Goal: Information Seeking & Learning: Check status

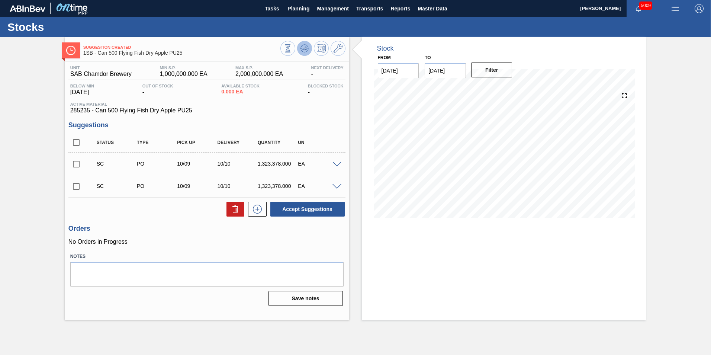
click at [304, 49] on icon at bounding box center [304, 47] width 5 height 3
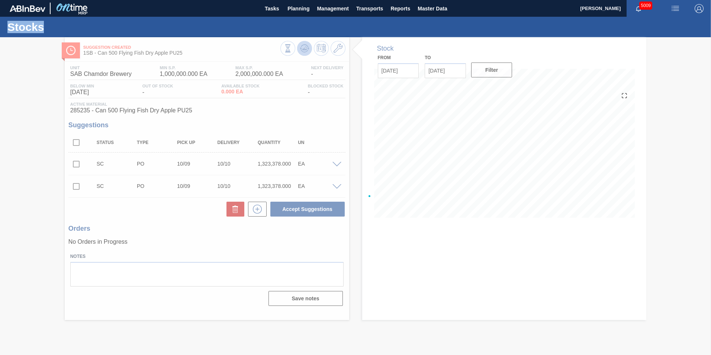
click at [304, 49] on div at bounding box center [355, 195] width 711 height 317
click at [336, 165] on div at bounding box center [355, 195] width 711 height 317
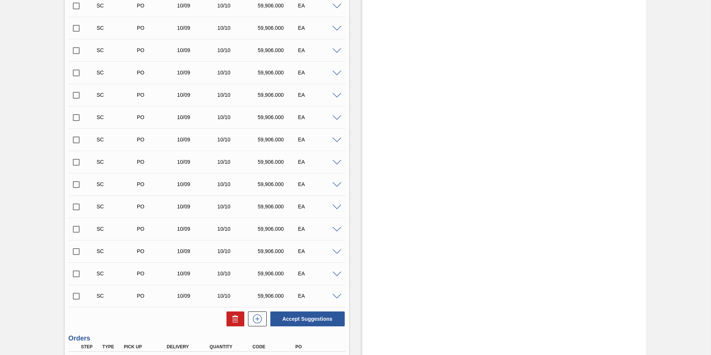
scroll to position [662, 0]
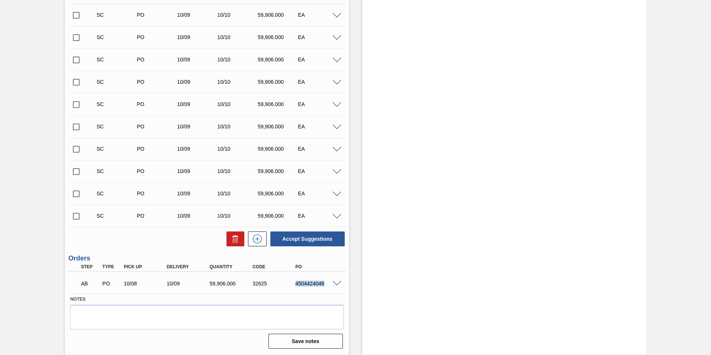
drag, startPoint x: 323, startPoint y: 284, endPoint x: 289, endPoint y: 285, distance: 33.9
click at [289, 285] on div "AB PO 10/08 10/09 59,906.000 32625 4504424046" at bounding box center [204, 282] width 257 height 15
copy div "4504424046"
click at [294, 283] on div "4504424046" at bounding box center [317, 283] width 48 height 6
click at [291, 284] on div "4504424046" at bounding box center [311, 283] width 43 height 6
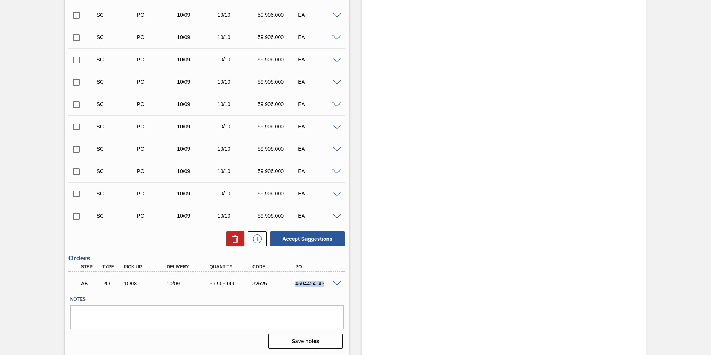
drag, startPoint x: 294, startPoint y: 284, endPoint x: 323, endPoint y: 283, distance: 29.4
click at [323, 283] on div "4504424046" at bounding box center [317, 283] width 48 height 6
copy div "4504424046"
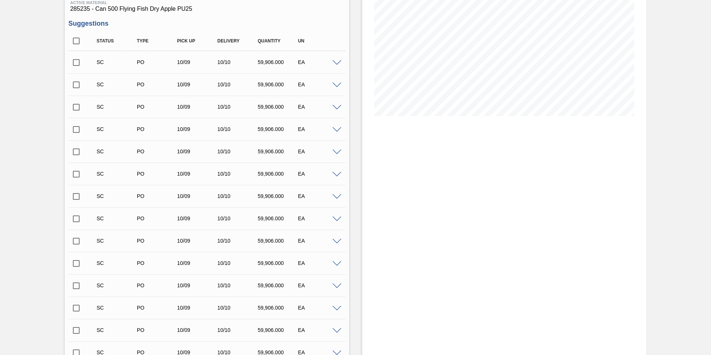
scroll to position [0, 0]
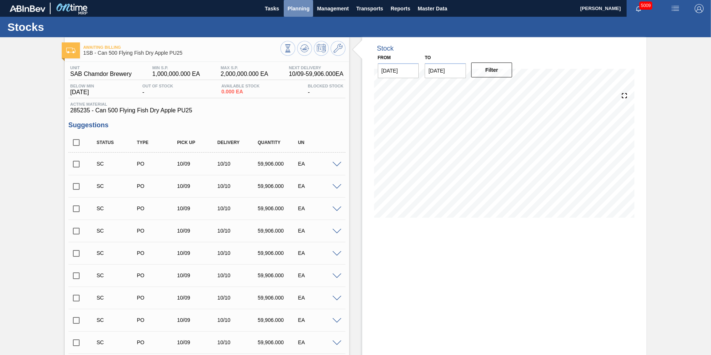
click at [294, 12] on span "Planning" at bounding box center [298, 8] width 22 height 9
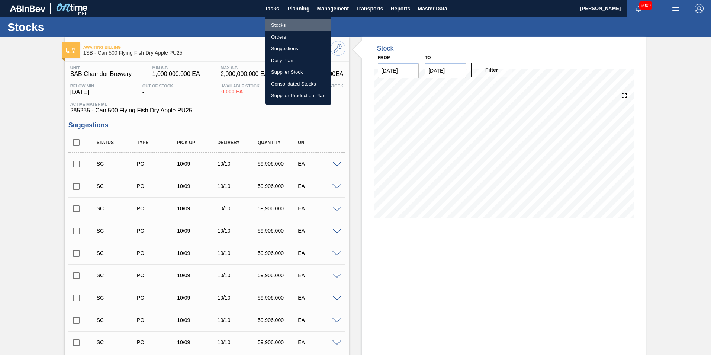
click at [271, 26] on li "Stocks" at bounding box center [298, 25] width 66 height 12
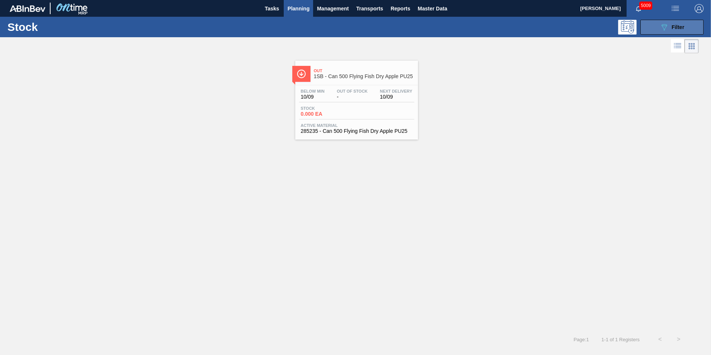
click at [671, 28] on span "Filter" at bounding box center [677, 27] width 13 height 6
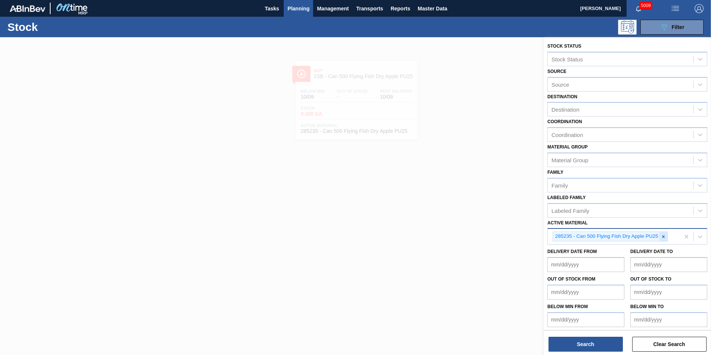
click at [662, 236] on icon at bounding box center [663, 236] width 5 height 5
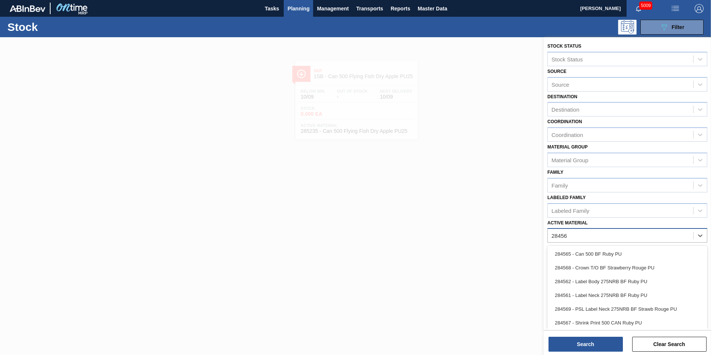
type Material "284565"
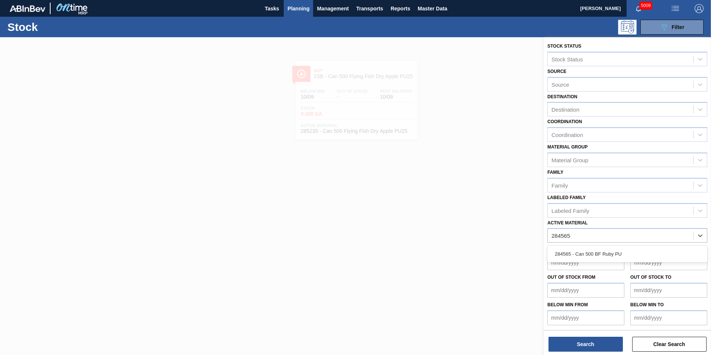
click at [613, 255] on div "284565 - Can 500 BF Ruby PU" at bounding box center [627, 254] width 160 height 14
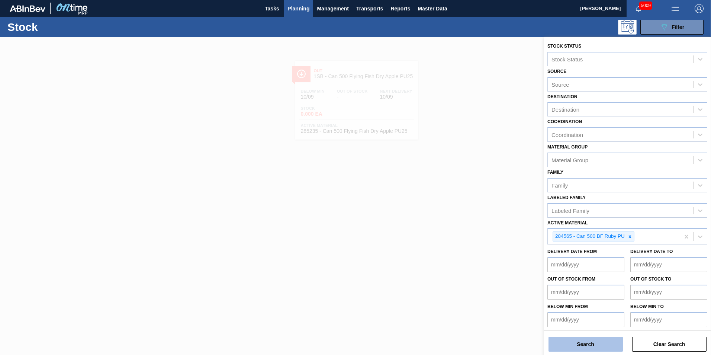
click at [609, 342] on button "Search" at bounding box center [585, 343] width 74 height 15
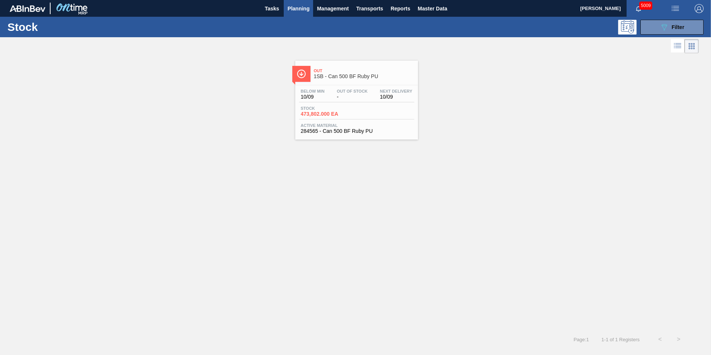
click at [343, 112] on span "473,802.000 EA" at bounding box center [327, 114] width 52 height 6
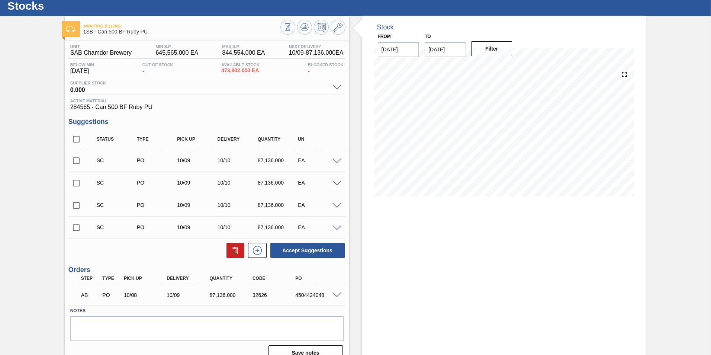
scroll to position [33, 0]
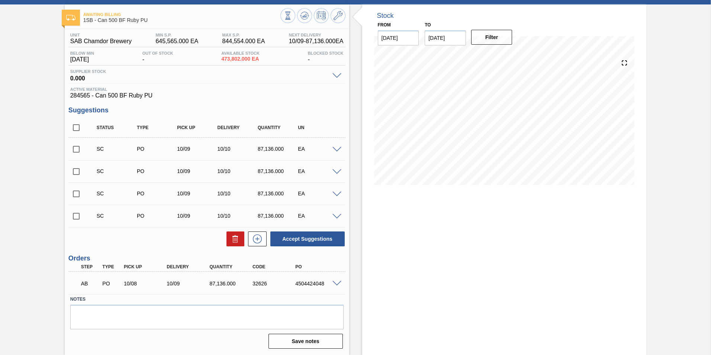
click at [335, 284] on span at bounding box center [336, 284] width 9 height 6
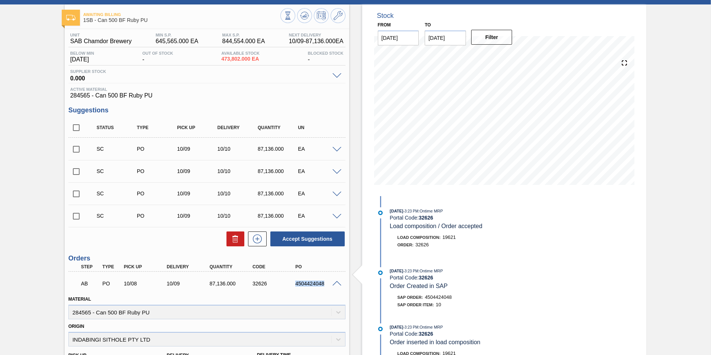
drag, startPoint x: 324, startPoint y: 284, endPoint x: 295, endPoint y: 284, distance: 29.0
click at [295, 284] on div "4504424048" at bounding box center [317, 283] width 48 height 6
copy div "4504424048"
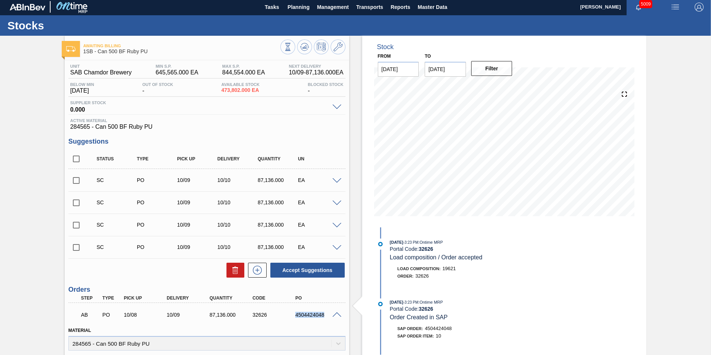
scroll to position [0, 0]
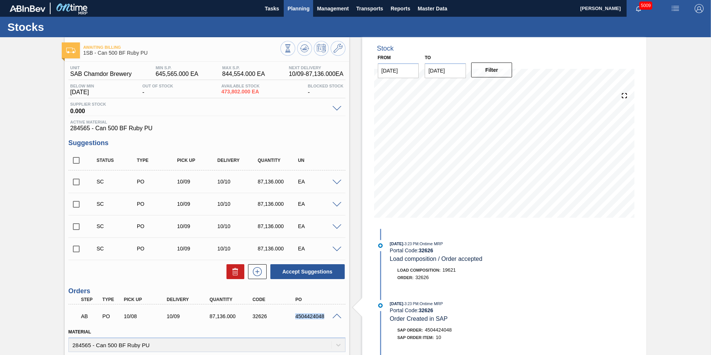
click at [293, 9] on span "Planning" at bounding box center [298, 8] width 22 height 9
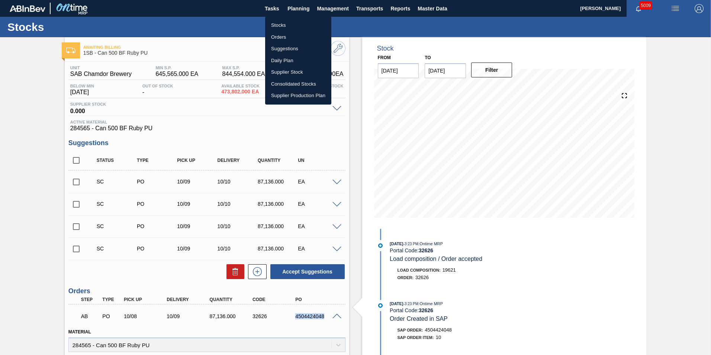
drag, startPoint x: 282, startPoint y: 23, endPoint x: 280, endPoint y: 26, distance: 4.0
click at [282, 23] on li "Stocks" at bounding box center [298, 25] width 66 height 12
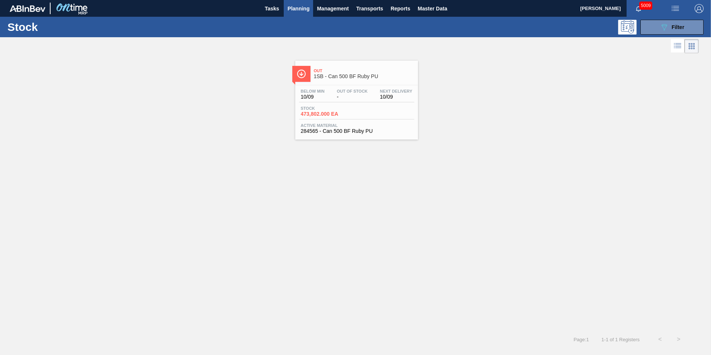
click at [298, 6] on span "Planning" at bounding box center [298, 8] width 22 height 9
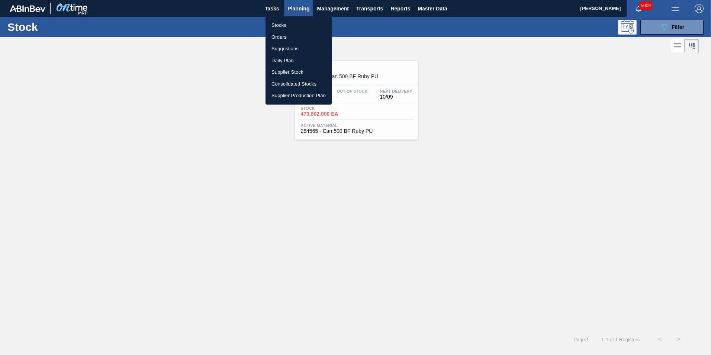
click at [280, 22] on li "Stocks" at bounding box center [298, 25] width 66 height 12
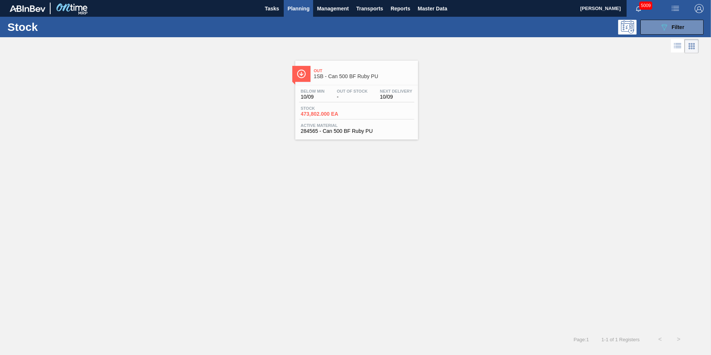
click at [300, 12] on span "Planning" at bounding box center [298, 8] width 22 height 9
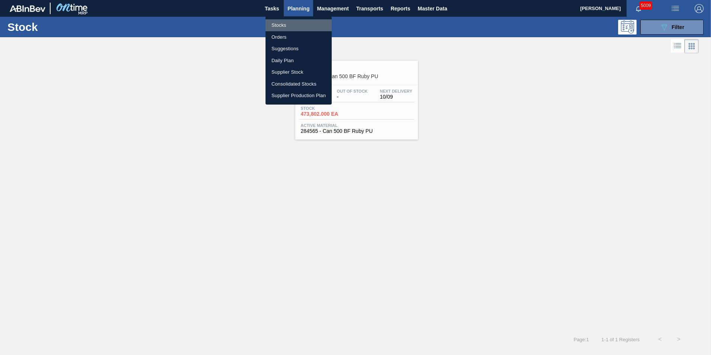
click at [284, 26] on li "Stocks" at bounding box center [298, 25] width 66 height 12
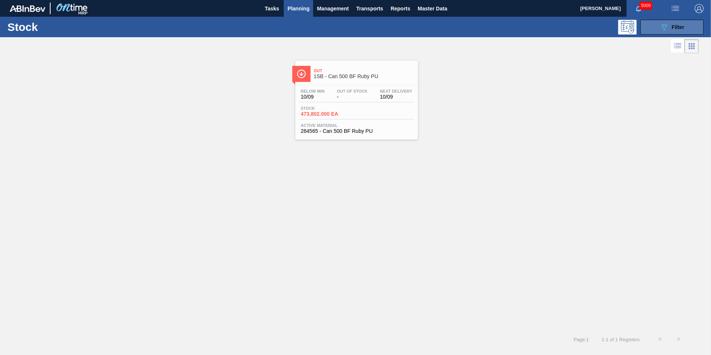
click at [672, 29] on span "Filter" at bounding box center [677, 27] width 13 height 6
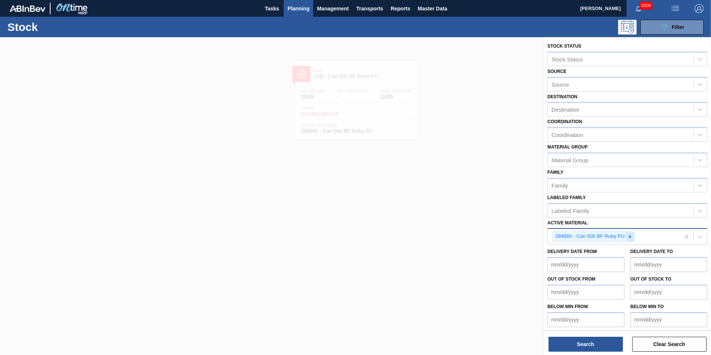
click at [629, 236] on icon at bounding box center [629, 236] width 5 height 5
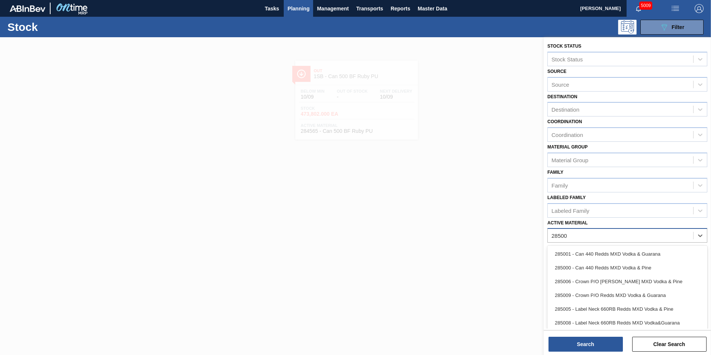
type Material "285006"
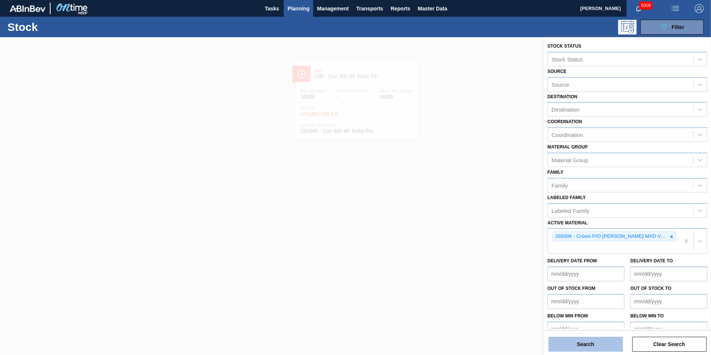
click at [606, 346] on button "Search" at bounding box center [585, 343] width 74 height 15
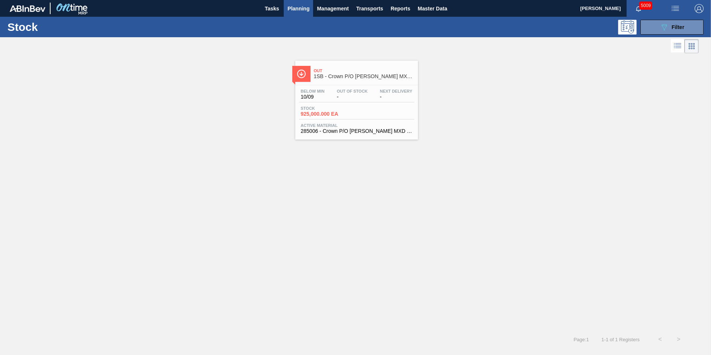
click at [341, 118] on div "Stock 925,000.000 EA" at bounding box center [356, 112] width 115 height 13
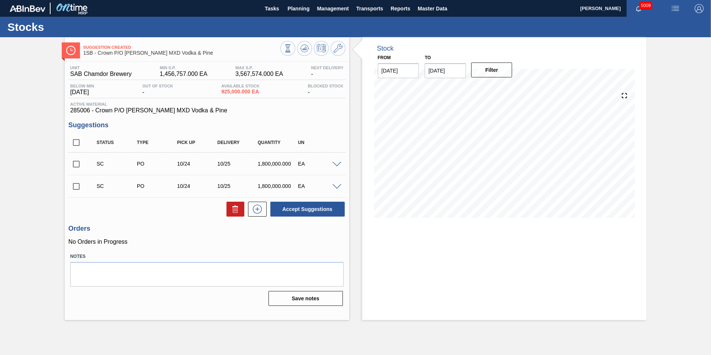
click at [77, 163] on input "checkbox" at bounding box center [76, 164] width 16 height 16
click at [319, 208] on button "Accept Suggestions" at bounding box center [307, 208] width 74 height 15
checkbox input "false"
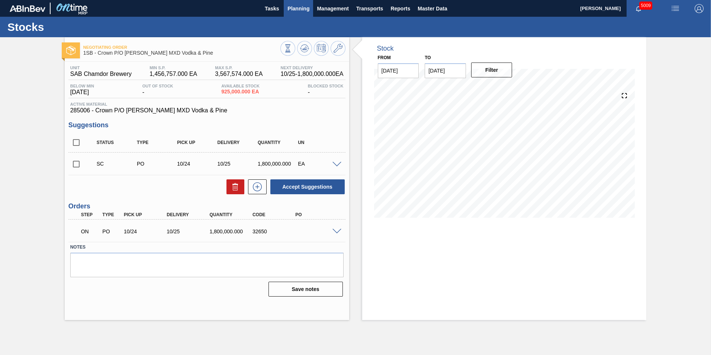
click at [301, 10] on span "Planning" at bounding box center [298, 8] width 22 height 9
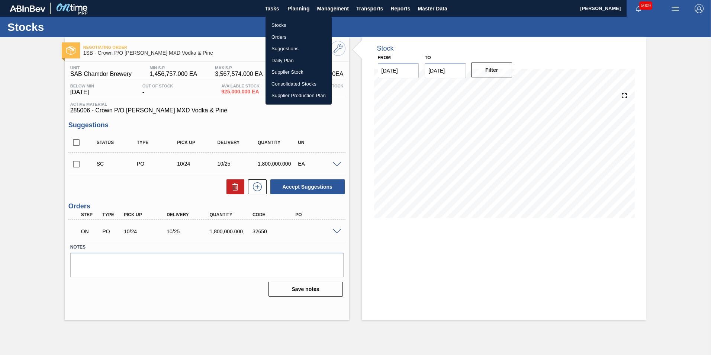
click at [284, 23] on li "Stocks" at bounding box center [298, 25] width 66 height 12
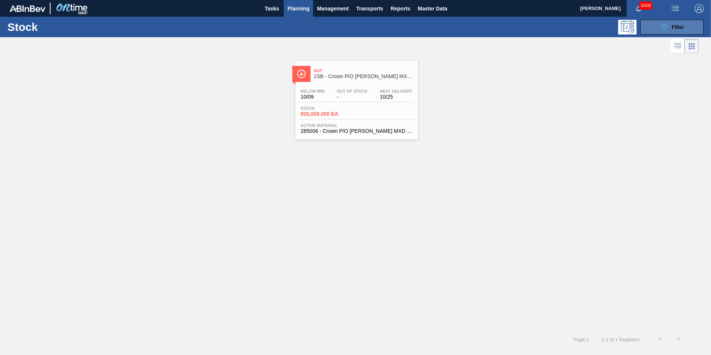
click at [684, 30] on div "089F7B8B-B2A5-4AFE-B5C0-19BA573D28AC Filter" at bounding box center [671, 27] width 25 height 9
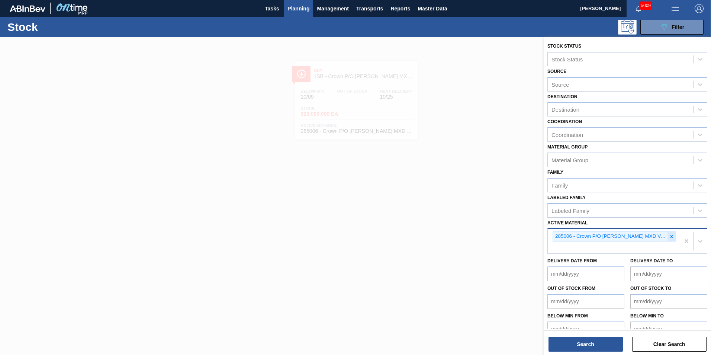
click at [671, 234] on icon at bounding box center [671, 236] width 5 height 5
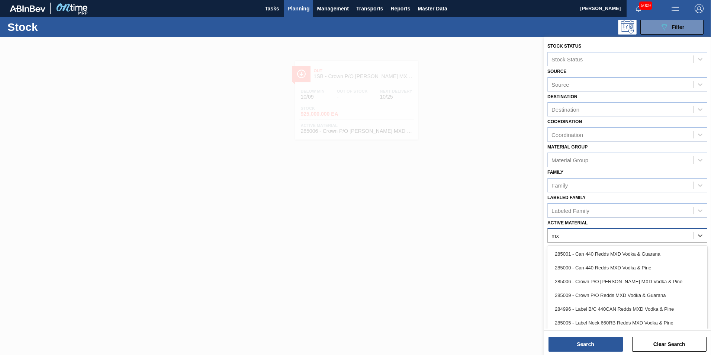
type Material "mxd"
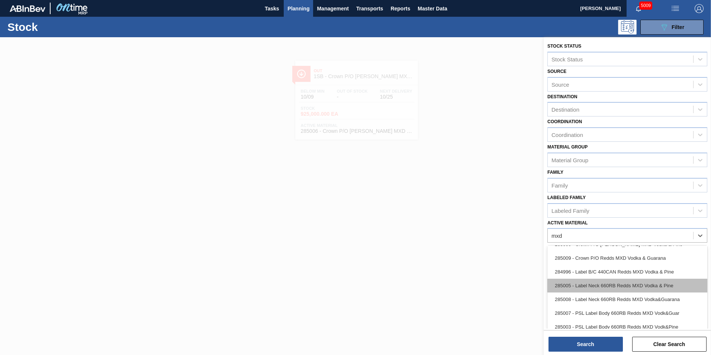
scroll to position [74, 0]
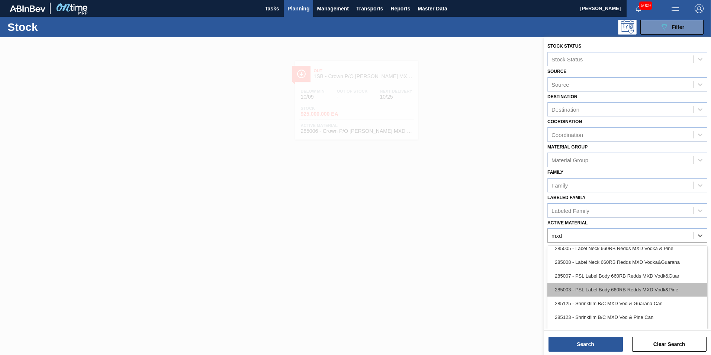
click at [616, 285] on div "285003 - PSL Label Body 660RB Redds MXD Vodk&Pine" at bounding box center [627, 289] width 160 height 14
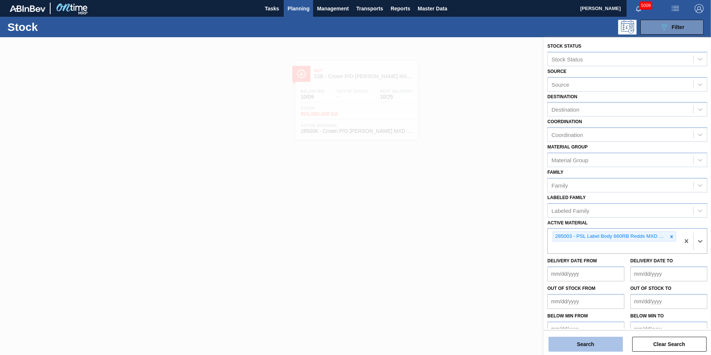
click at [605, 342] on button "Search" at bounding box center [585, 343] width 74 height 15
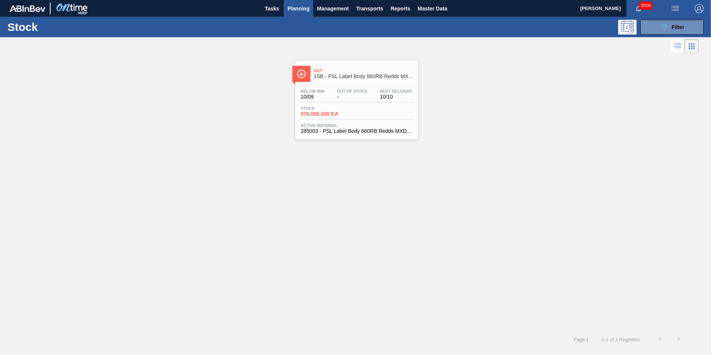
click at [361, 115] on div "Stock 876,000.000 EA" at bounding box center [356, 112] width 115 height 13
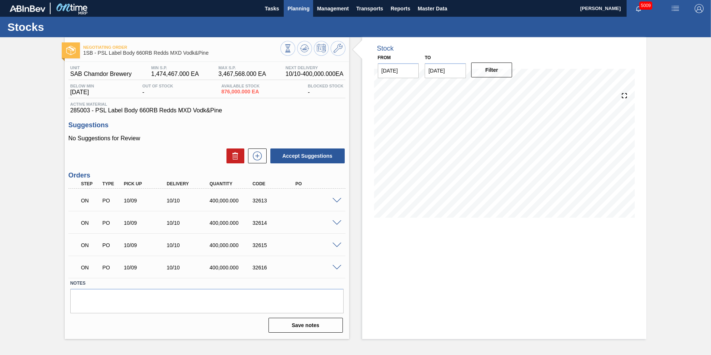
click at [294, 7] on span "Planning" at bounding box center [298, 8] width 22 height 9
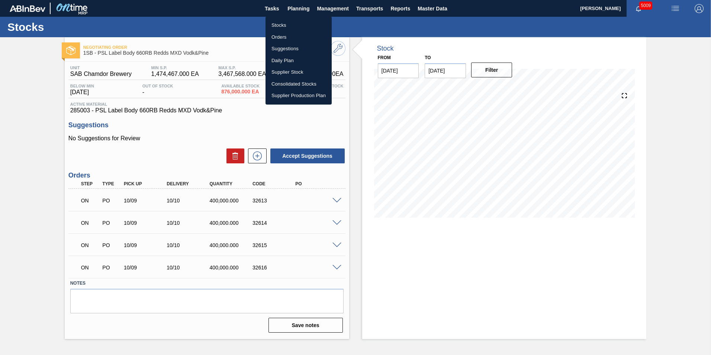
click at [281, 24] on li "Stocks" at bounding box center [298, 25] width 66 height 12
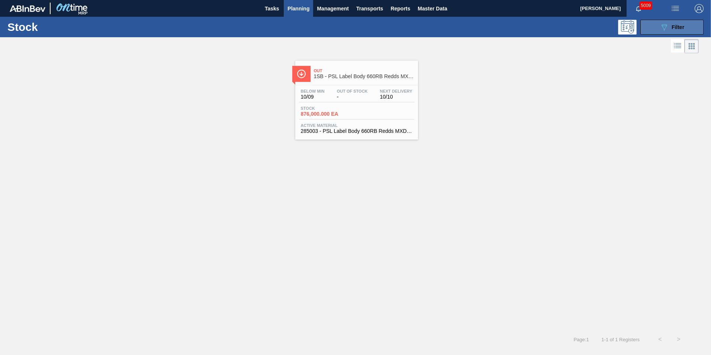
click at [681, 25] on span "Filter" at bounding box center [677, 27] width 13 height 6
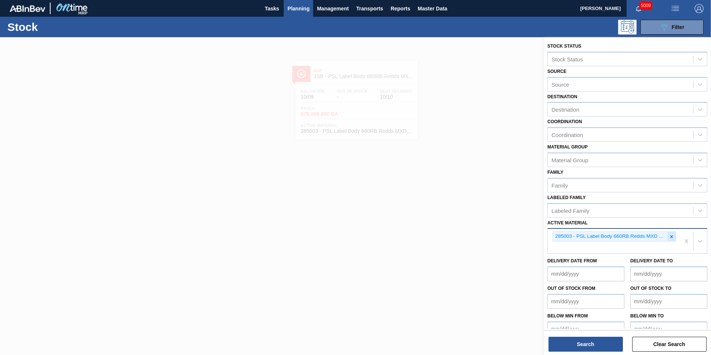
click at [671, 234] on icon at bounding box center [671, 236] width 5 height 5
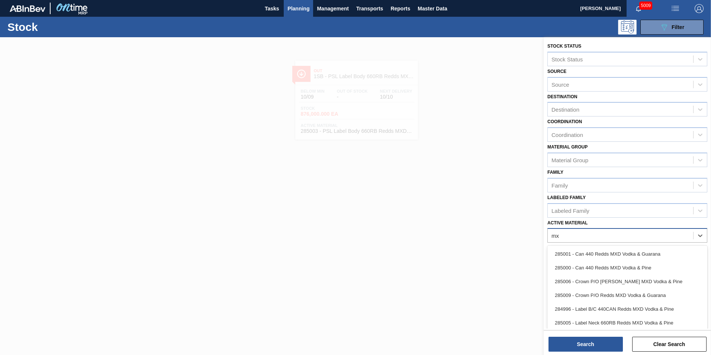
type Material "mxd"
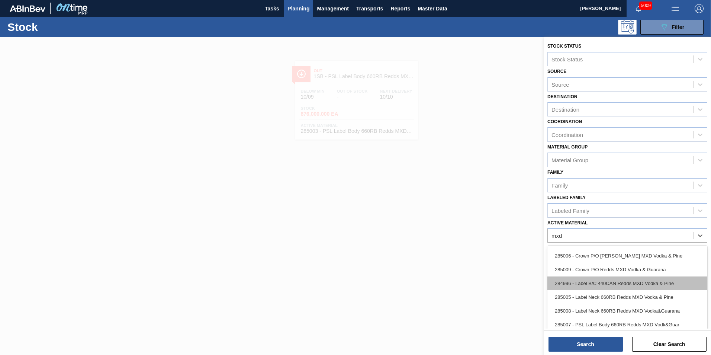
scroll to position [37, 0]
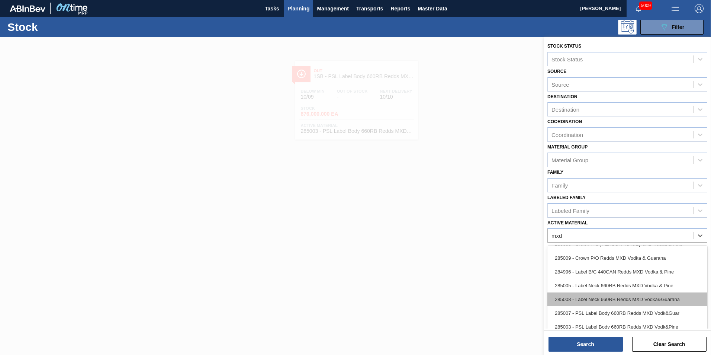
click at [618, 296] on div "285008 - Label Neck 660RB Redds MXD Vodka&Guarana" at bounding box center [627, 299] width 160 height 14
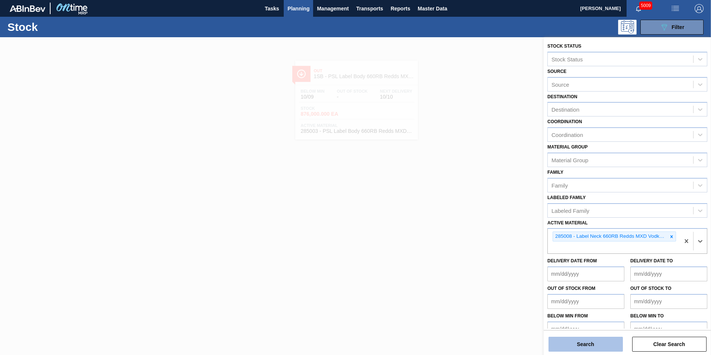
click at [590, 342] on button "Search" at bounding box center [585, 343] width 74 height 15
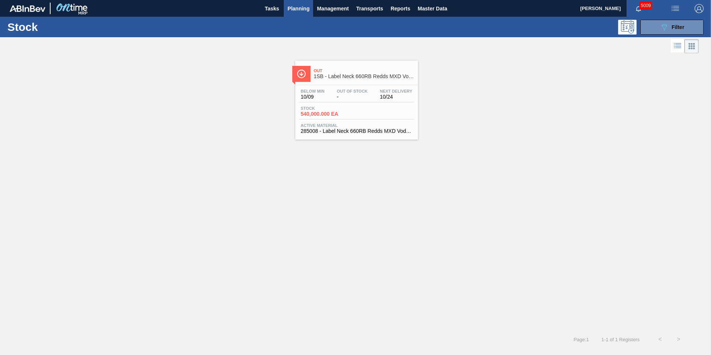
click at [341, 115] on span "540,000.000 EA" at bounding box center [327, 114] width 52 height 6
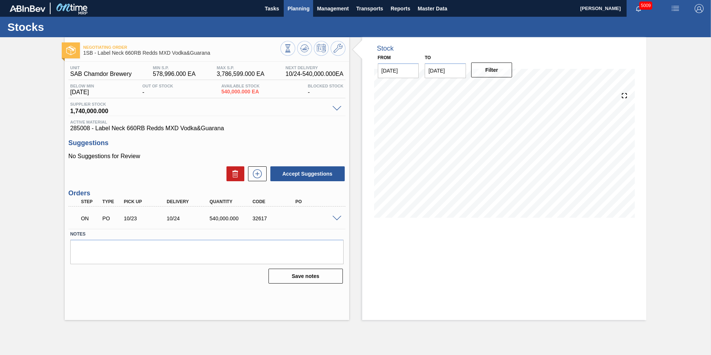
click at [300, 12] on span "Planning" at bounding box center [298, 8] width 22 height 9
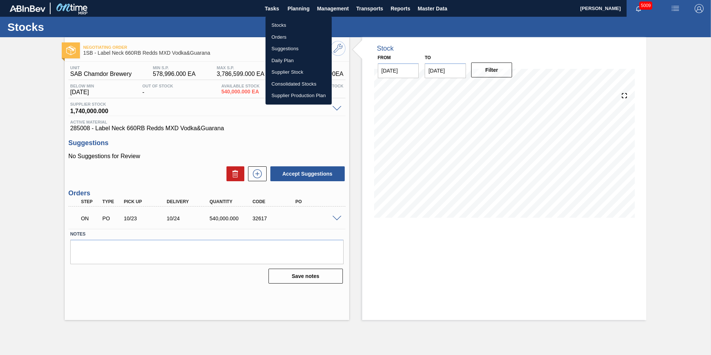
click at [286, 25] on li "Stocks" at bounding box center [298, 25] width 66 height 12
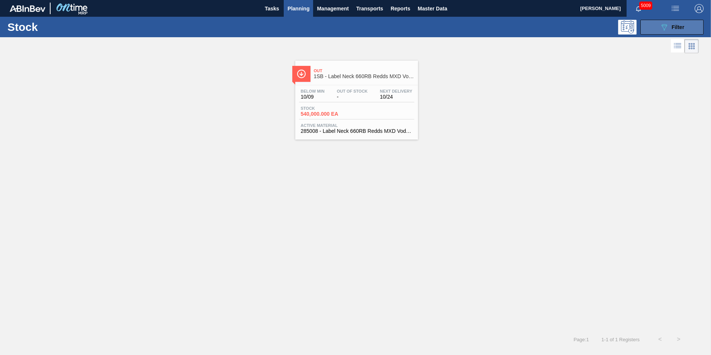
click at [678, 30] on div "089F7B8B-B2A5-4AFE-B5C0-19BA573D28AC Filter" at bounding box center [671, 27] width 25 height 9
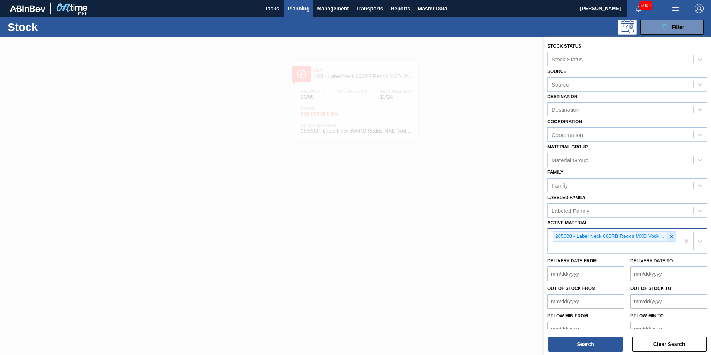
click at [671, 238] on icon at bounding box center [671, 236] width 5 height 5
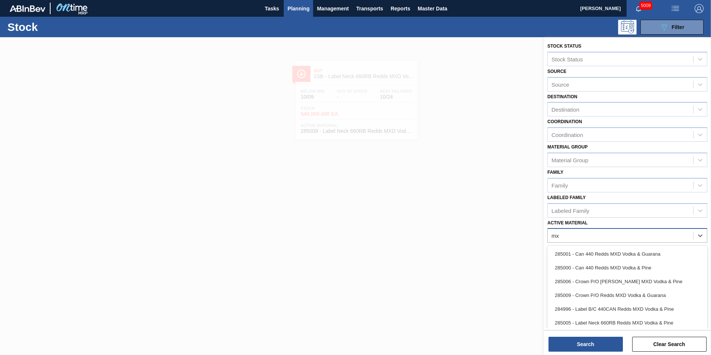
type Material "mxd"
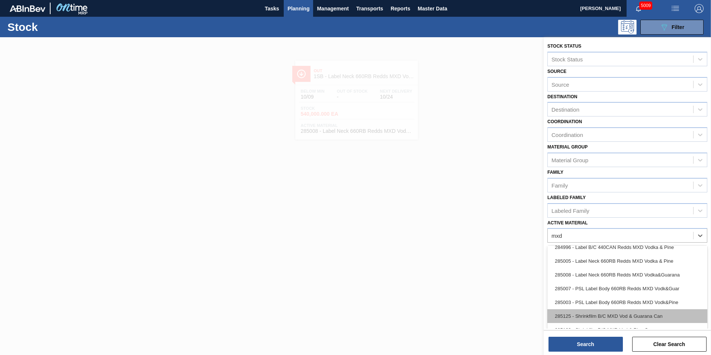
scroll to position [74, 0]
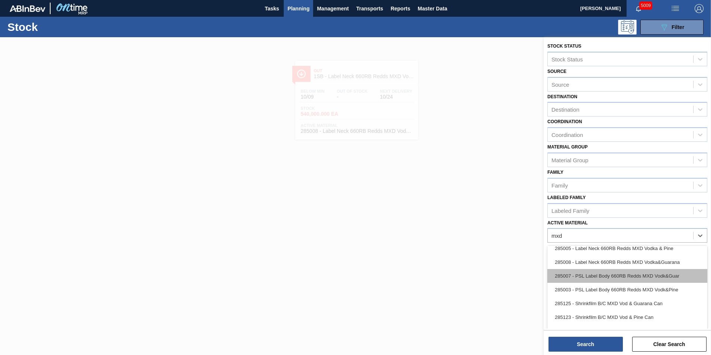
click at [625, 275] on div "285007 - PSL Label Body 660RB Redds MXD Vodk&Guar" at bounding box center [627, 276] width 160 height 14
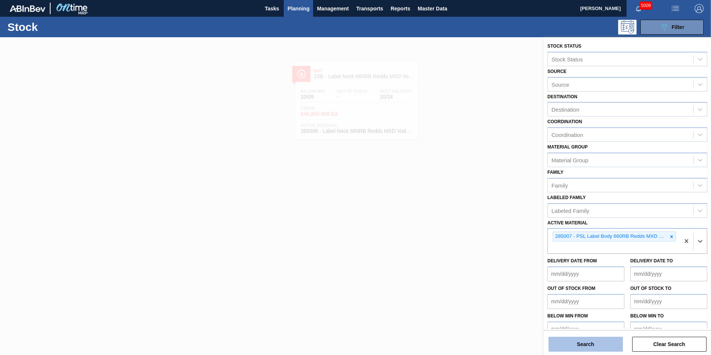
click at [601, 343] on button "Search" at bounding box center [585, 343] width 74 height 15
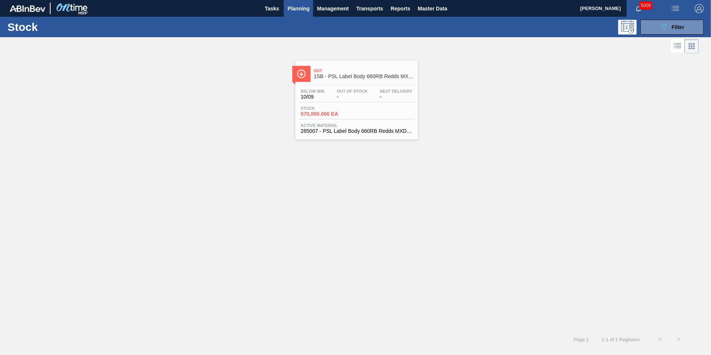
click at [352, 112] on span "570,000.000 EA" at bounding box center [327, 114] width 52 height 6
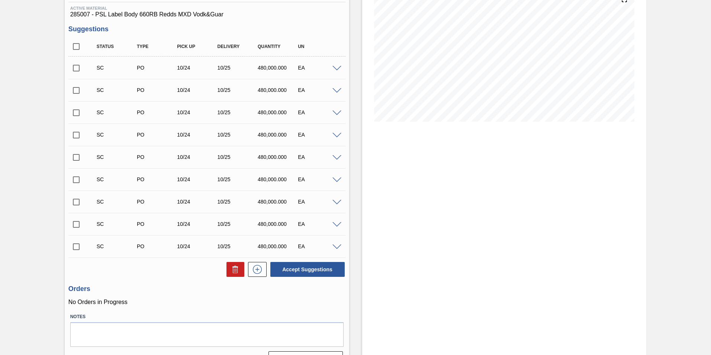
scroll to position [113, 0]
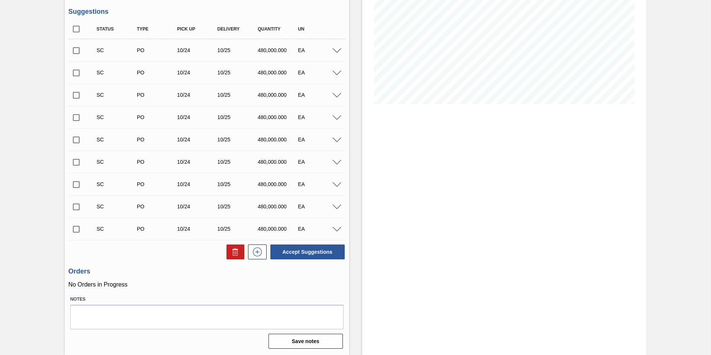
click at [74, 48] on input "checkbox" at bounding box center [76, 51] width 16 height 16
click at [300, 251] on button "Accept Suggestions" at bounding box center [307, 251] width 74 height 15
checkbox input "false"
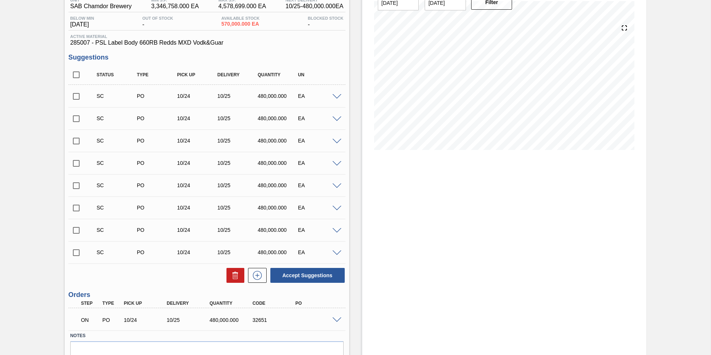
scroll to position [0, 0]
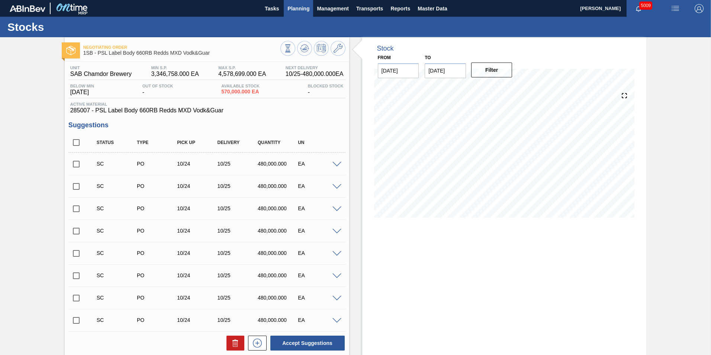
click at [301, 10] on span "Planning" at bounding box center [298, 8] width 22 height 9
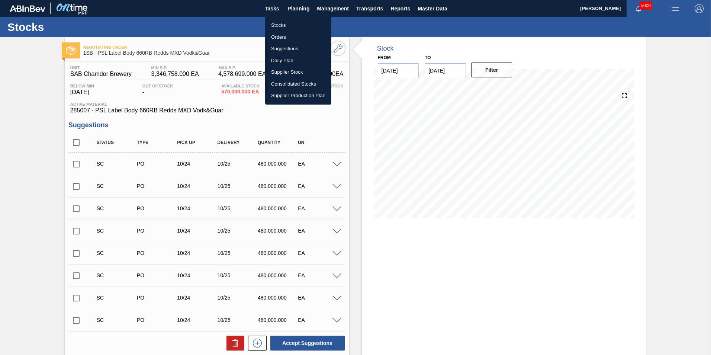
click at [279, 23] on li "Stocks" at bounding box center [298, 25] width 66 height 12
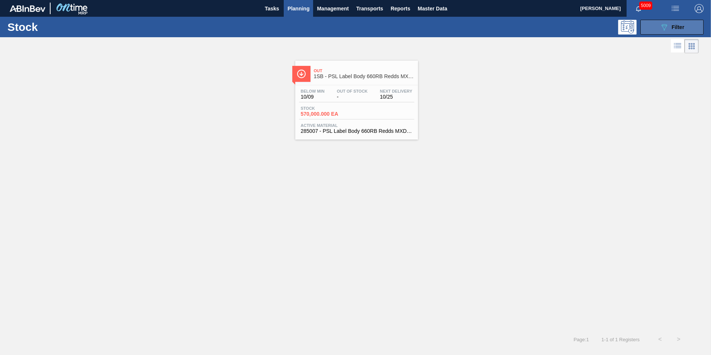
click at [679, 27] on span "Filter" at bounding box center [677, 27] width 13 height 6
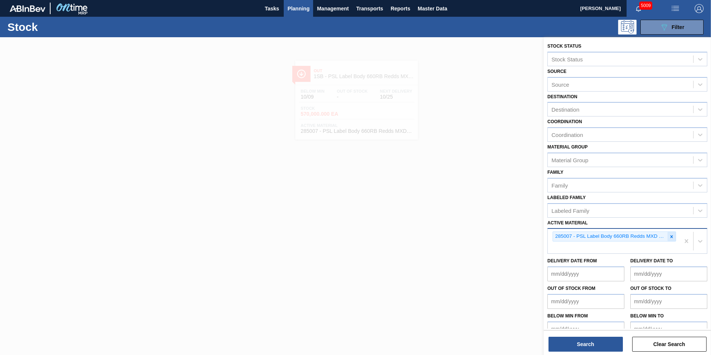
click at [673, 236] on div at bounding box center [671, 236] width 8 height 9
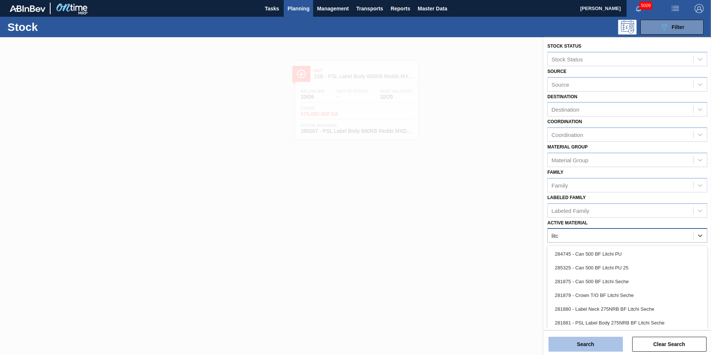
type Material "[PERSON_NAME]"
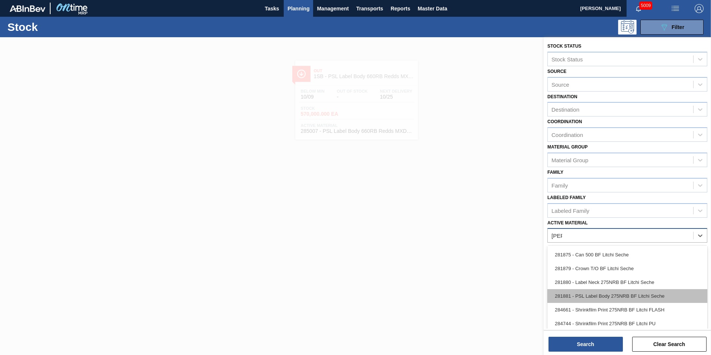
scroll to position [37, 0]
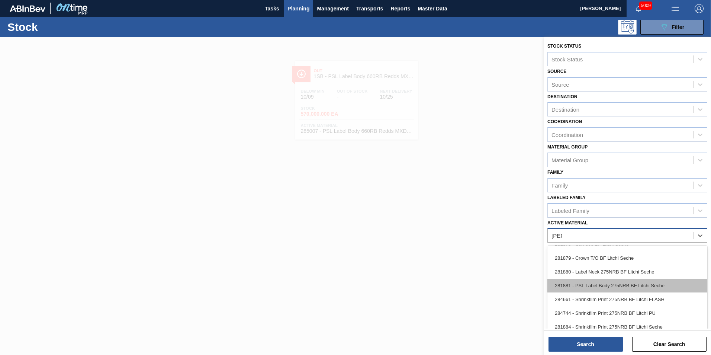
click at [610, 285] on div "281881 - PSL Label Body 275NRB BF Litchi Seche" at bounding box center [627, 285] width 160 height 14
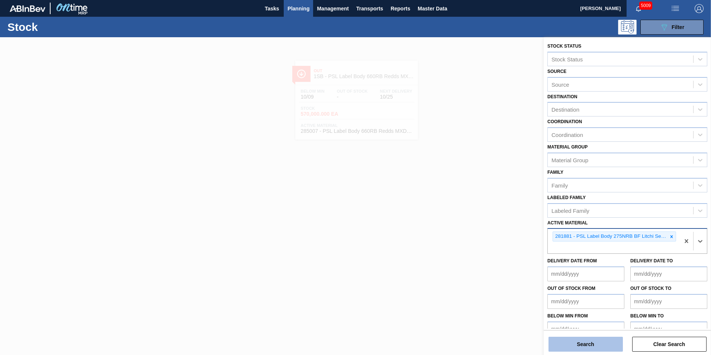
click at [597, 340] on button "Search" at bounding box center [585, 343] width 74 height 15
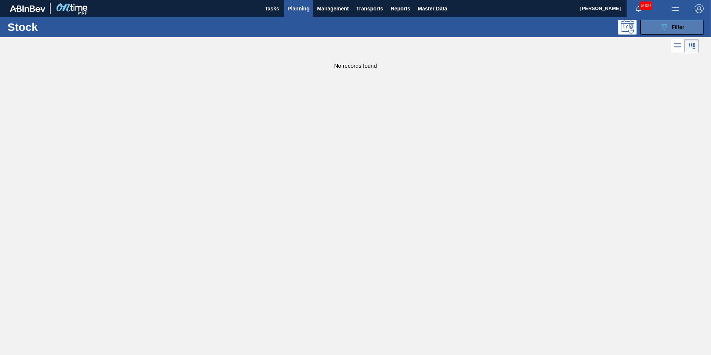
click at [670, 28] on div "089F7B8B-B2A5-4AFE-B5C0-19BA573D28AC Filter" at bounding box center [671, 27] width 25 height 9
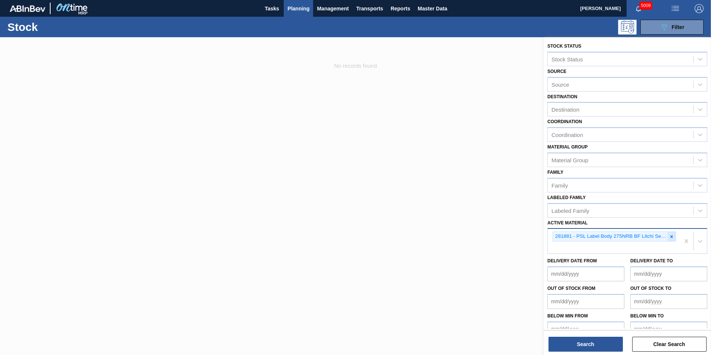
click at [670, 235] on icon at bounding box center [671, 236] width 5 height 5
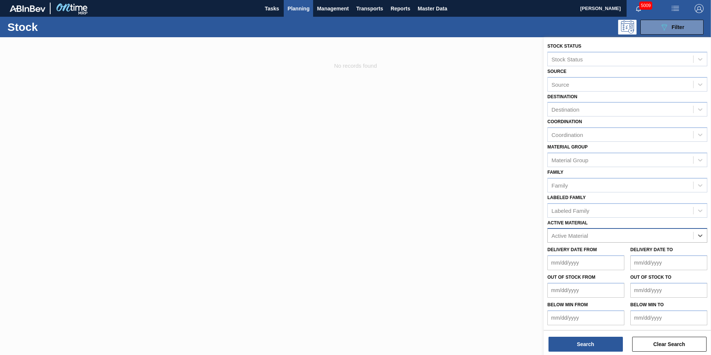
scroll to position [0, 0]
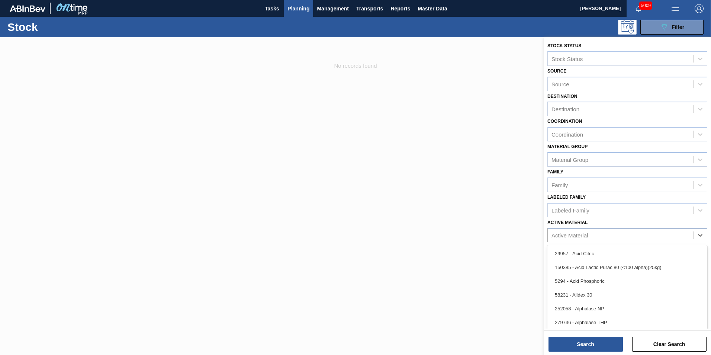
click at [584, 235] on div "Active Material" at bounding box center [569, 235] width 36 height 6
type Material "[PERSON_NAME]"
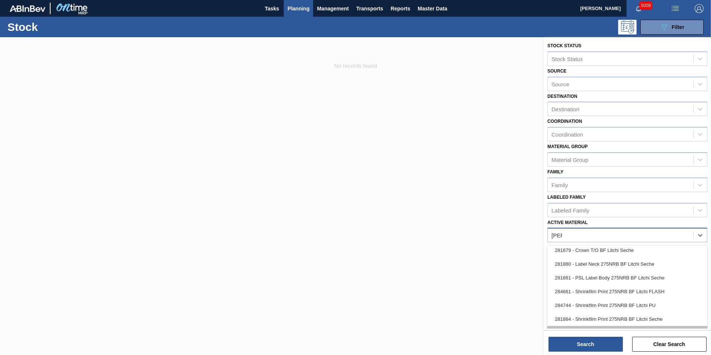
scroll to position [33, 0]
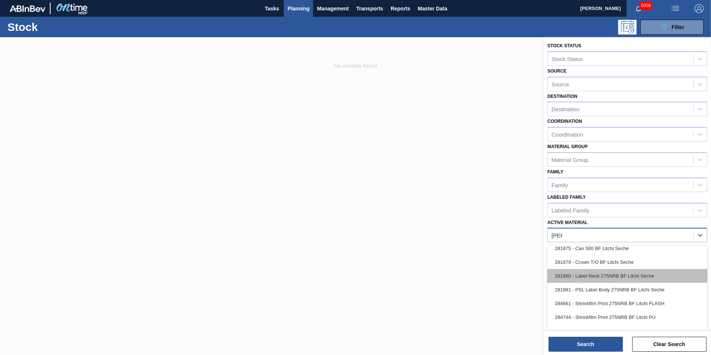
click at [605, 276] on div "281880 - Label Neck 275NRB BF Litchi Seche" at bounding box center [627, 276] width 160 height 14
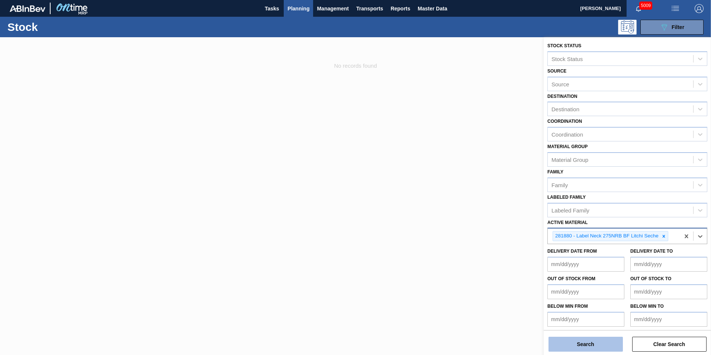
click at [588, 342] on button "Search" at bounding box center [585, 343] width 74 height 15
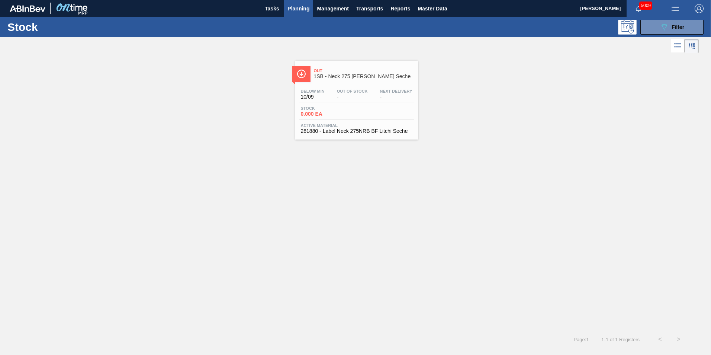
click at [337, 91] on span "Out Of Stock" at bounding box center [352, 91] width 31 height 4
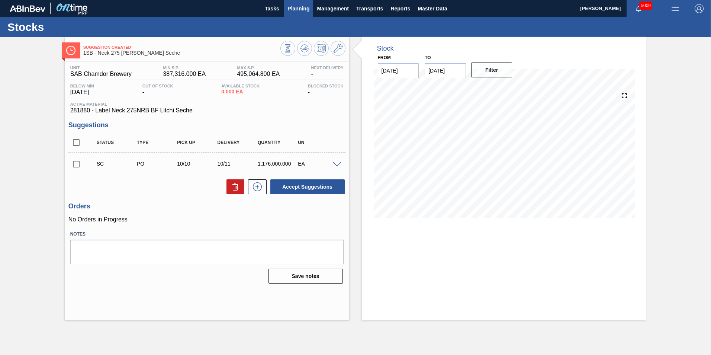
click at [298, 9] on span "Planning" at bounding box center [298, 8] width 22 height 9
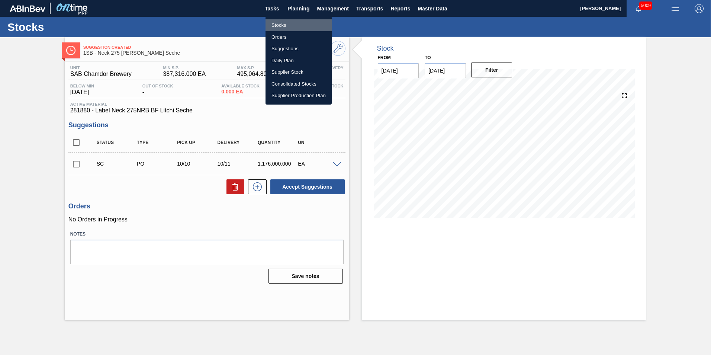
click at [279, 23] on li "Stocks" at bounding box center [298, 25] width 66 height 12
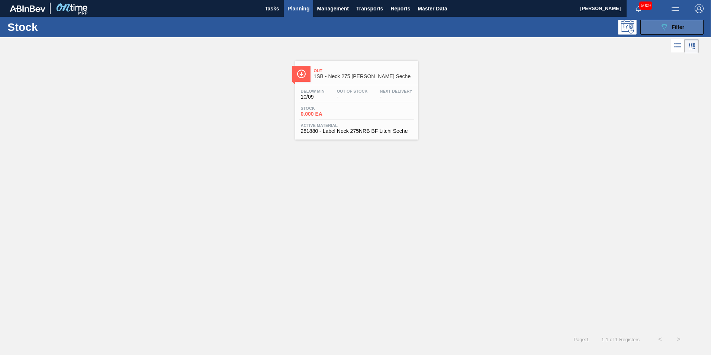
click at [687, 29] on button "089F7B8B-B2A5-4AFE-B5C0-19BA573D28AC Filter" at bounding box center [671, 27] width 63 height 15
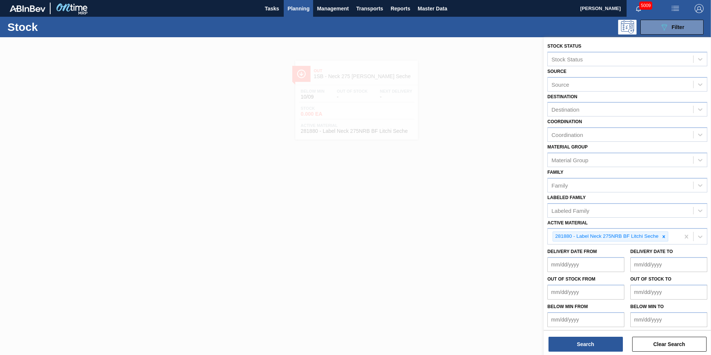
click at [507, 156] on div at bounding box center [355, 214] width 711 height 355
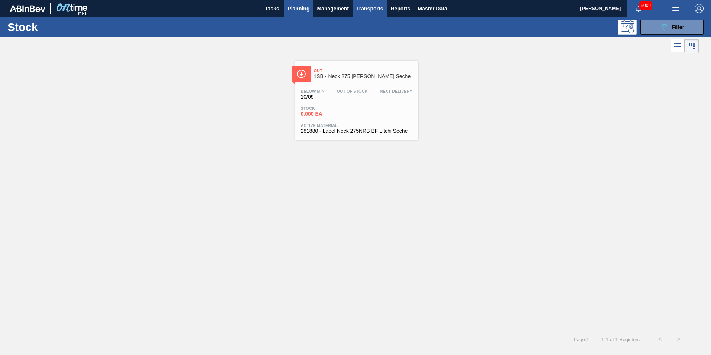
click at [370, 10] on span "Transports" at bounding box center [369, 8] width 27 height 9
click at [365, 29] on li "Load Composition" at bounding box center [369, 25] width 52 height 12
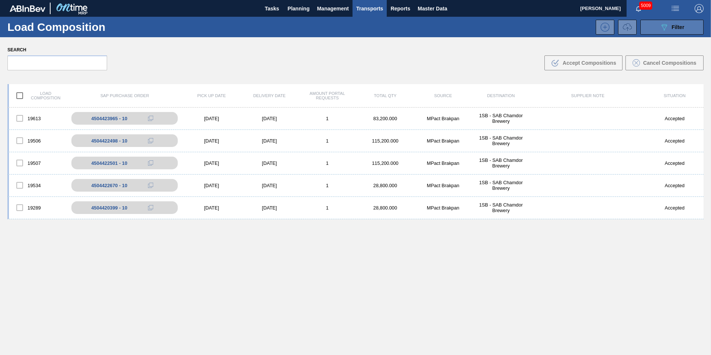
click at [694, 30] on button "089F7B8B-B2A5-4AFE-B5C0-19BA573D28AC Filter" at bounding box center [671, 27] width 63 height 15
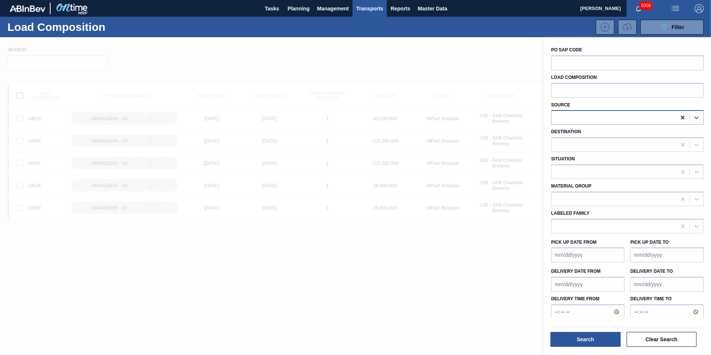
click at [680, 118] on icon at bounding box center [682, 117] width 7 height 7
type input "col"
click at [605, 134] on div "1028075 - Coleus" at bounding box center [627, 136] width 152 height 14
click at [609, 342] on button "Search" at bounding box center [585, 339] width 70 height 15
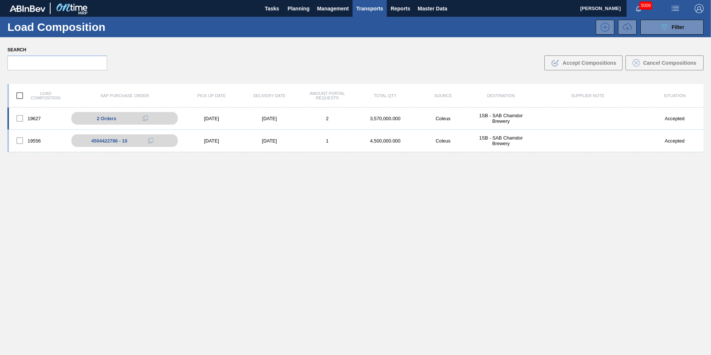
click at [68, 118] on div "2 Orders 4504424196 - 10 4504424196 - 20" at bounding box center [125, 118] width 116 height 13
click at [77, 118] on div "2 Orders" at bounding box center [130, 118] width 110 height 9
click at [125, 127] on div "4504424196 - 10" at bounding box center [130, 128] width 110 height 6
click at [203, 121] on div "[DATE]" at bounding box center [212, 119] width 58 height 6
click at [162, 119] on div "2 Orders" at bounding box center [130, 118] width 110 height 9
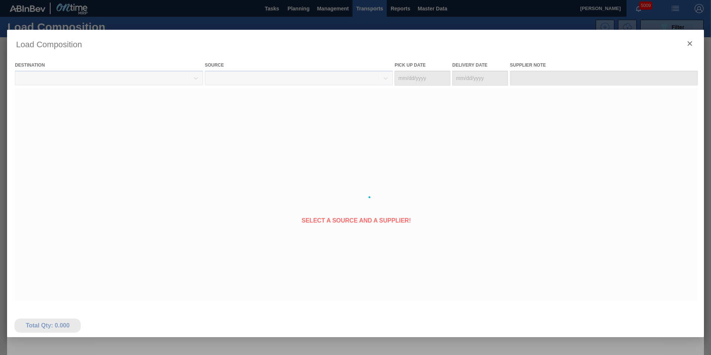
click at [142, 130] on div at bounding box center [355, 197] width 697 height 335
type Date "[DATE]"
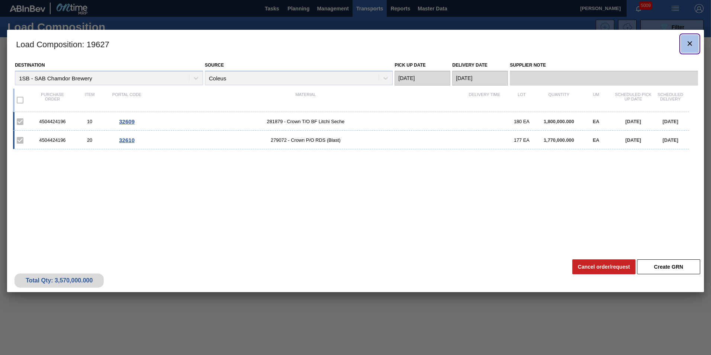
click at [690, 43] on icon "botão de ícone" at bounding box center [689, 43] width 4 height 4
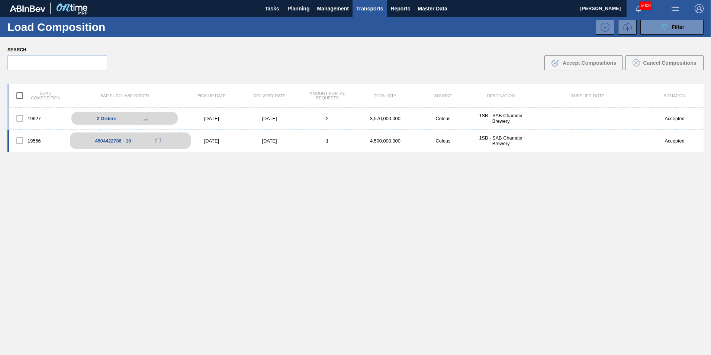
click at [177, 143] on div "4504422786 - 10" at bounding box center [130, 140] width 121 height 16
click at [224, 139] on div "[DATE]" at bounding box center [212, 141] width 58 height 6
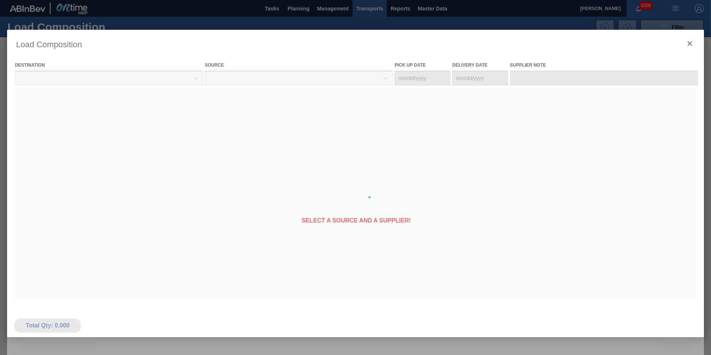
type Date "[DATE]"
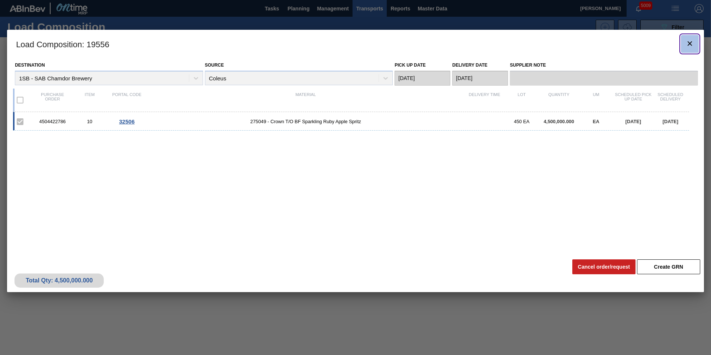
click at [689, 46] on icon "botão de ícone" at bounding box center [689, 43] width 9 height 9
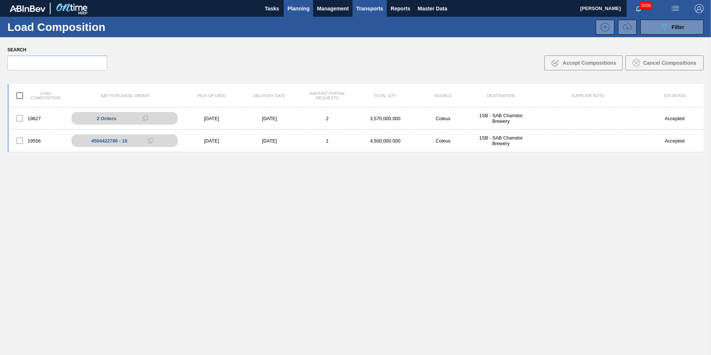
click at [297, 11] on span "Planning" at bounding box center [298, 8] width 22 height 9
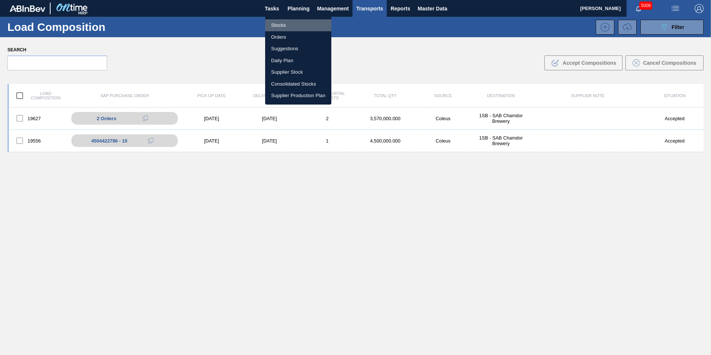
drag, startPoint x: 281, startPoint y: 24, endPoint x: 281, endPoint y: 69, distance: 45.4
click at [280, 24] on li "Stocks" at bounding box center [298, 25] width 66 height 12
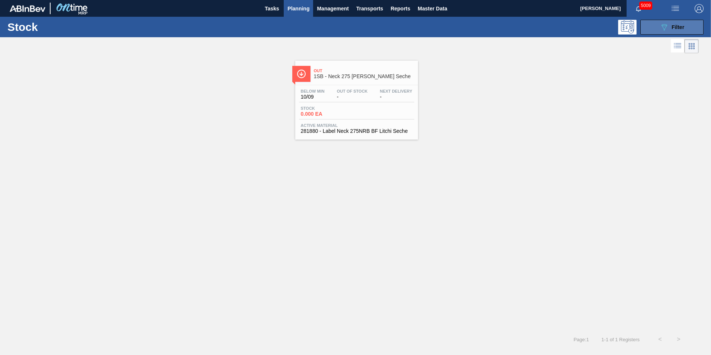
click at [677, 28] on span "Filter" at bounding box center [677, 27] width 13 height 6
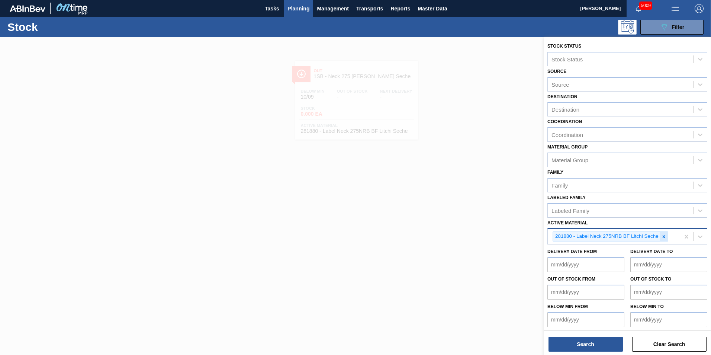
click at [665, 235] on icon at bounding box center [663, 236] width 5 height 5
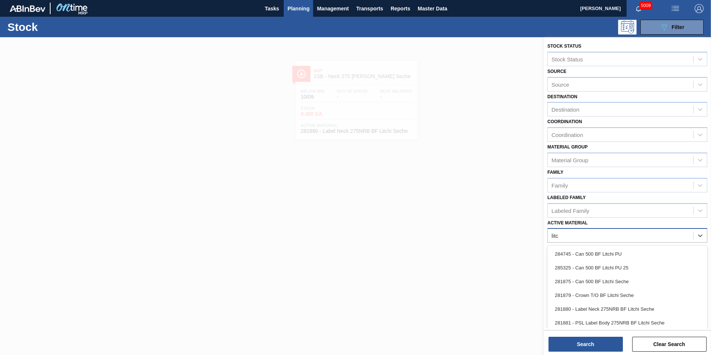
type Material "[PERSON_NAME]"
click at [613, 295] on div "281879 - Crown T/O BF Litchi Seche" at bounding box center [627, 295] width 160 height 14
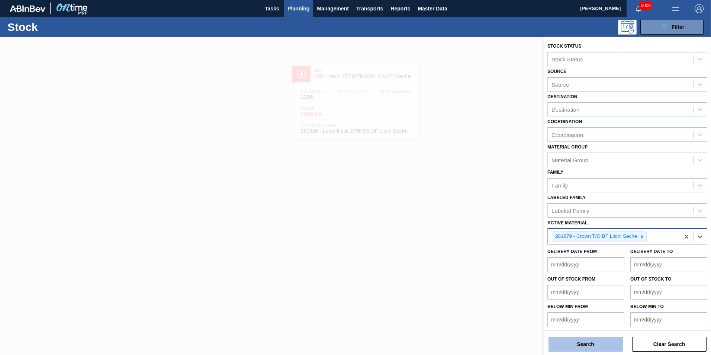
click at [600, 345] on button "Search" at bounding box center [585, 343] width 74 height 15
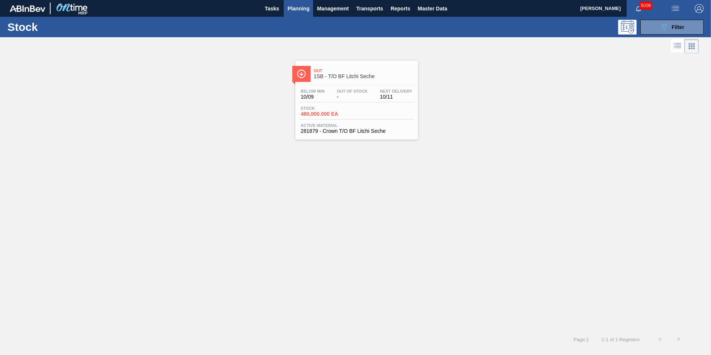
click at [362, 124] on span "Active Material" at bounding box center [357, 125] width 112 height 4
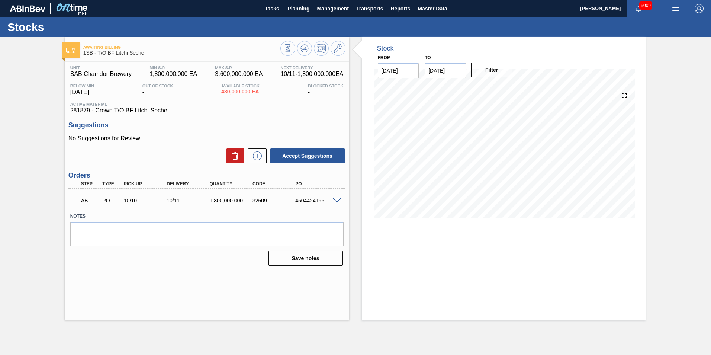
click at [337, 200] on span at bounding box center [336, 201] width 9 height 6
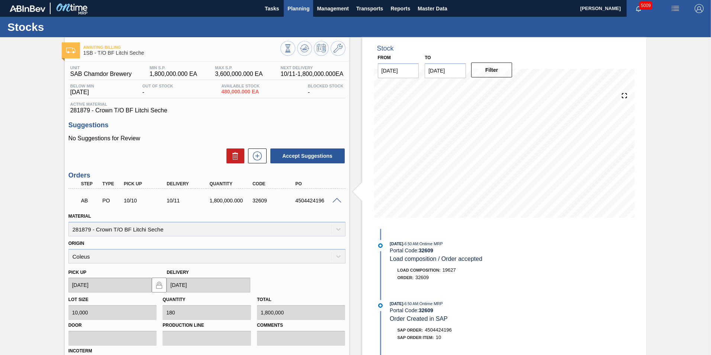
click at [306, 8] on span "Planning" at bounding box center [298, 8] width 22 height 9
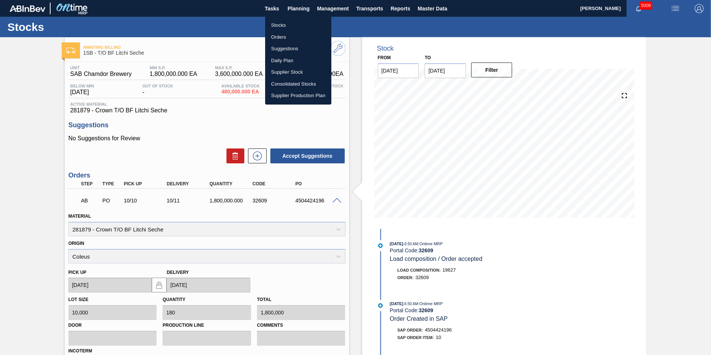
click at [281, 23] on li "Stocks" at bounding box center [298, 25] width 66 height 12
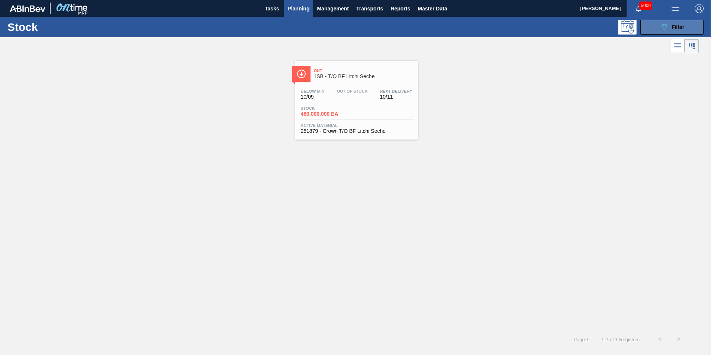
click at [683, 25] on span "Filter" at bounding box center [677, 27] width 13 height 6
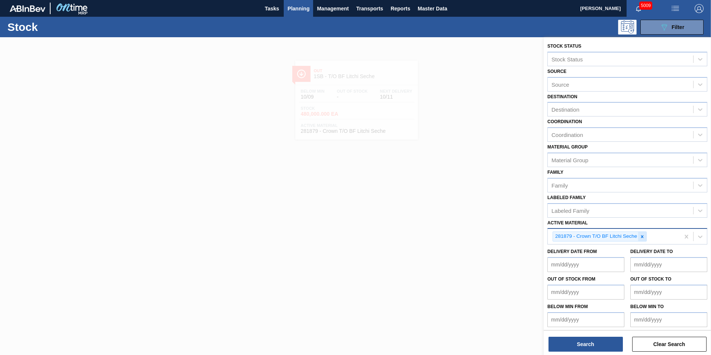
click at [642, 235] on icon at bounding box center [641, 236] width 5 height 5
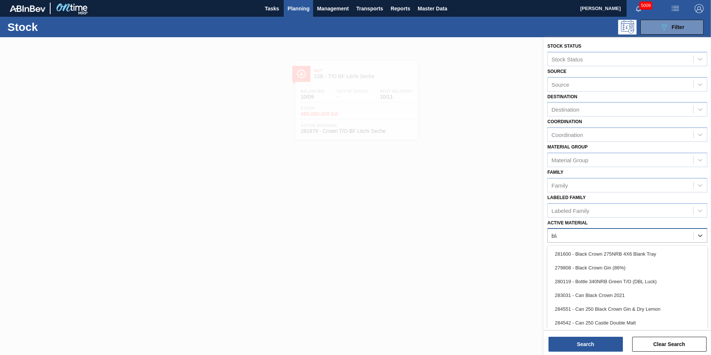
type Material "blas"
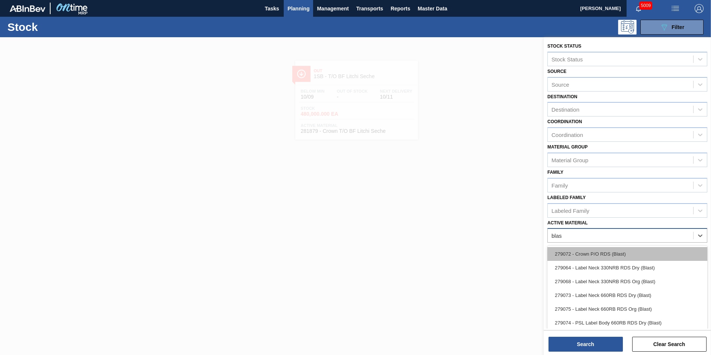
click at [605, 251] on div "279072 - Crown P/O RDS (Blast)" at bounding box center [627, 254] width 160 height 14
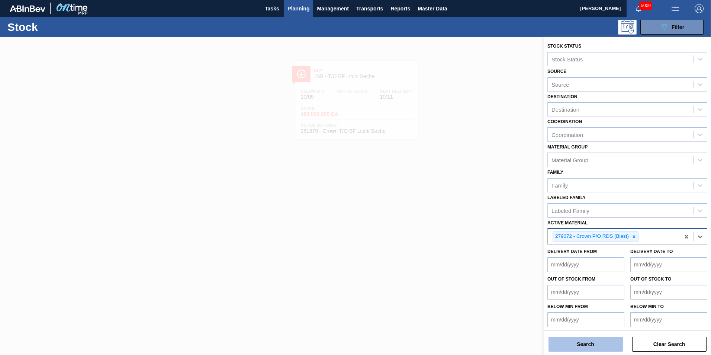
click at [585, 341] on button "Search" at bounding box center [585, 343] width 74 height 15
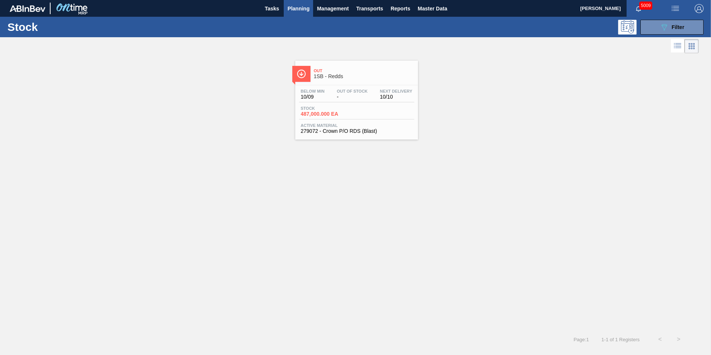
click at [368, 106] on div "Stock 487,000.000 EA" at bounding box center [356, 112] width 115 height 13
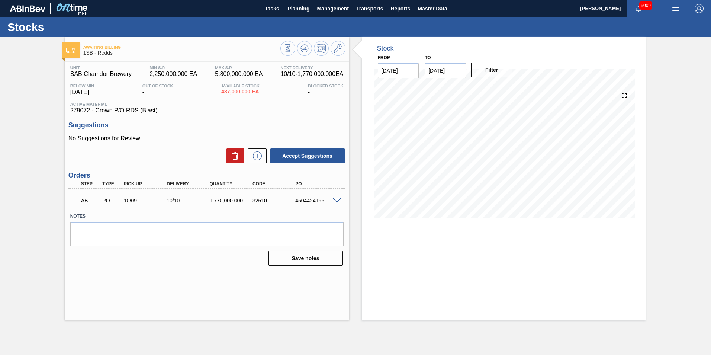
click at [338, 199] on span at bounding box center [336, 201] width 9 height 6
click at [291, 9] on span "Planning" at bounding box center [298, 8] width 22 height 9
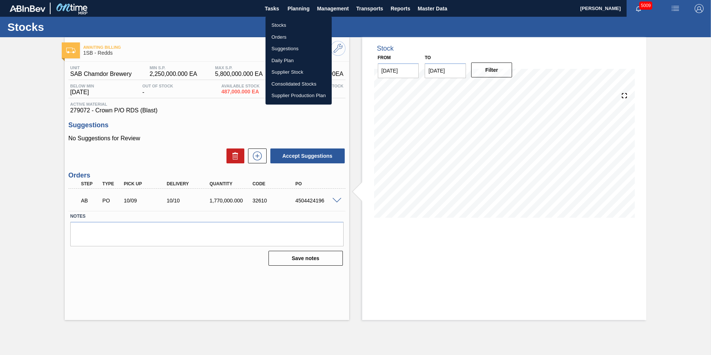
drag, startPoint x: 288, startPoint y: 27, endPoint x: 318, endPoint y: 97, distance: 76.6
click at [288, 27] on li "Stocks" at bounding box center [298, 25] width 66 height 12
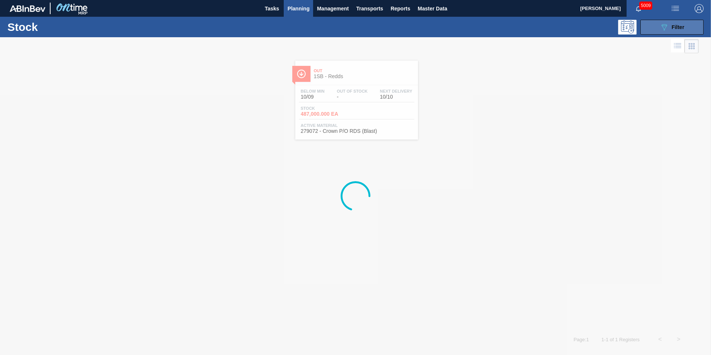
click at [695, 25] on button "089F7B8B-B2A5-4AFE-B5C0-19BA573D28AC Filter" at bounding box center [671, 27] width 63 height 15
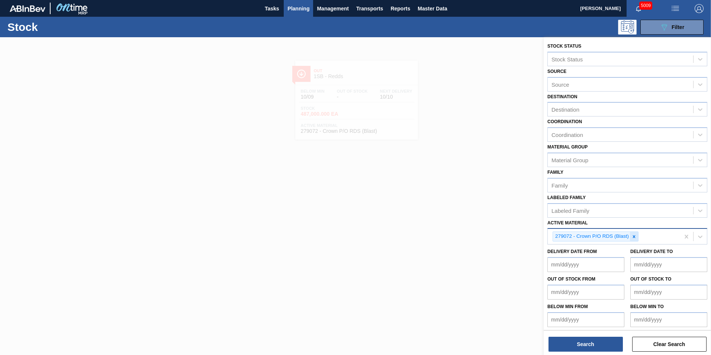
click at [634, 237] on icon at bounding box center [634, 236] width 3 height 3
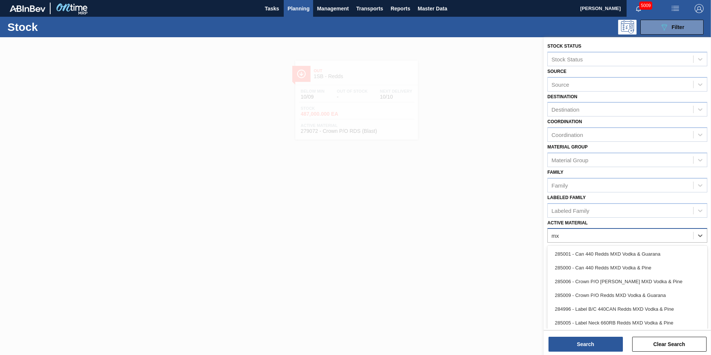
type Material "mxd"
click at [625, 281] on div "285006 - Crown P/O [PERSON_NAME] MXD Vodka & Pine" at bounding box center [627, 281] width 160 height 14
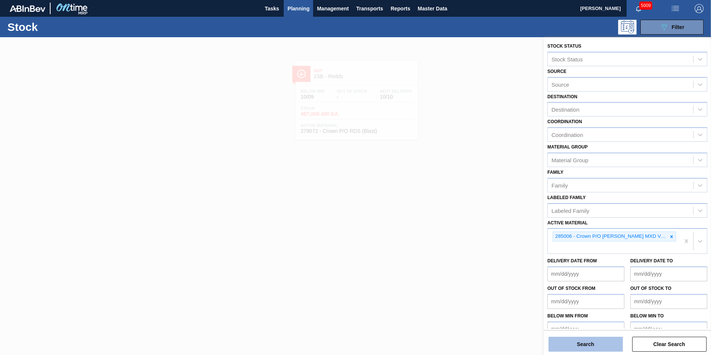
click at [594, 348] on button "Search" at bounding box center [585, 343] width 74 height 15
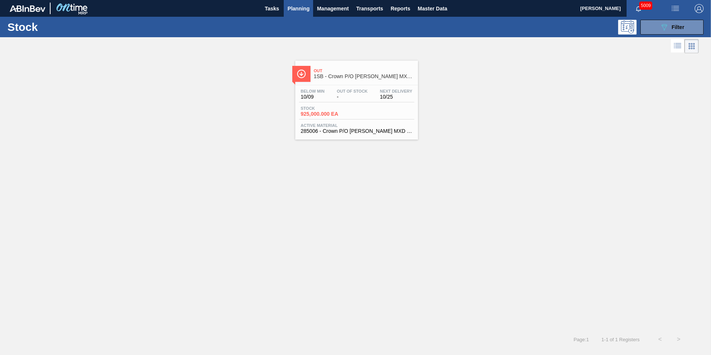
click at [324, 106] on span "Stock" at bounding box center [327, 108] width 52 height 4
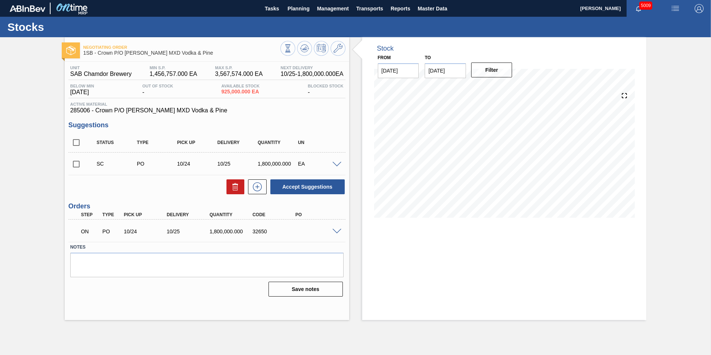
click at [337, 232] on span at bounding box center [336, 232] width 9 height 6
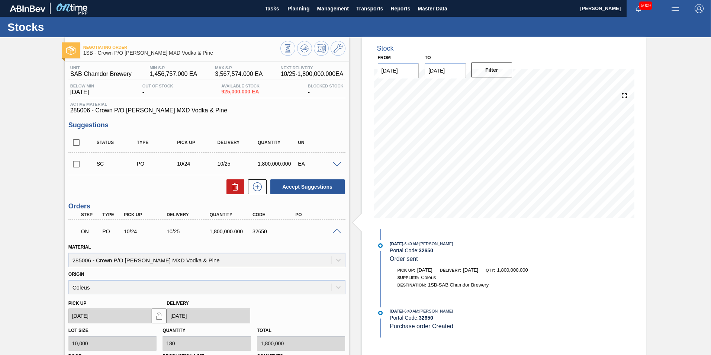
scroll to position [37, 0]
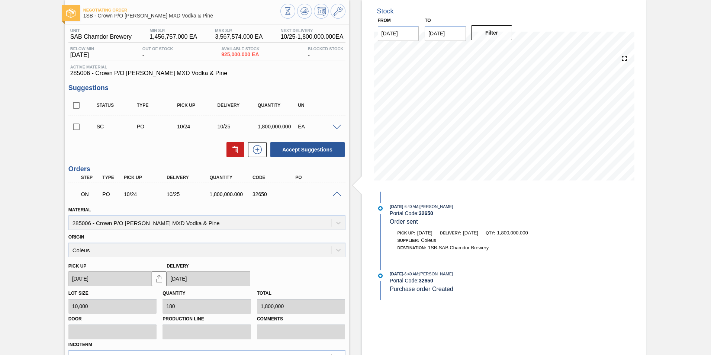
click at [338, 193] on span at bounding box center [336, 194] width 9 height 6
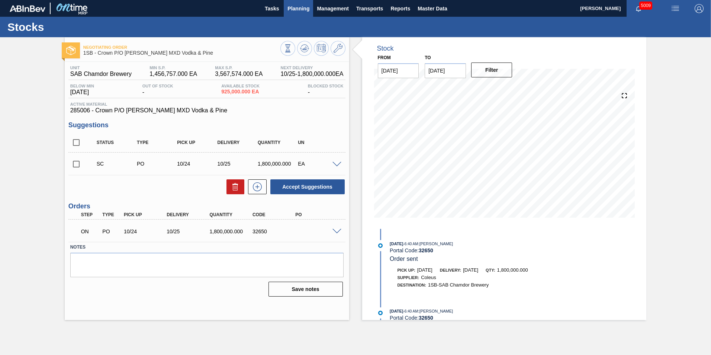
click at [301, 8] on span "Planning" at bounding box center [298, 8] width 22 height 9
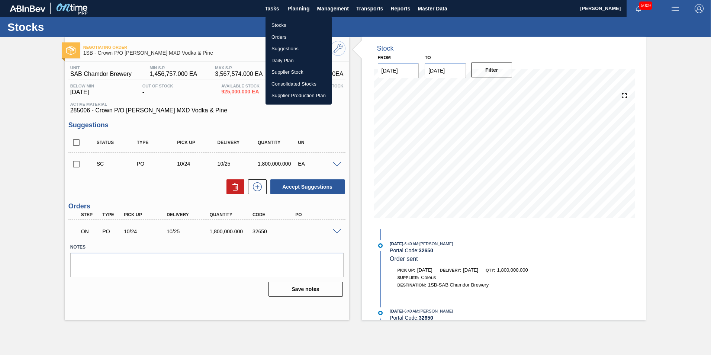
drag, startPoint x: 281, startPoint y: 23, endPoint x: 320, endPoint y: 66, distance: 57.9
click at [281, 23] on li "Stocks" at bounding box center [298, 25] width 66 height 12
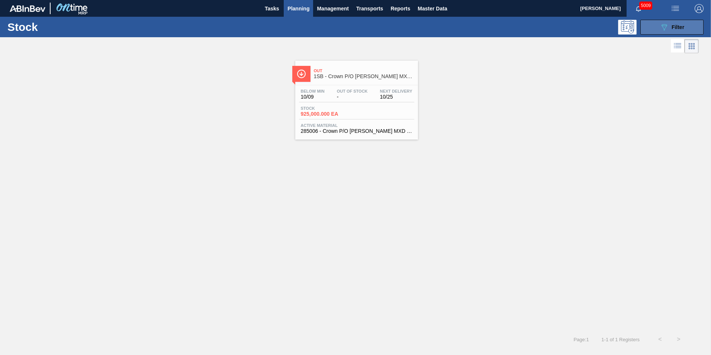
click at [679, 24] on span "Filter" at bounding box center [677, 27] width 13 height 6
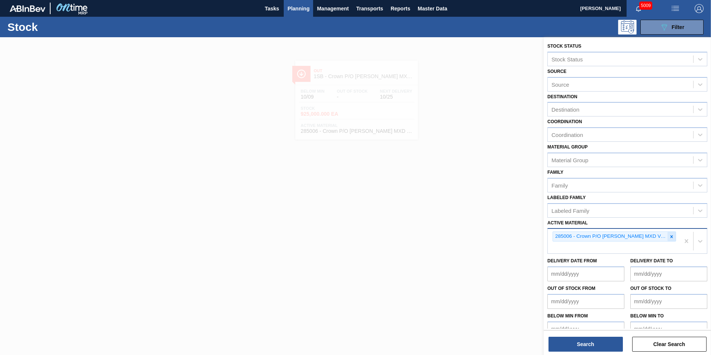
click at [670, 237] on icon at bounding box center [671, 236] width 3 height 3
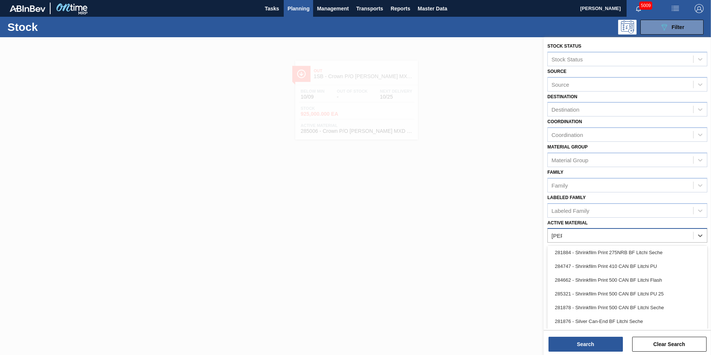
scroll to position [144, 0]
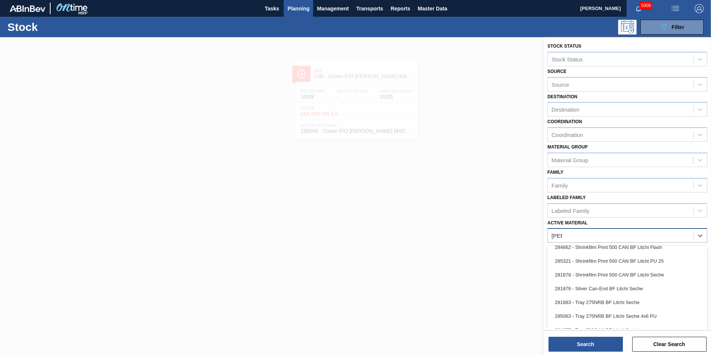
type Material "[PERSON_NAME]"
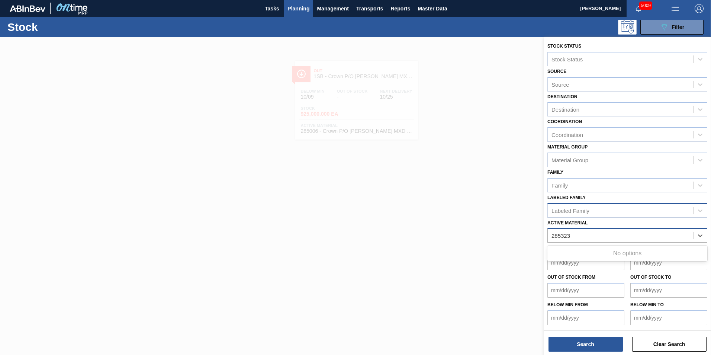
type Material "285323"
click at [595, 340] on button "Search" at bounding box center [585, 343] width 74 height 15
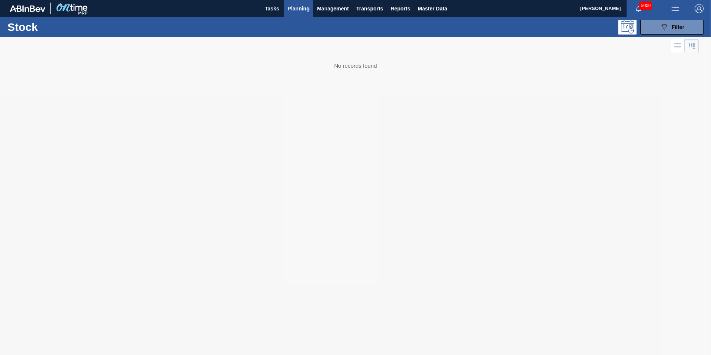
click at [461, 245] on div at bounding box center [355, 195] width 711 height 317
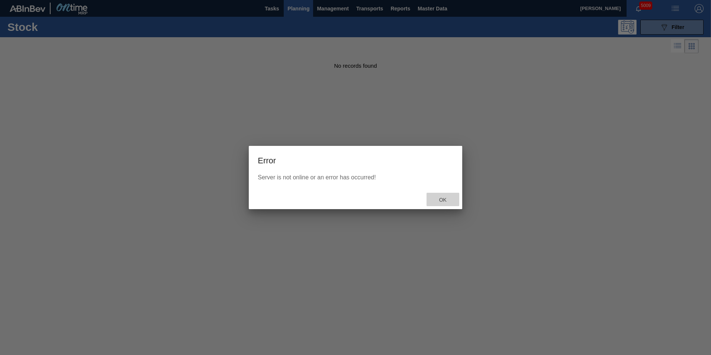
click at [445, 198] on span "Ok" at bounding box center [442, 200] width 19 height 6
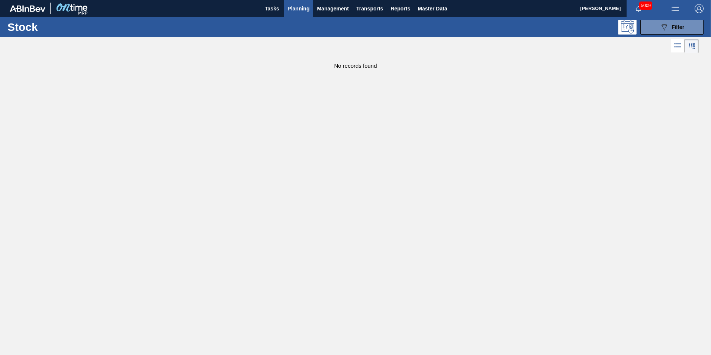
click at [298, 6] on span "Planning" at bounding box center [298, 8] width 22 height 9
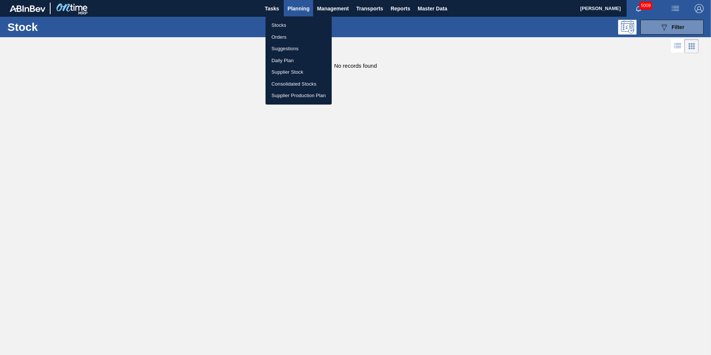
click at [285, 23] on li "Stocks" at bounding box center [298, 25] width 66 height 12
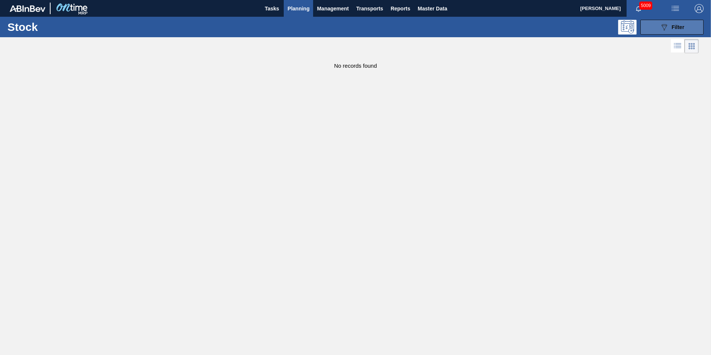
click at [680, 26] on span "Filter" at bounding box center [677, 27] width 13 height 6
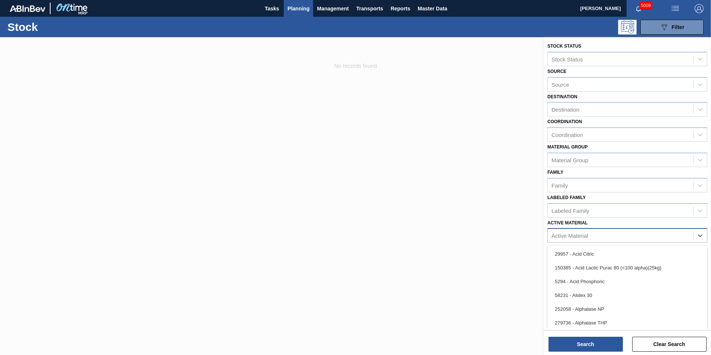
click at [582, 230] on div "Active Material" at bounding box center [620, 235] width 145 height 11
type Material "285321"
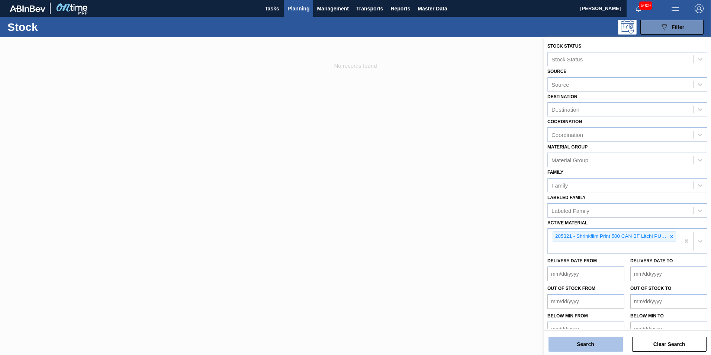
click at [591, 345] on button "Search" at bounding box center [585, 343] width 74 height 15
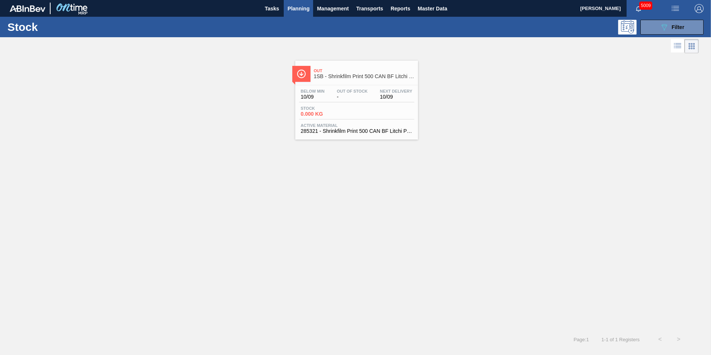
click at [342, 119] on div "Below Min 10/09 Out Of Stock - Next Delivery 10/09 Stock 0.000 KG Active Materi…" at bounding box center [356, 110] width 123 height 51
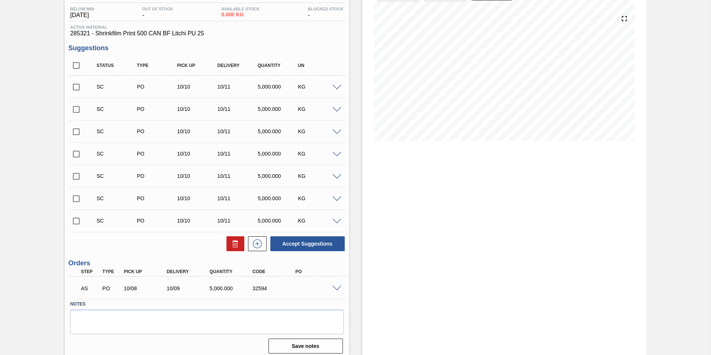
scroll to position [82, 0]
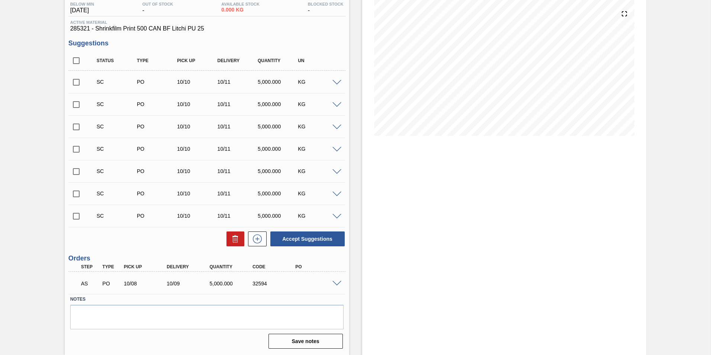
click at [337, 282] on span at bounding box center [336, 284] width 9 height 6
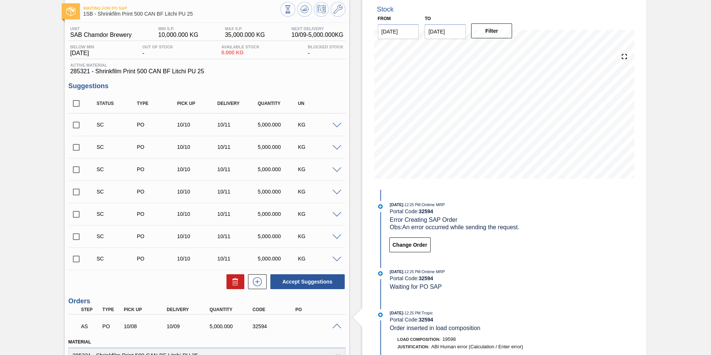
scroll to position [0, 0]
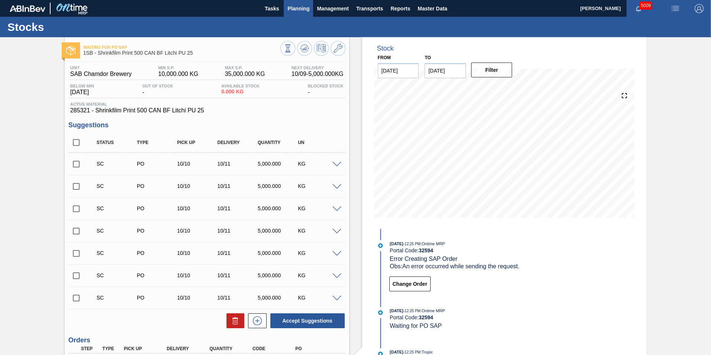
click at [296, 8] on span "Planning" at bounding box center [298, 8] width 22 height 9
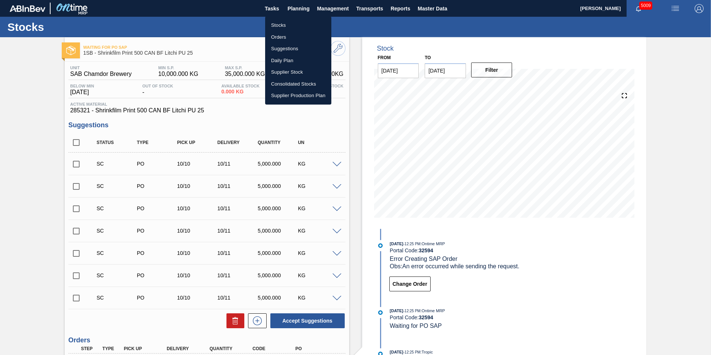
click at [282, 23] on li "Stocks" at bounding box center [298, 25] width 66 height 12
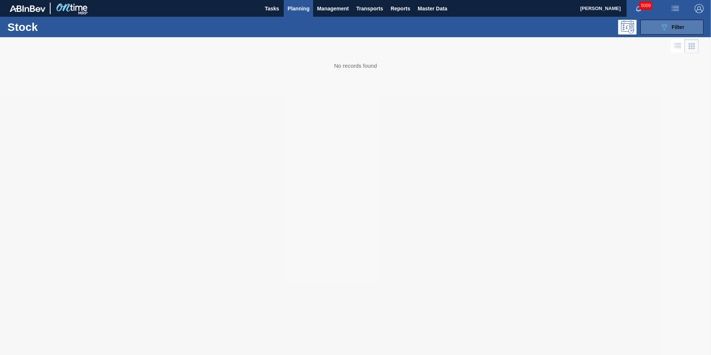
click at [677, 28] on span "Filter" at bounding box center [677, 27] width 13 height 6
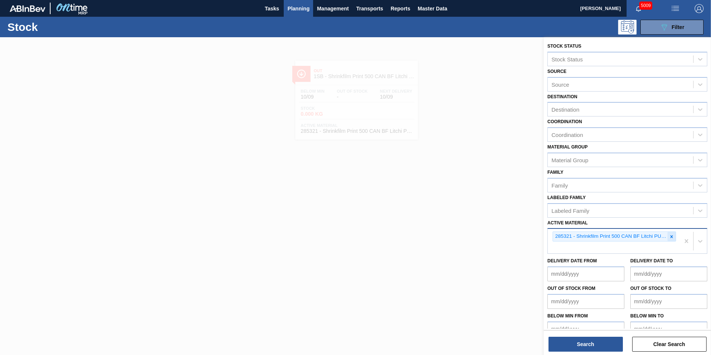
click at [673, 238] on div at bounding box center [671, 236] width 8 height 9
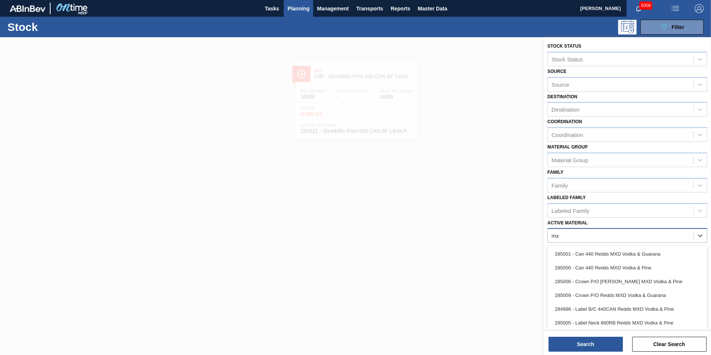
type Material "mxd"
click at [623, 281] on div "285006 - Crown P/O [PERSON_NAME] MXD Vodka & Pine" at bounding box center [627, 281] width 160 height 14
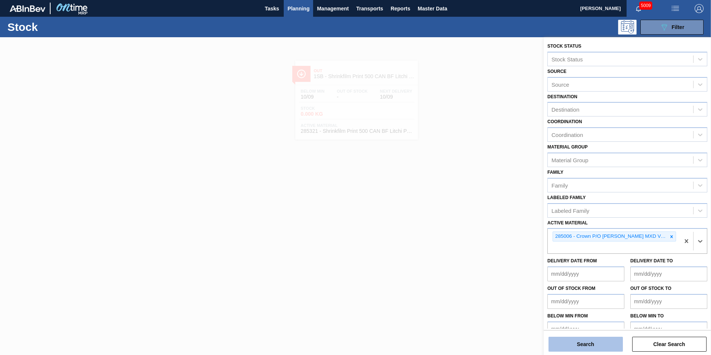
click at [595, 347] on button "Search" at bounding box center [585, 343] width 74 height 15
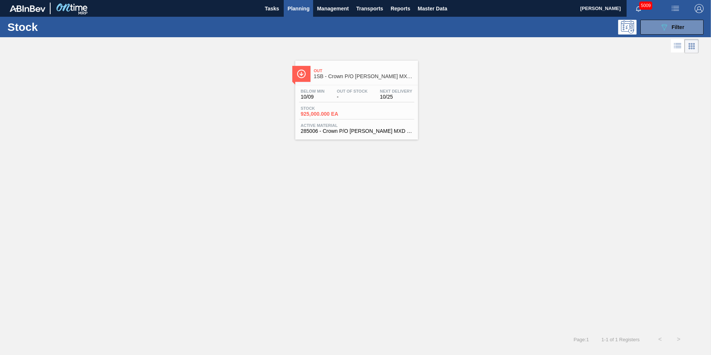
drag, startPoint x: 339, startPoint y: 116, endPoint x: 329, endPoint y: 115, distance: 9.3
click at [338, 115] on span "925,000.000 EA" at bounding box center [327, 114] width 52 height 6
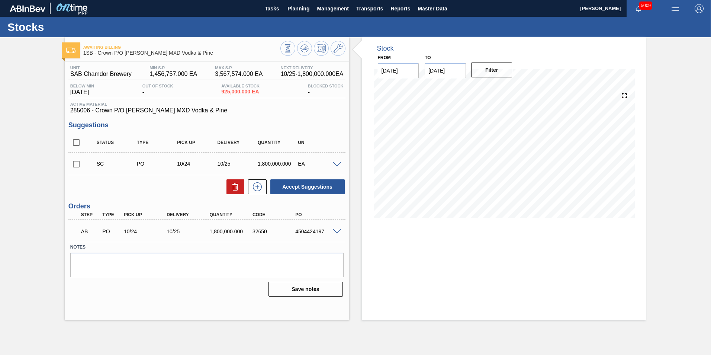
click at [337, 229] on span at bounding box center [336, 232] width 9 height 6
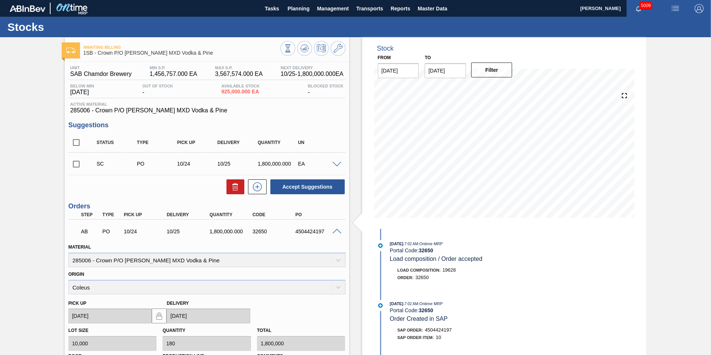
click at [66, 200] on div "Unit SAB Chamdor Brewery MIN S.P. 1,456,757.000 EA MAX S.P. 3,567,574.000 EA Ne…" at bounding box center [207, 270] width 284 height 417
click at [362, 10] on span "Transports" at bounding box center [369, 8] width 27 height 9
drag, startPoint x: 362, startPoint y: 24, endPoint x: 359, endPoint y: 26, distance: 4.0
click at [362, 24] on li "Load Composition" at bounding box center [369, 25] width 52 height 12
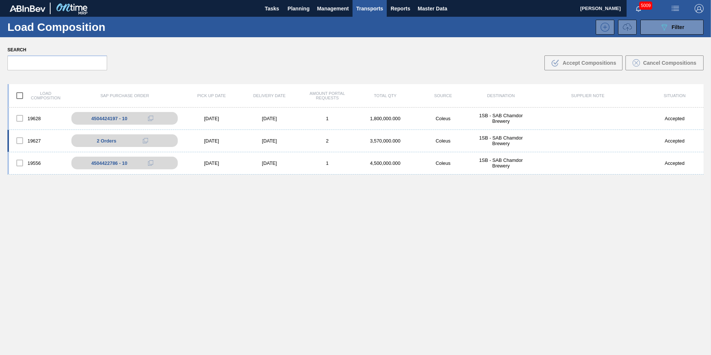
click at [23, 141] on div at bounding box center [20, 141] width 16 height 16
click at [18, 141] on div at bounding box center [20, 141] width 16 height 16
click at [40, 142] on div "19627" at bounding box center [38, 141] width 58 height 16
click at [197, 139] on div "[DATE]" at bounding box center [212, 141] width 58 height 6
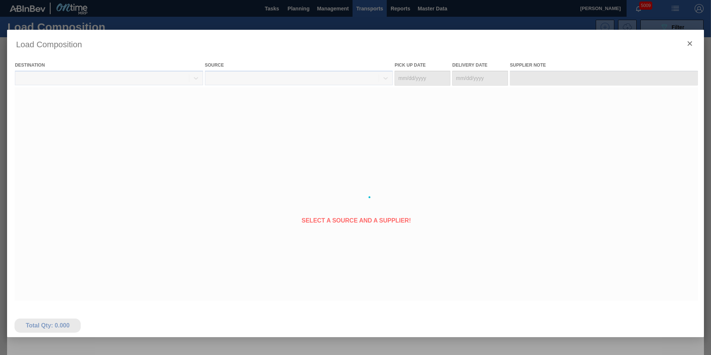
type Date "[DATE]"
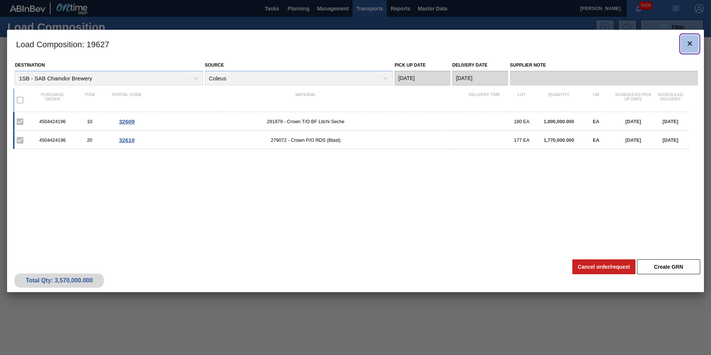
click at [689, 44] on icon "botão de ícone" at bounding box center [689, 43] width 4 height 4
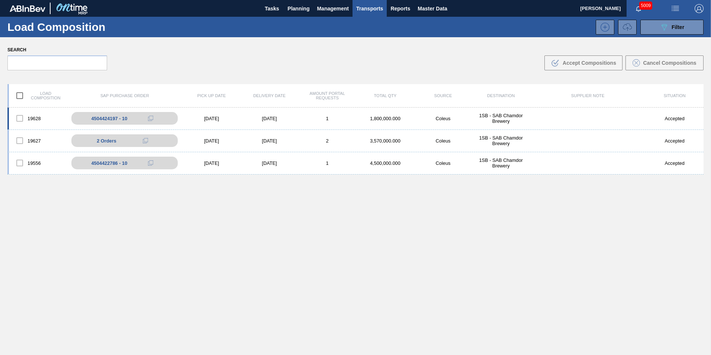
click at [241, 117] on div "[DATE]" at bounding box center [269, 119] width 58 height 6
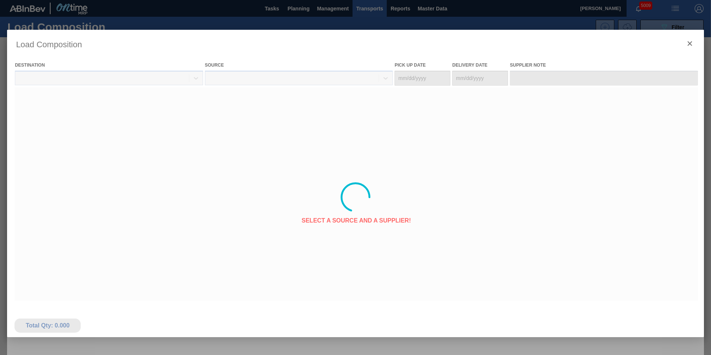
type Date "[DATE]"
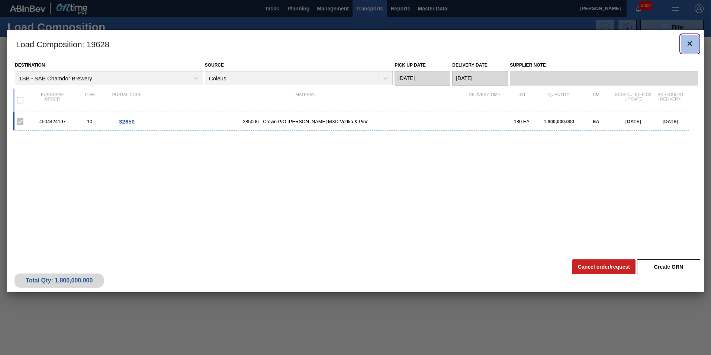
click at [692, 44] on icon "botão de ícone" at bounding box center [689, 43] width 9 height 9
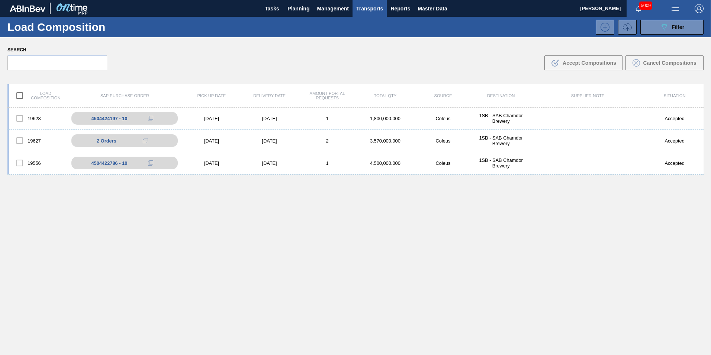
click at [293, 162] on div "[DATE]" at bounding box center [269, 163] width 58 height 6
click at [294, 0] on body "Tasks Planning Management Transports Reports Master Data [PERSON_NAME] 5009 Mar…" at bounding box center [355, 0] width 711 height 0
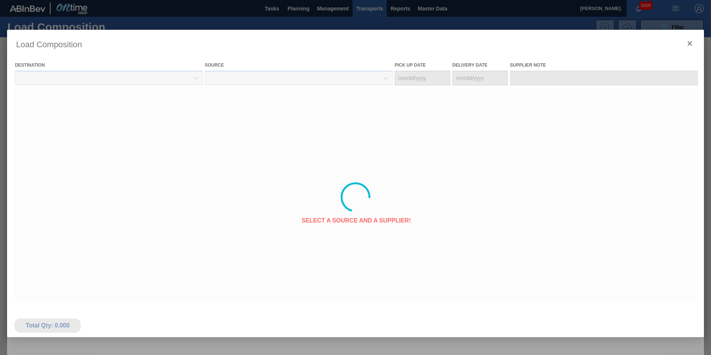
type Date "[DATE]"
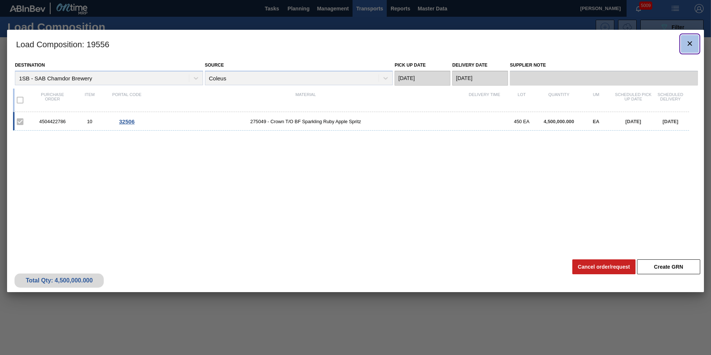
click at [690, 43] on icon "botão de ícone" at bounding box center [689, 43] width 4 height 4
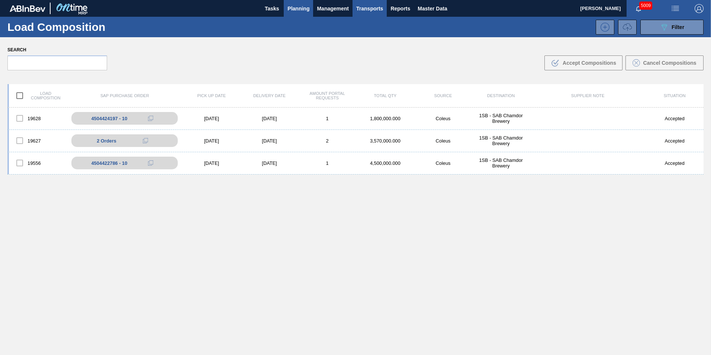
click at [290, 12] on span "Planning" at bounding box center [298, 8] width 22 height 9
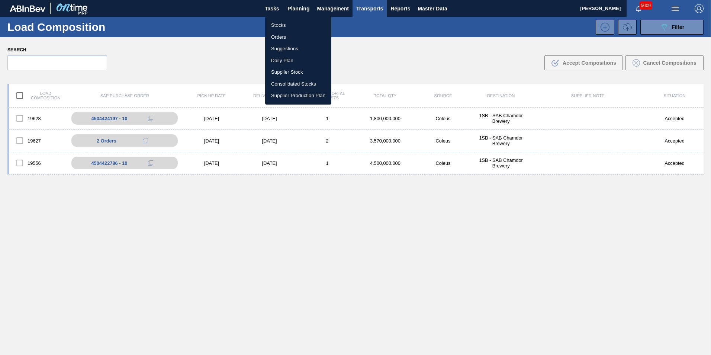
click at [279, 23] on li "Stocks" at bounding box center [298, 25] width 66 height 12
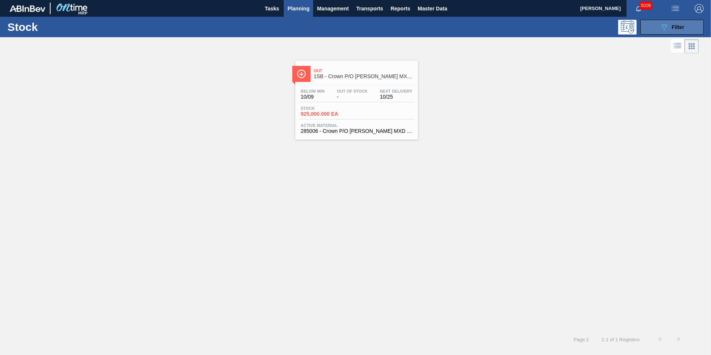
click at [683, 29] on span "Filter" at bounding box center [677, 27] width 13 height 6
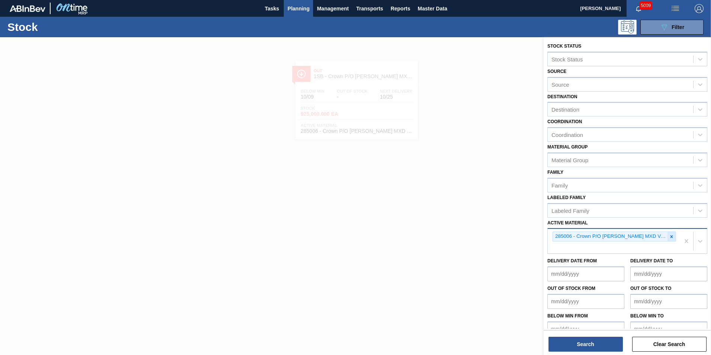
click at [670, 237] on icon at bounding box center [671, 236] width 3 height 3
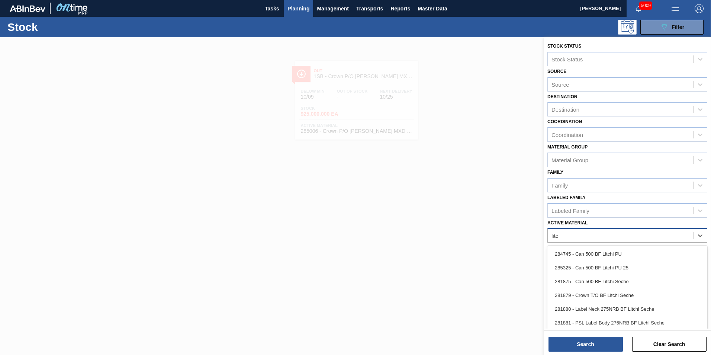
type Material "[PERSON_NAME]"
click at [611, 306] on div "281880 - Label Neck 275NRB BF Litchi Seche" at bounding box center [627, 309] width 160 height 14
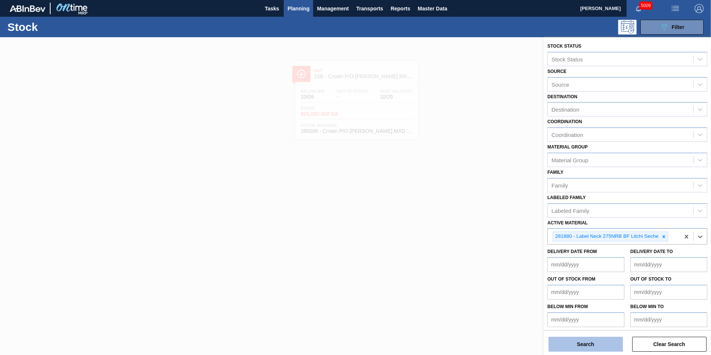
click at [604, 344] on button "Search" at bounding box center [585, 343] width 74 height 15
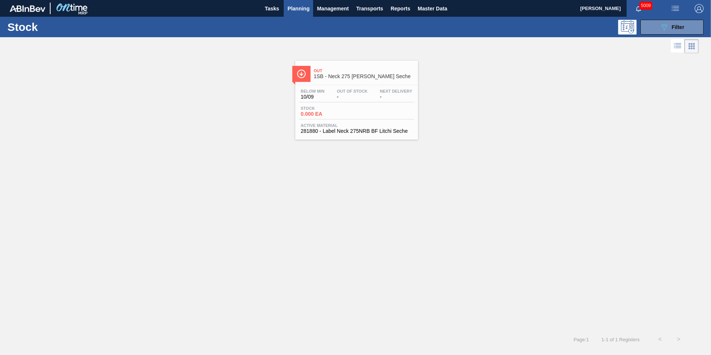
click at [354, 122] on div "Below Min 10/09 Out Of Stock - Next Delivery - Stock 0.000 EA Active Material 2…" at bounding box center [356, 110] width 123 height 51
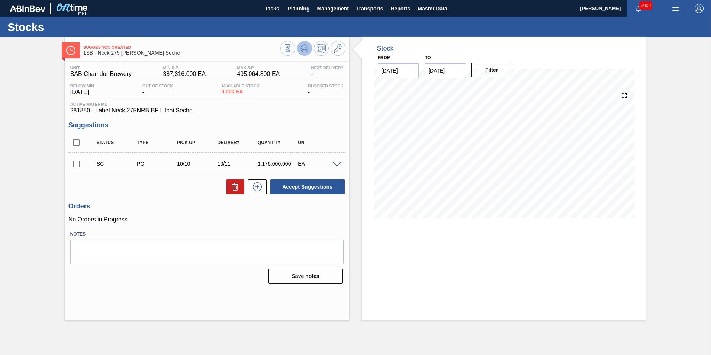
click at [308, 46] on icon at bounding box center [304, 48] width 9 height 9
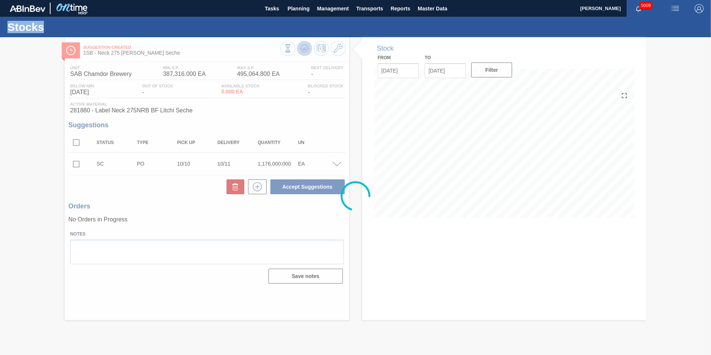
click at [308, 46] on div at bounding box center [355, 195] width 711 height 317
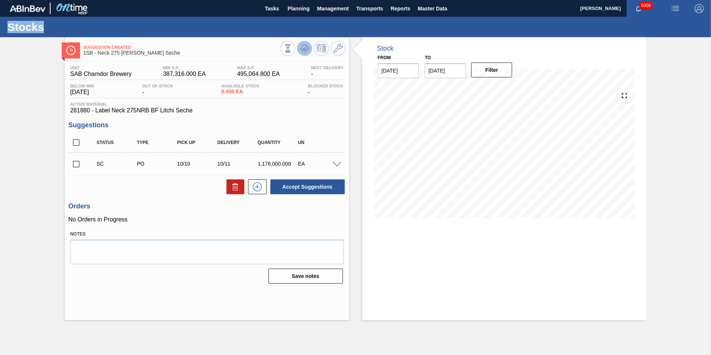
click at [308, 46] on icon at bounding box center [304, 48] width 9 height 9
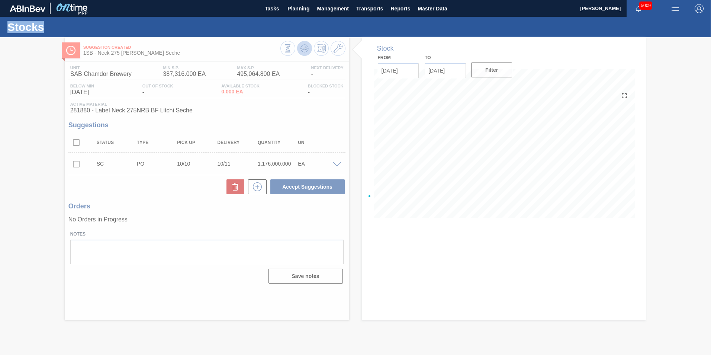
click at [308, 46] on div at bounding box center [355, 195] width 711 height 317
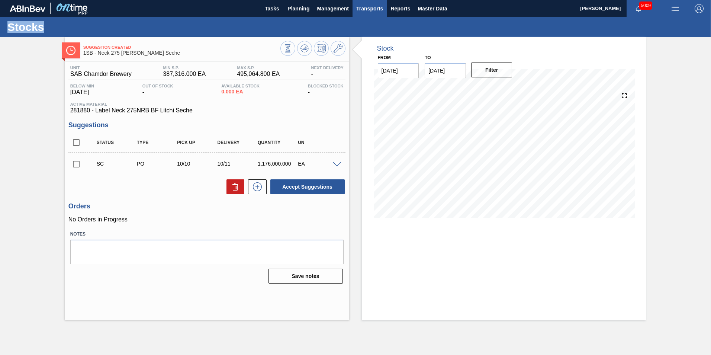
click at [362, 8] on span "Transports" at bounding box center [369, 8] width 27 height 9
click at [357, 25] on li "Load Composition" at bounding box center [369, 25] width 52 height 12
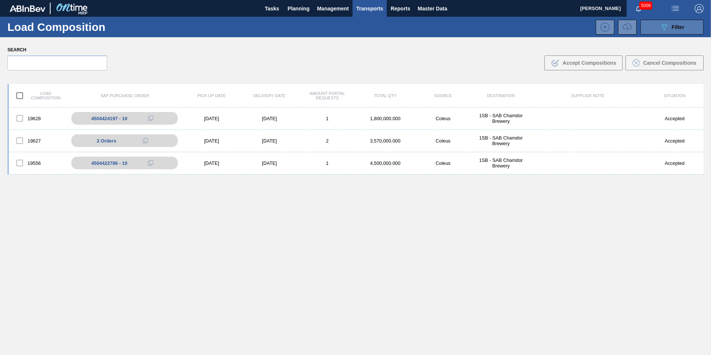
click at [683, 25] on button "089F7B8B-B2A5-4AFE-B5C0-19BA573D28AC Filter" at bounding box center [671, 27] width 63 height 15
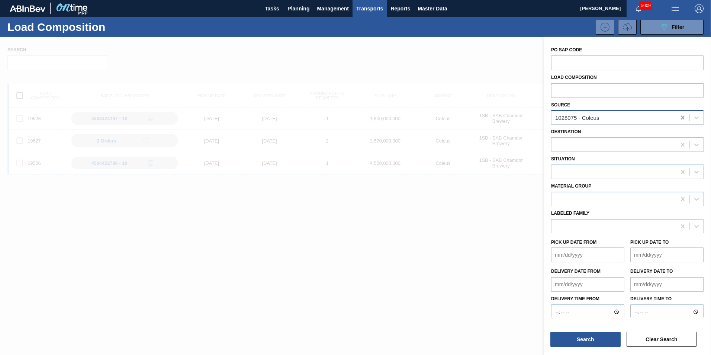
click at [681, 116] on icon at bounding box center [682, 117] width 7 height 7
type input "tro"
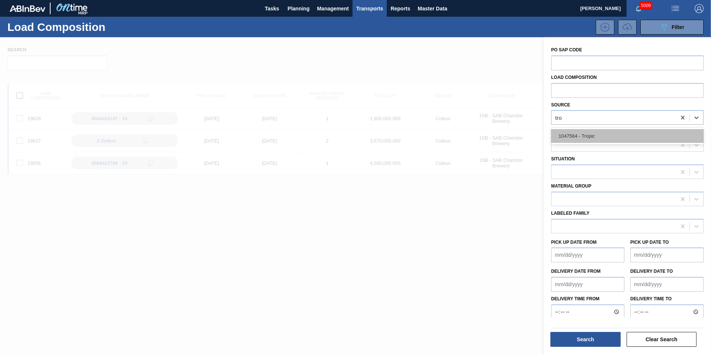
click at [615, 133] on div "1047564 - Tropic" at bounding box center [627, 136] width 152 height 14
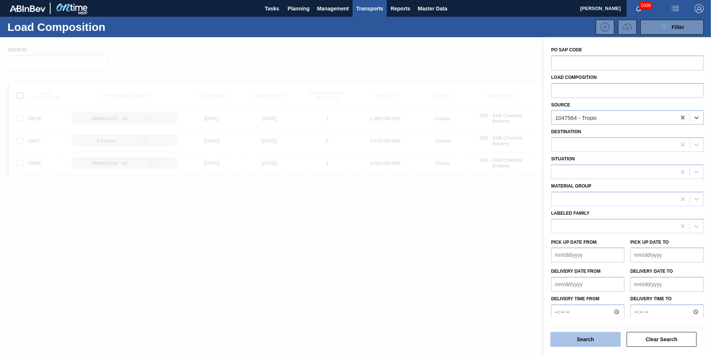
click at [610, 336] on button "Search" at bounding box center [585, 339] width 70 height 15
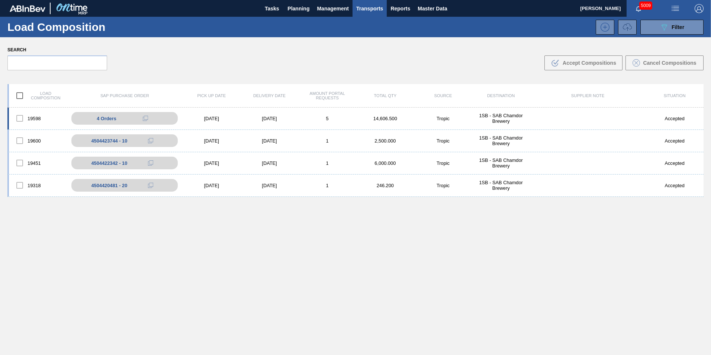
click at [229, 116] on div "[DATE]" at bounding box center [212, 119] width 58 height 6
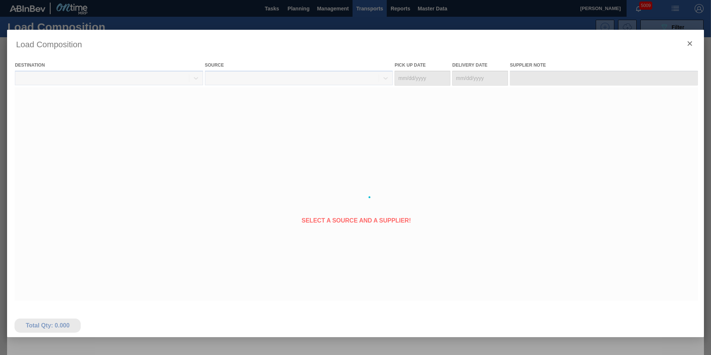
type Date "[DATE]"
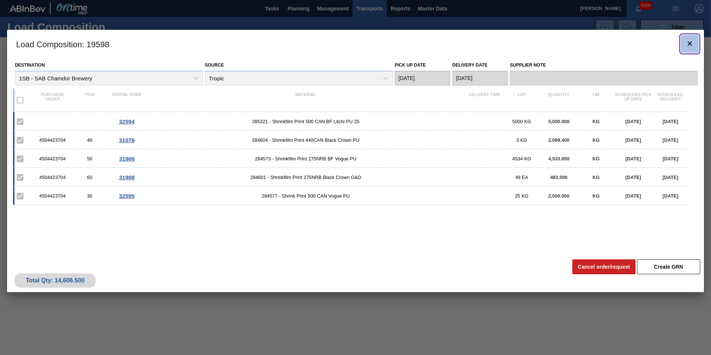
click at [692, 45] on icon "botão de ícone" at bounding box center [689, 43] width 9 height 9
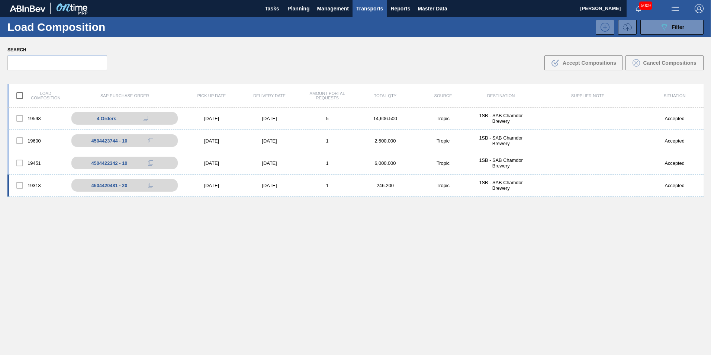
click at [316, 184] on div "1" at bounding box center [327, 186] width 58 height 6
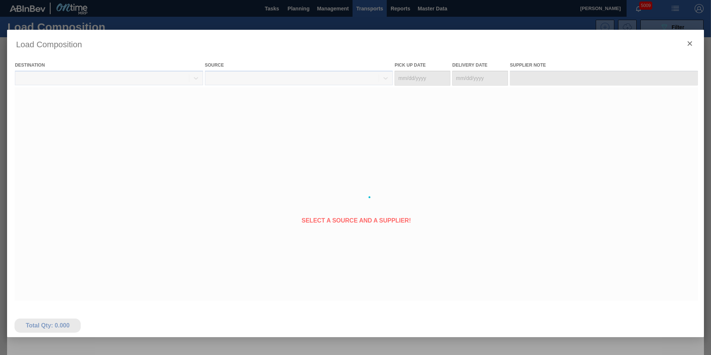
type Date "[DATE]"
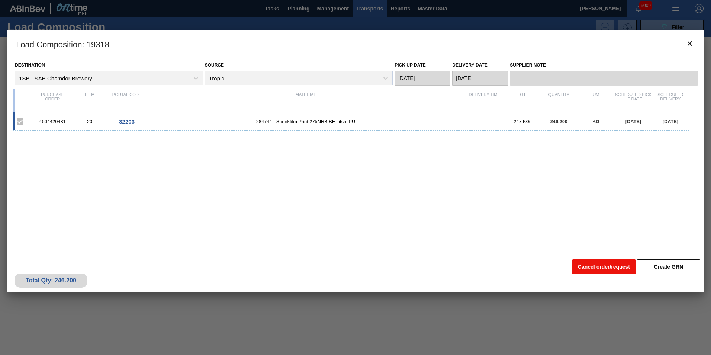
click at [604, 265] on button "Cancel order/request" at bounding box center [603, 266] width 63 height 15
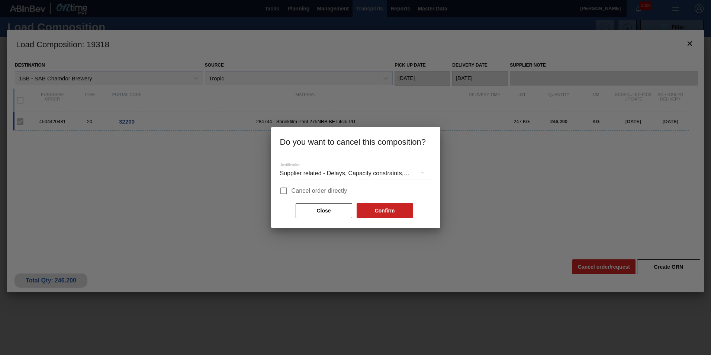
click at [322, 186] on span "Cancel order directly" at bounding box center [319, 190] width 56 height 9
click at [291, 186] on input "Cancel order directly" at bounding box center [284, 191] width 16 height 16
checkbox input "true"
click at [408, 211] on button "Confirm" at bounding box center [384, 210] width 56 height 15
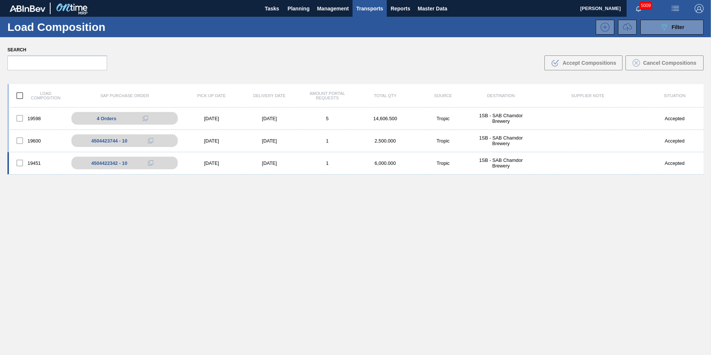
click at [291, 163] on div "[DATE]" at bounding box center [269, 163] width 58 height 6
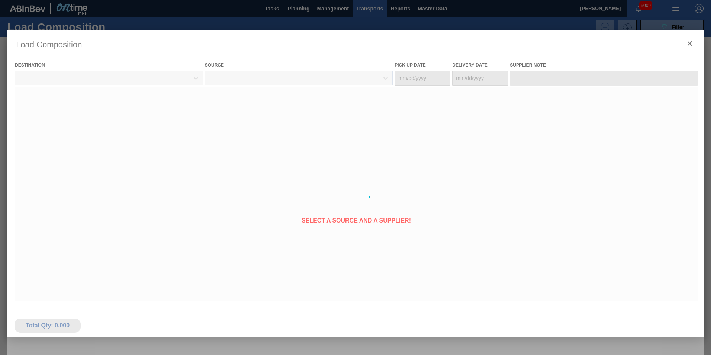
type Date "[DATE]"
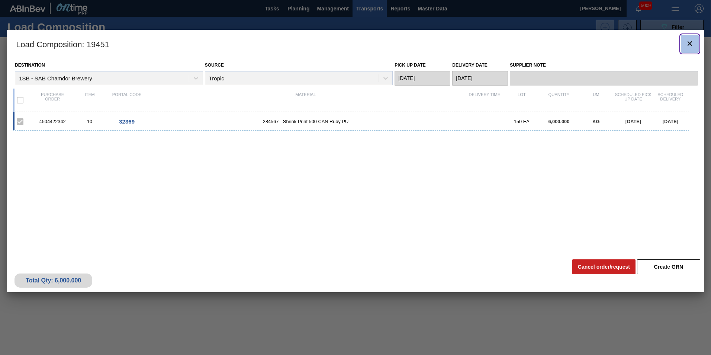
click at [692, 42] on icon "botão de ícone" at bounding box center [689, 43] width 9 height 9
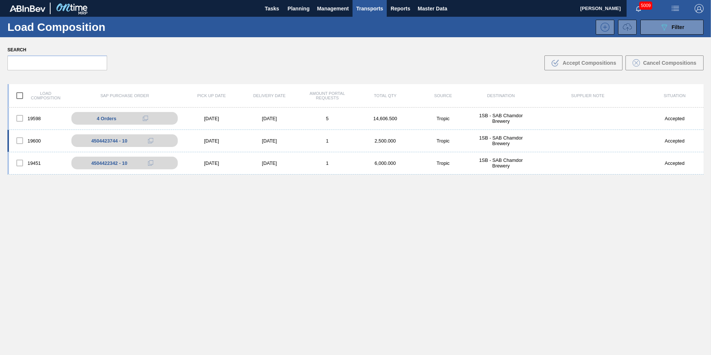
click at [282, 139] on div "[DATE]" at bounding box center [269, 141] width 58 height 6
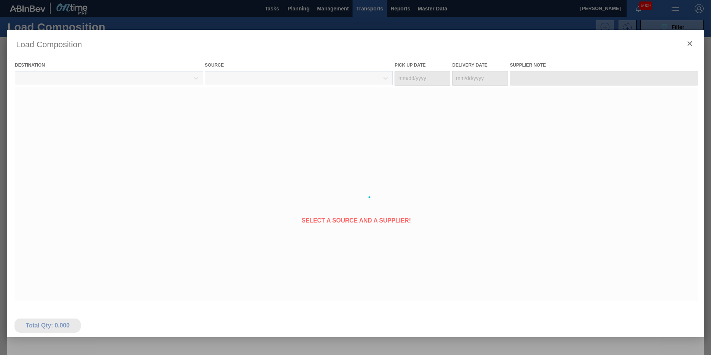
type Date "[DATE]"
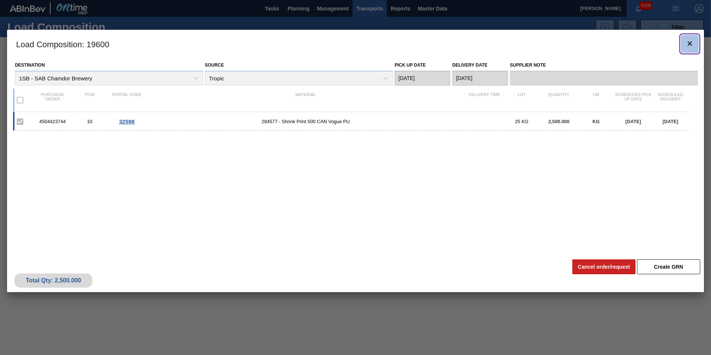
click at [690, 45] on icon "botão de ícone" at bounding box center [689, 43] width 9 height 9
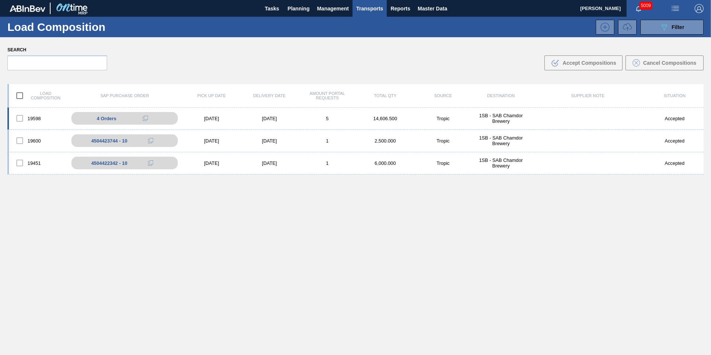
click at [335, 117] on div "5" at bounding box center [327, 119] width 58 height 6
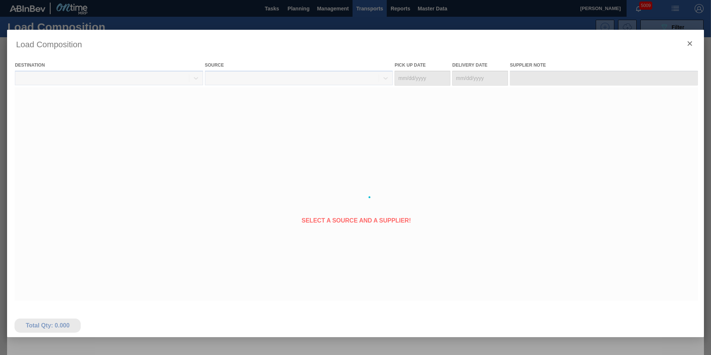
type Date "[DATE]"
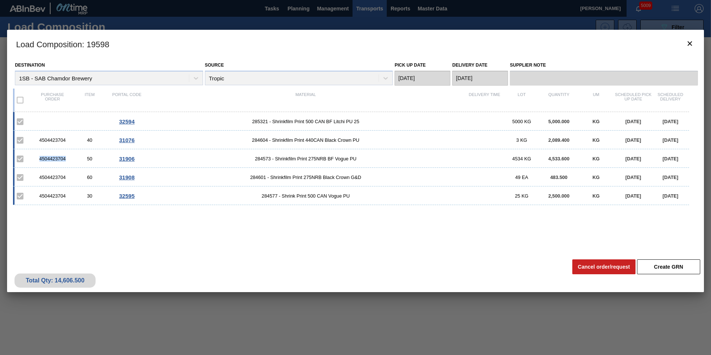
drag, startPoint x: 67, startPoint y: 158, endPoint x: 40, endPoint y: 161, distance: 26.9
click at [40, 161] on div "4504423704" at bounding box center [52, 159] width 37 height 6
copy div "4504423704"
click at [692, 43] on icon "botão de ícone" at bounding box center [689, 43] width 9 height 9
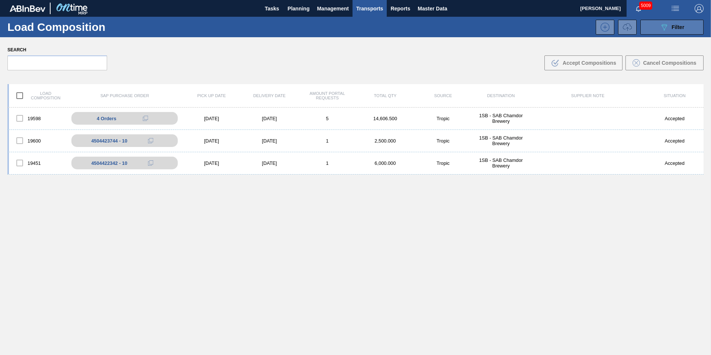
click at [691, 27] on button "089F7B8B-B2A5-4AFE-B5C0-19BA573D28AC Filter" at bounding box center [671, 27] width 63 height 15
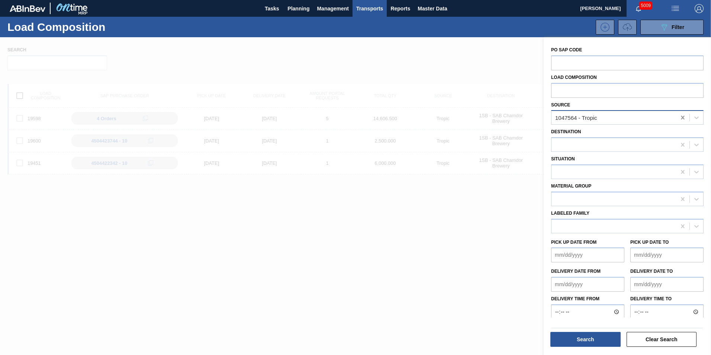
click at [682, 117] on icon at bounding box center [682, 118] width 3 height 4
click at [595, 341] on button "Search" at bounding box center [585, 339] width 70 height 15
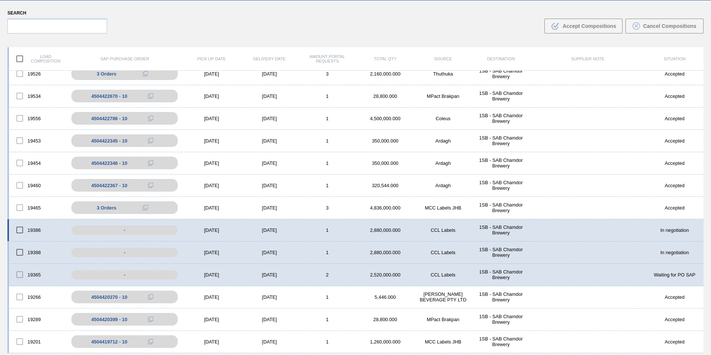
scroll to position [54, 0]
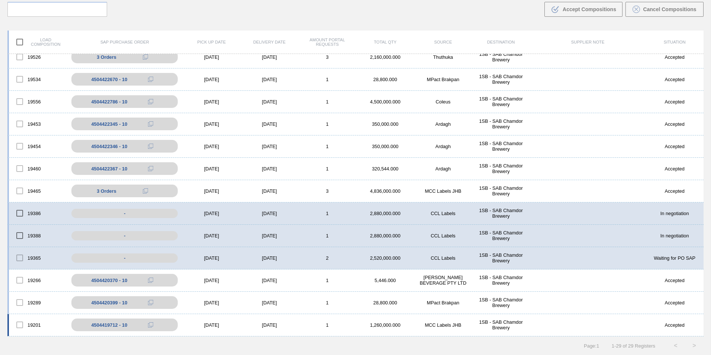
click at [288, 323] on div "[DATE]" at bounding box center [269, 325] width 58 height 6
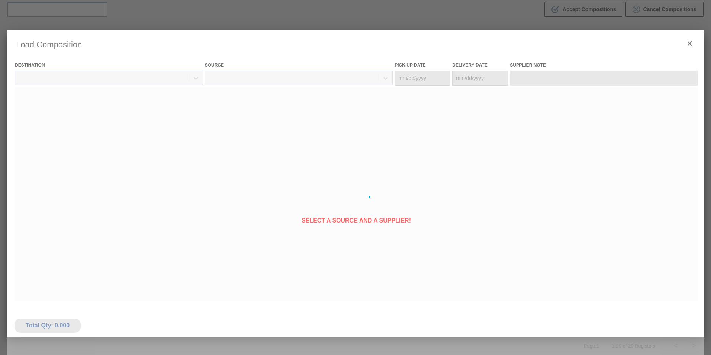
type Date "[DATE]"
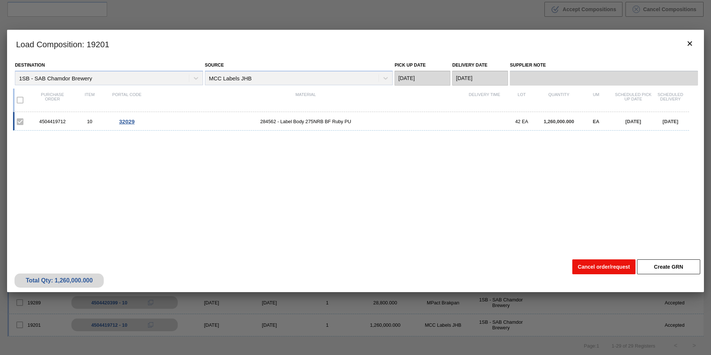
click at [594, 266] on button "Cancel order/request" at bounding box center [603, 266] width 63 height 15
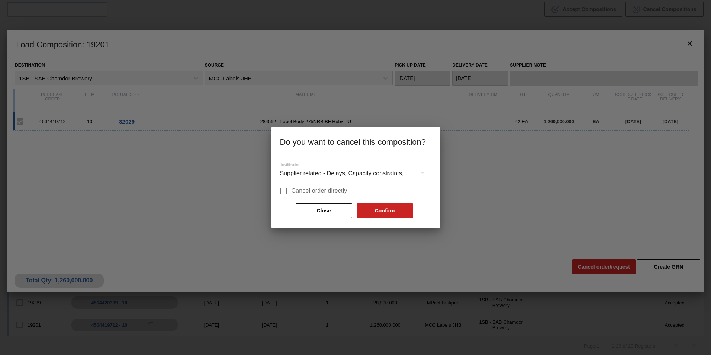
click at [323, 187] on span "Cancel order directly" at bounding box center [319, 190] width 56 height 9
click at [291, 187] on input "Cancel order directly" at bounding box center [284, 191] width 16 height 16
checkbox input "true"
click at [406, 210] on button "Confirm" at bounding box center [384, 210] width 56 height 15
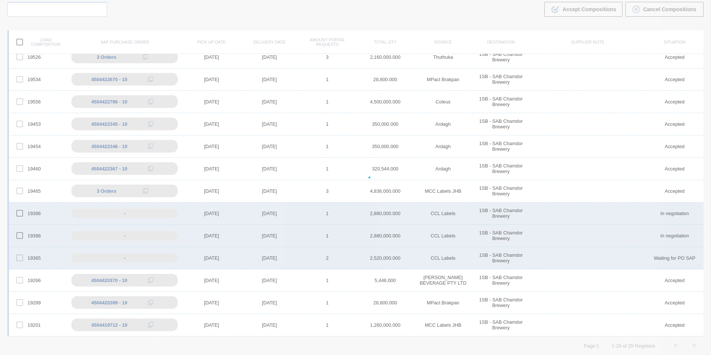
scroll to position [342, 0]
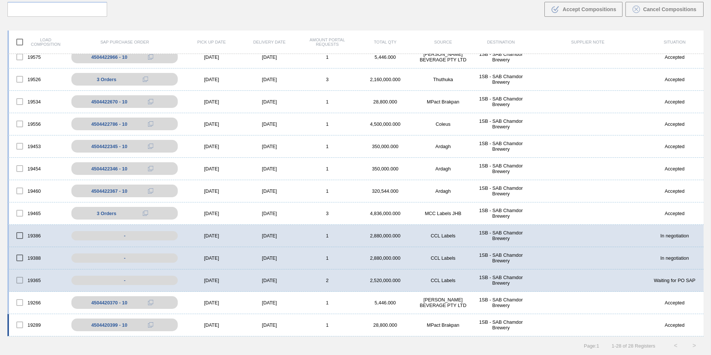
click at [355, 326] on div "1" at bounding box center [327, 325] width 58 height 6
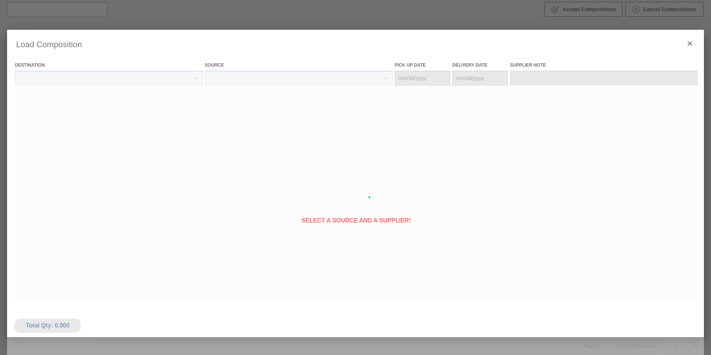
type Date "[DATE]"
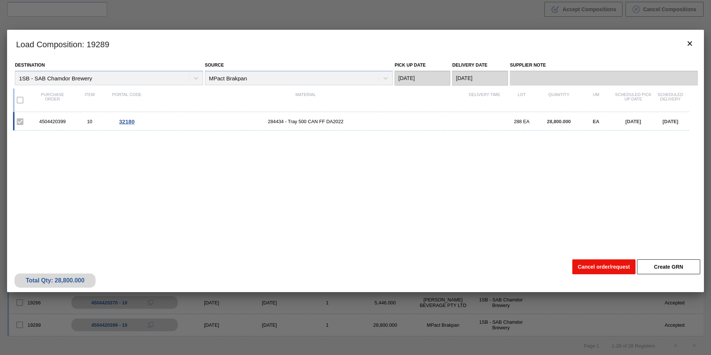
click at [597, 269] on button "Cancel order/request" at bounding box center [603, 266] width 63 height 15
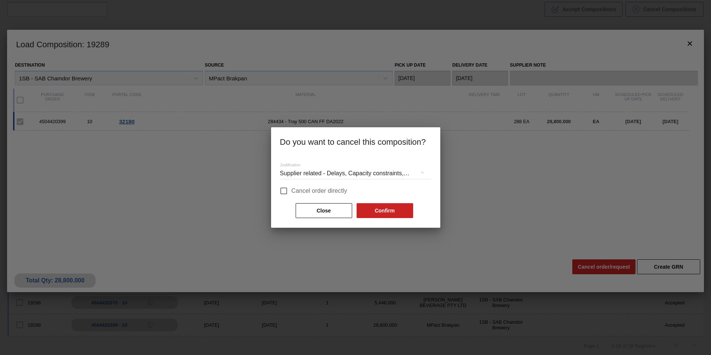
drag, startPoint x: 345, startPoint y: 191, endPoint x: 347, endPoint y: 196, distance: 5.0
click at [344, 191] on span "Cancel order directly" at bounding box center [319, 190] width 56 height 9
click at [291, 191] on input "Cancel order directly" at bounding box center [284, 191] width 16 height 16
checkbox input "true"
click at [374, 209] on button "Confirm" at bounding box center [384, 210] width 56 height 15
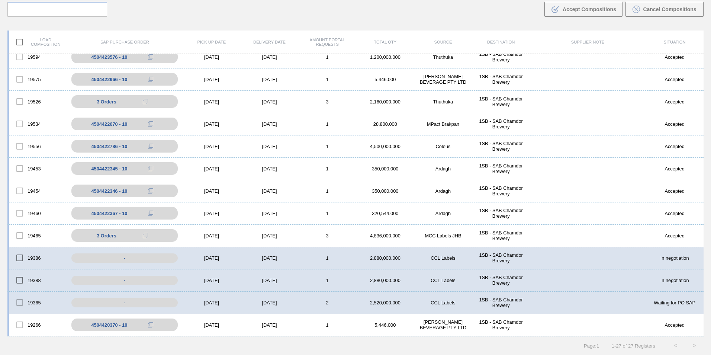
scroll to position [320, 0]
click at [351, 325] on div "1" at bounding box center [327, 325] width 58 height 6
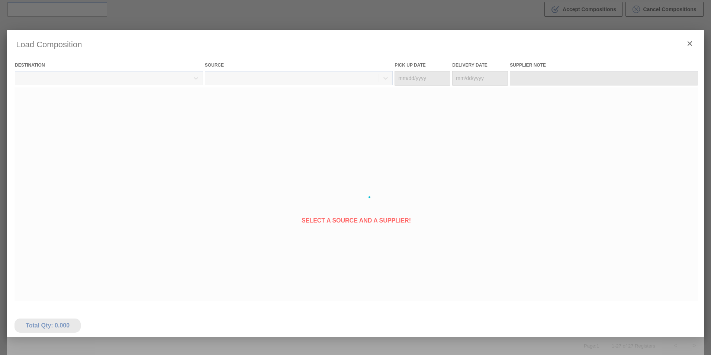
type Date "[DATE]"
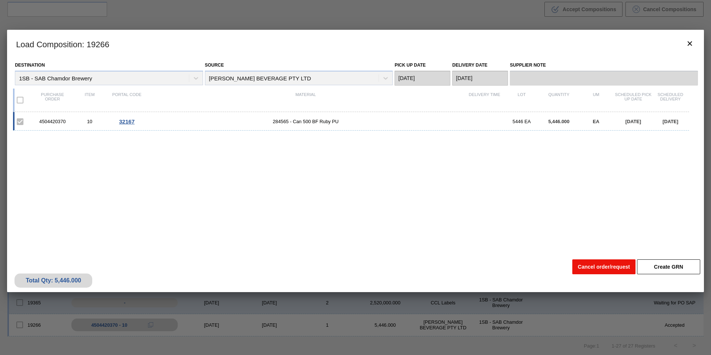
click at [587, 271] on button "Cancel order/request" at bounding box center [603, 266] width 63 height 15
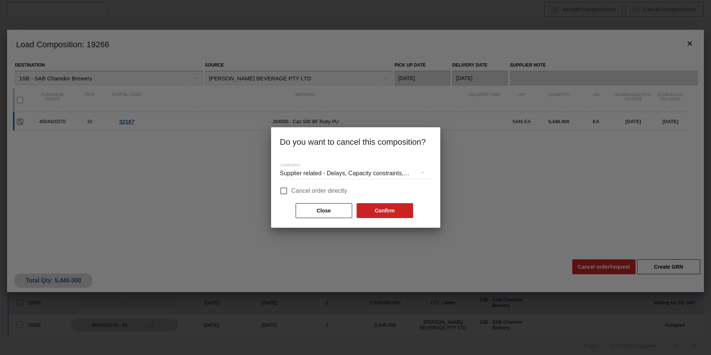
drag, startPoint x: 336, startPoint y: 190, endPoint x: 355, endPoint y: 204, distance: 23.3
click at [336, 189] on span "Cancel order directly" at bounding box center [319, 190] width 56 height 9
click at [291, 189] on input "Cancel order directly" at bounding box center [284, 191] width 16 height 16
checkbox input "true"
click at [382, 208] on button "Confirm" at bounding box center [384, 210] width 56 height 15
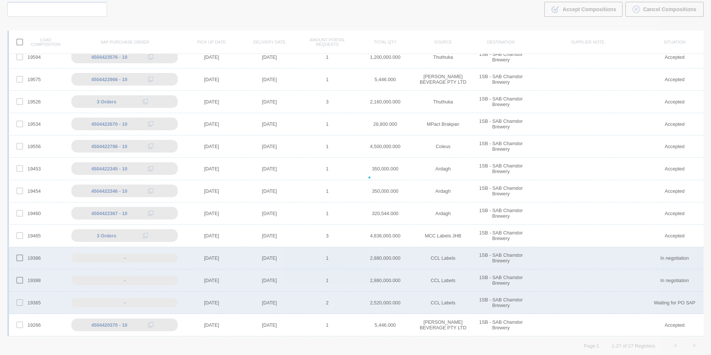
scroll to position [298, 0]
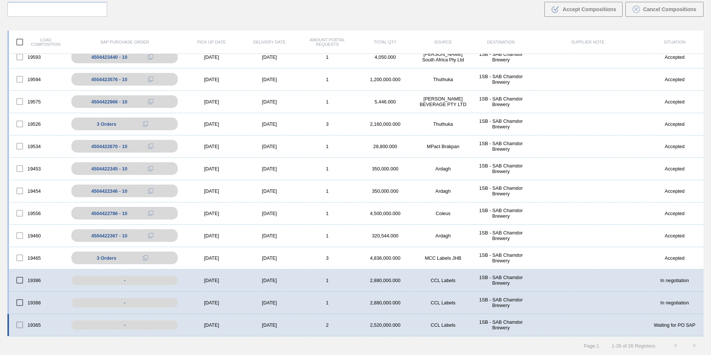
click at [354, 327] on div "19365 - [DATE] [DATE] 2 2,520,000.000 CCL Labels 1SB - SAB Chamdor Brewery Wait…" at bounding box center [355, 325] width 696 height 22
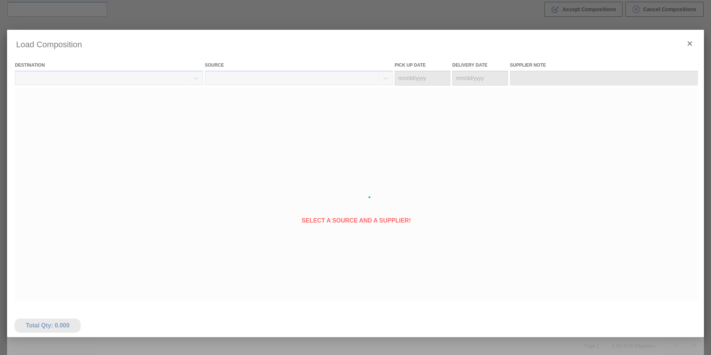
type Date "[DATE]"
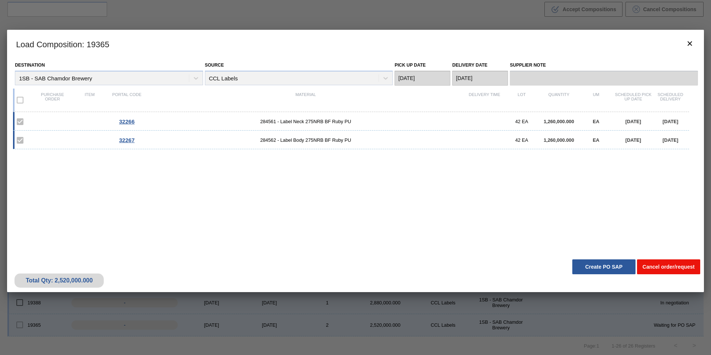
click at [665, 265] on button "Cancel order/request" at bounding box center [668, 266] width 63 height 15
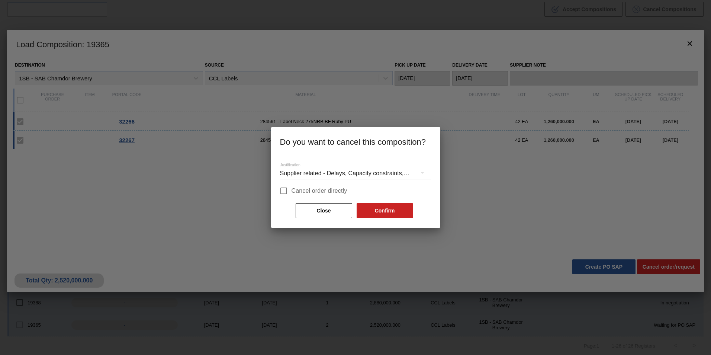
click at [327, 190] on span "Cancel order directly" at bounding box center [319, 190] width 56 height 9
click at [291, 190] on input "Cancel order directly" at bounding box center [284, 191] width 16 height 16
checkbox input "true"
click at [391, 214] on button "Confirm" at bounding box center [384, 210] width 56 height 15
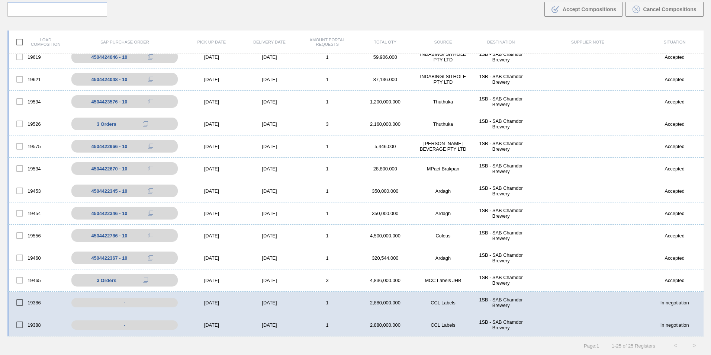
scroll to position [275, 0]
click at [287, 324] on div "[DATE]" at bounding box center [269, 325] width 58 height 6
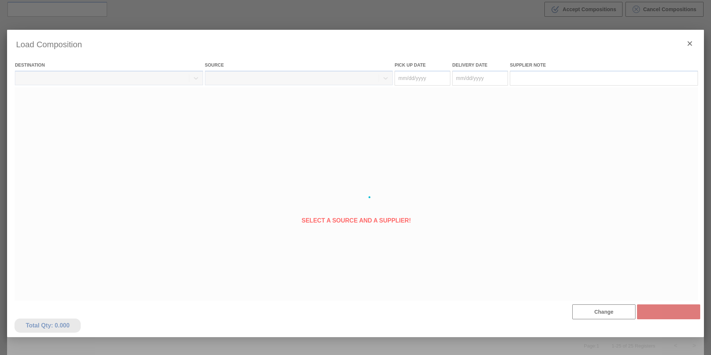
type Date "[DATE]"
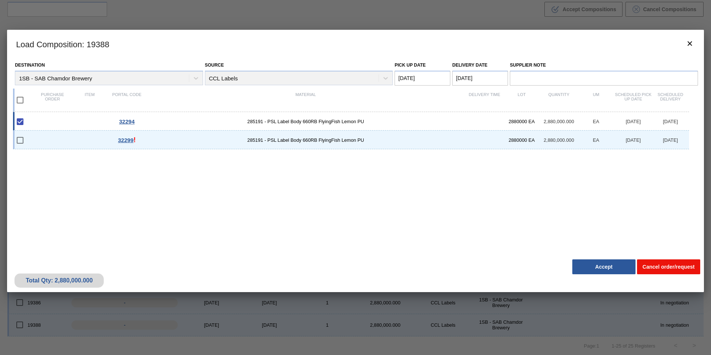
click at [661, 269] on button "Cancel order/request" at bounding box center [668, 266] width 63 height 15
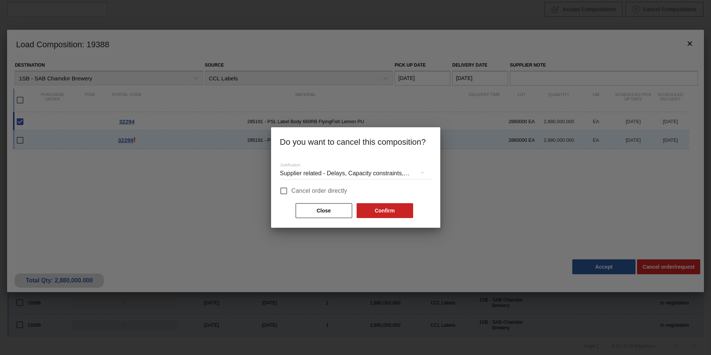
click at [327, 192] on span "Cancel order directly" at bounding box center [319, 190] width 56 height 9
click at [291, 192] on input "Cancel order directly" at bounding box center [284, 191] width 16 height 16
checkbox input "true"
click at [394, 214] on button "Confirm" at bounding box center [384, 210] width 56 height 15
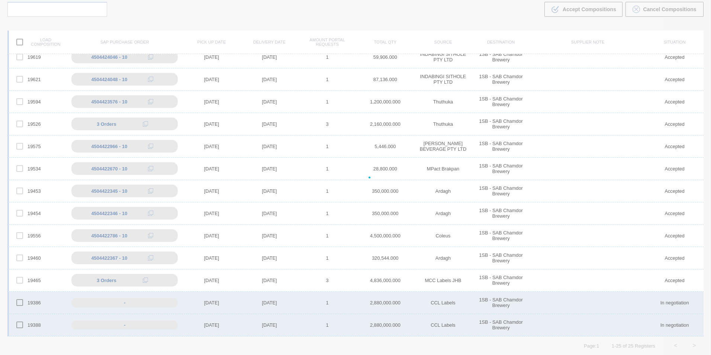
scroll to position [253, 0]
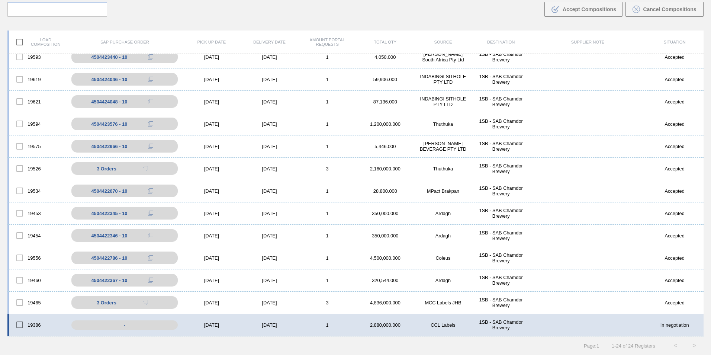
click at [305, 320] on div "19386 - [DATE] [DATE] 1 2,880,000.000 CCL Labels 1SB - SAB Chamdor Brewery In n…" at bounding box center [355, 325] width 696 height 22
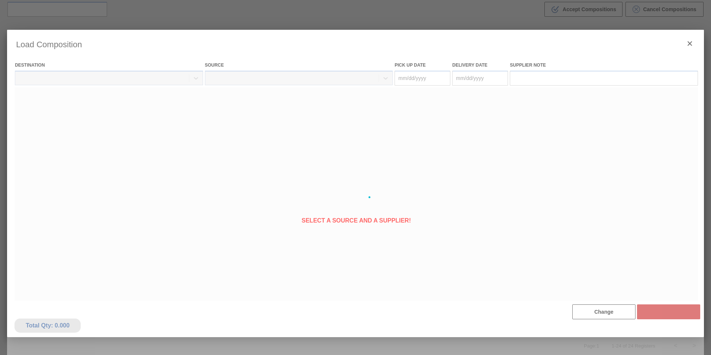
type Date "[DATE]"
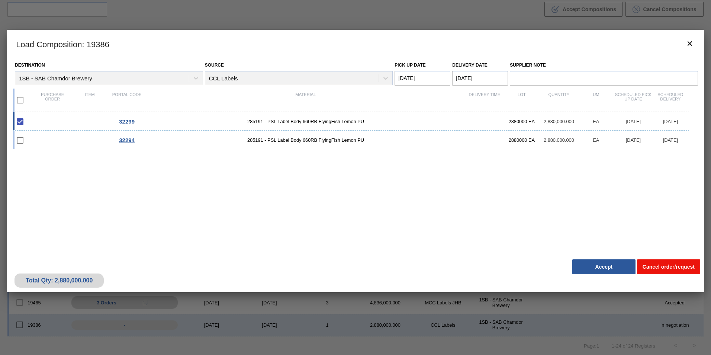
click at [656, 267] on button "Cancel order/request" at bounding box center [668, 266] width 63 height 15
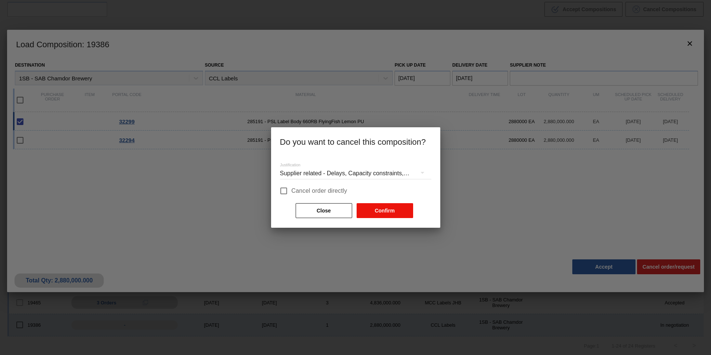
drag, startPoint x: 334, startPoint y: 192, endPoint x: 365, endPoint y: 204, distance: 33.3
click at [335, 192] on span "Cancel order directly" at bounding box center [319, 190] width 56 height 9
click at [291, 192] on input "Cancel order directly" at bounding box center [284, 191] width 16 height 16
checkbox input "true"
click at [394, 212] on button "Confirm" at bounding box center [384, 210] width 56 height 15
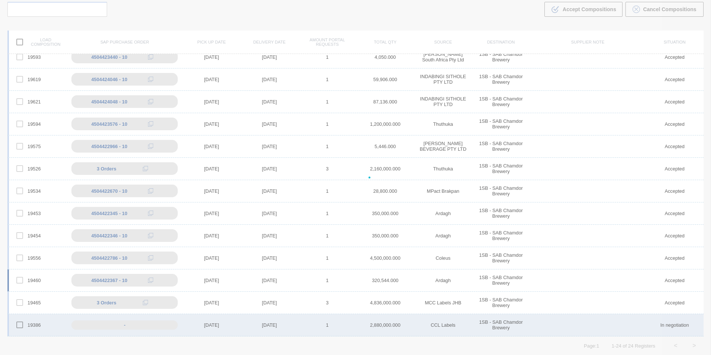
scroll to position [245, 0]
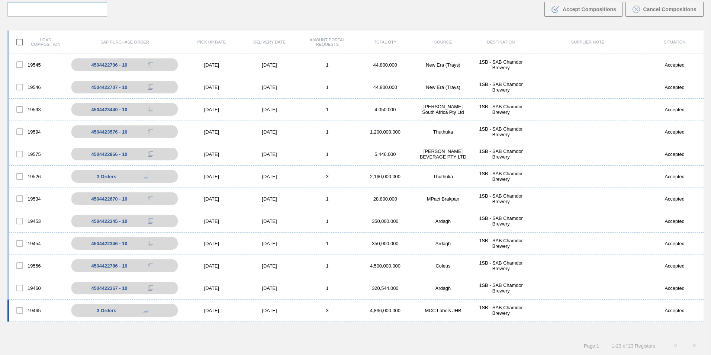
click at [307, 309] on div "3" at bounding box center [327, 310] width 58 height 6
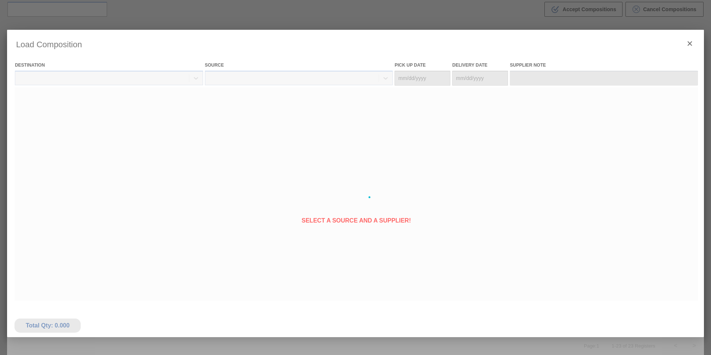
type Date "[DATE]"
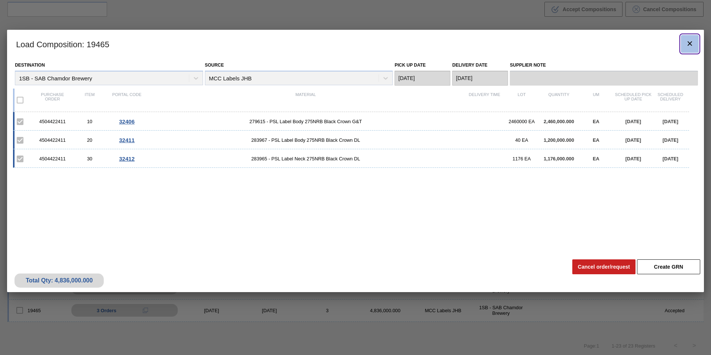
click at [690, 43] on icon "botão de ícone" at bounding box center [689, 43] width 4 height 4
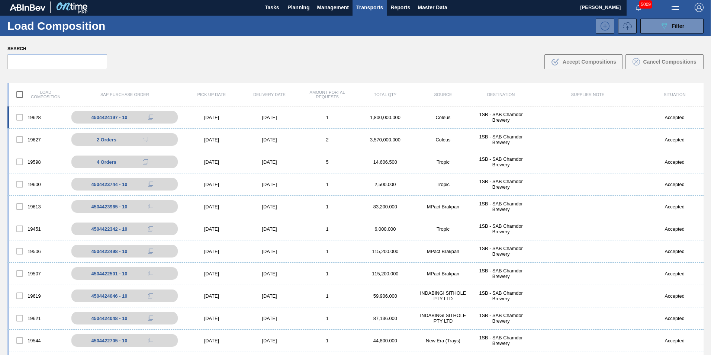
scroll to position [0, 0]
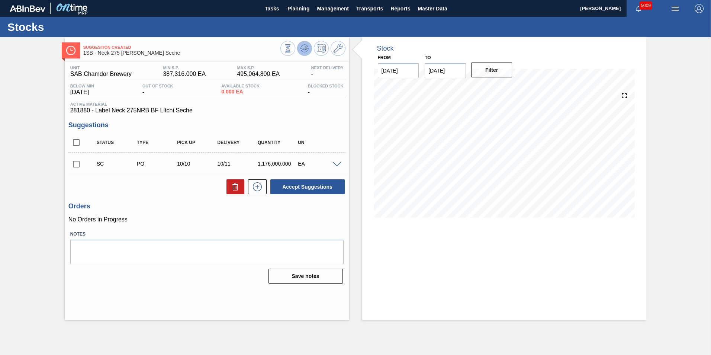
click at [304, 49] on icon at bounding box center [304, 47] width 5 height 3
click at [303, 49] on icon at bounding box center [304, 47] width 5 height 3
click at [336, 164] on span at bounding box center [336, 165] width 9 height 6
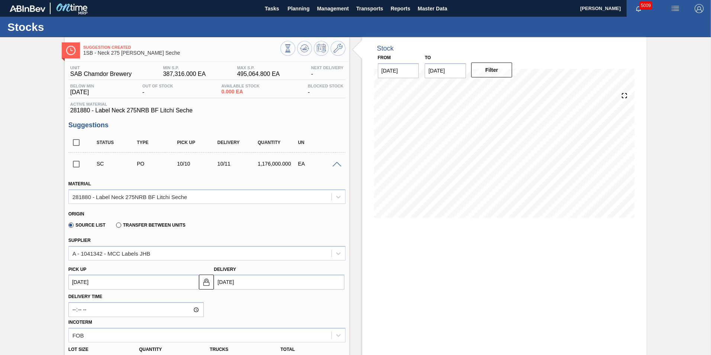
click at [337, 164] on span at bounding box center [336, 165] width 9 height 6
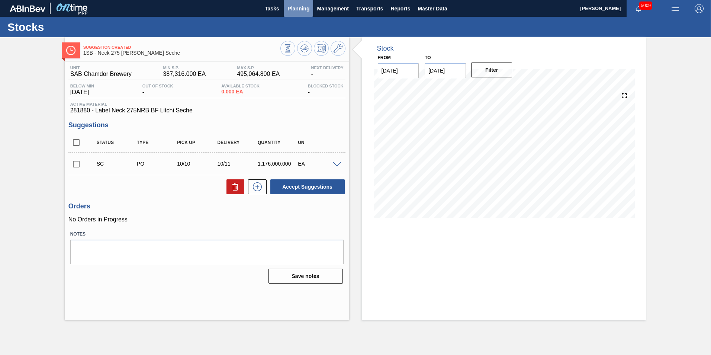
click at [301, 10] on span "Planning" at bounding box center [298, 8] width 22 height 9
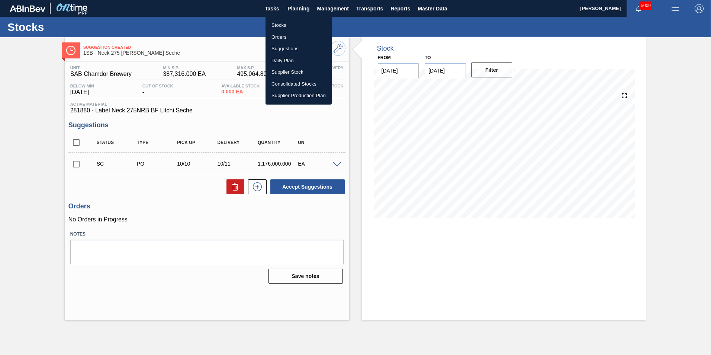
click at [284, 26] on li "Stocks" at bounding box center [298, 25] width 66 height 12
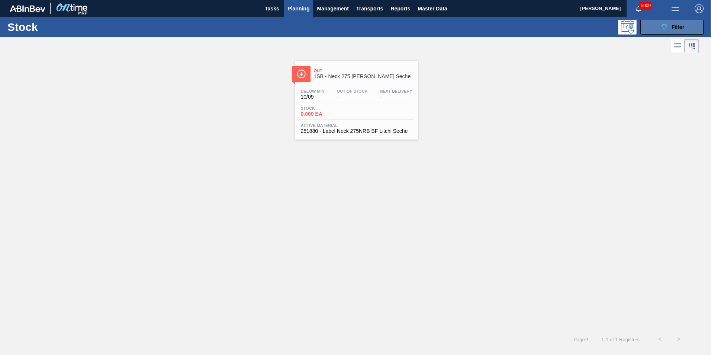
click at [681, 28] on span "Filter" at bounding box center [677, 27] width 13 height 6
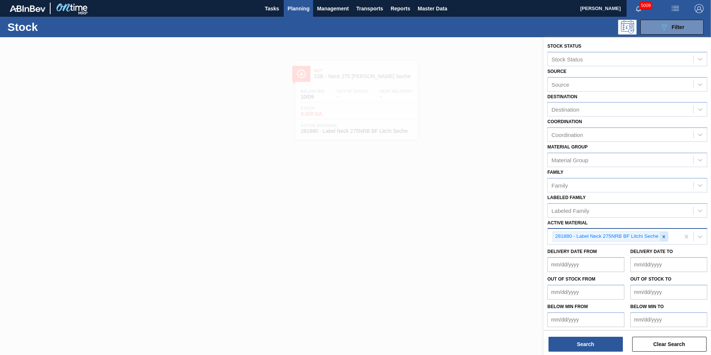
click at [664, 236] on icon at bounding box center [663, 236] width 3 height 3
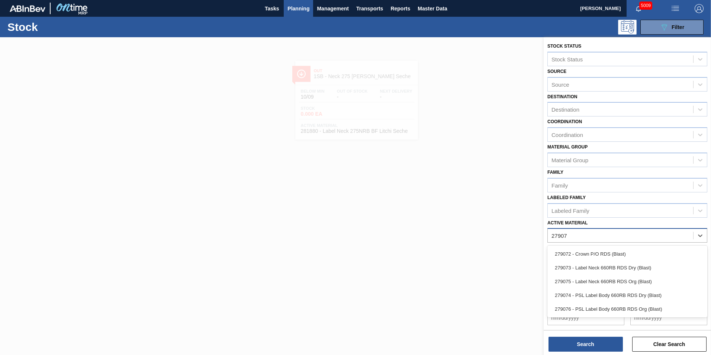
type Material "279074"
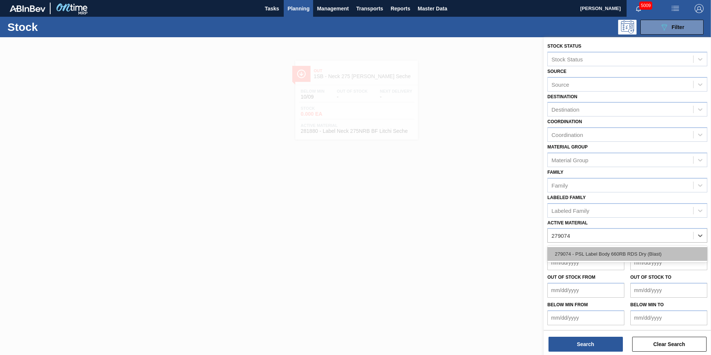
click at [648, 252] on div "279074 - PSL Label Body 660RB RDS Dry (Blast)" at bounding box center [627, 254] width 160 height 14
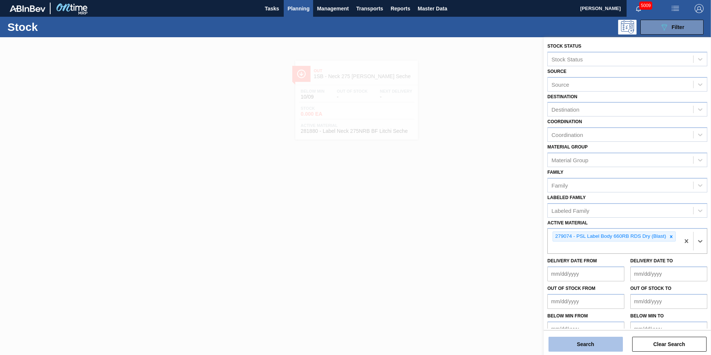
click at [592, 341] on button "Search" at bounding box center [585, 343] width 74 height 15
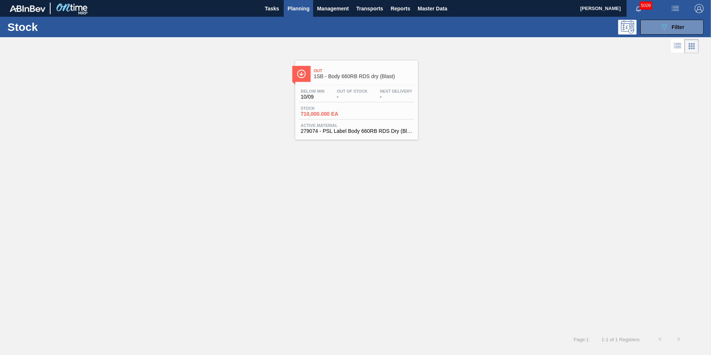
click at [357, 113] on div "Stock 710,000.000 EA" at bounding box center [356, 112] width 115 height 13
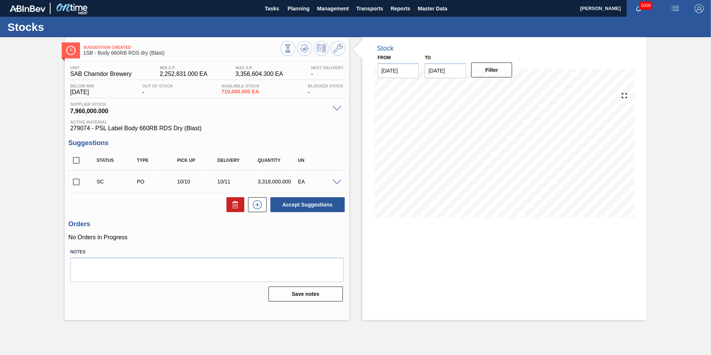
click at [336, 180] on span at bounding box center [336, 183] width 9 height 6
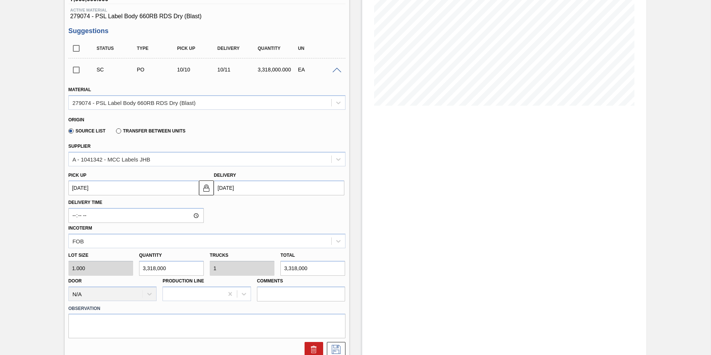
scroll to position [74, 0]
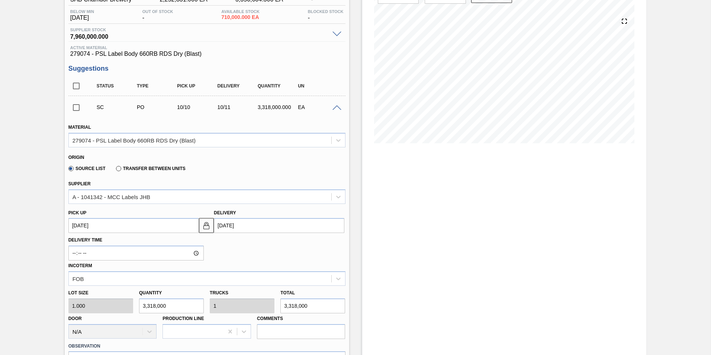
click at [336, 107] on span at bounding box center [336, 108] width 9 height 6
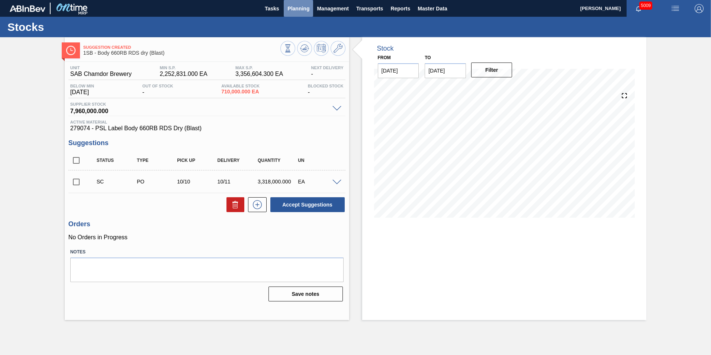
click at [302, 10] on span "Planning" at bounding box center [298, 8] width 22 height 9
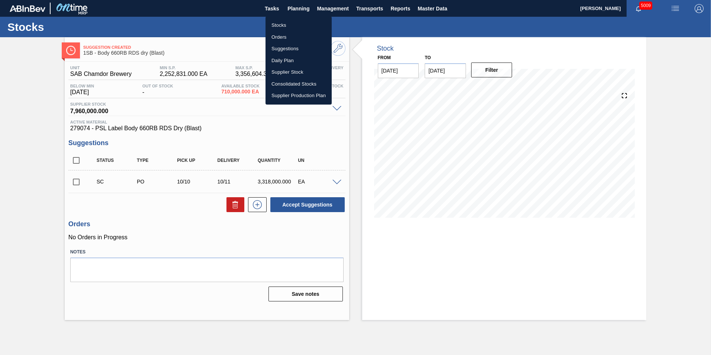
drag, startPoint x: 278, startPoint y: 23, endPoint x: 373, endPoint y: 69, distance: 105.6
click at [278, 23] on li "Stocks" at bounding box center [298, 25] width 66 height 12
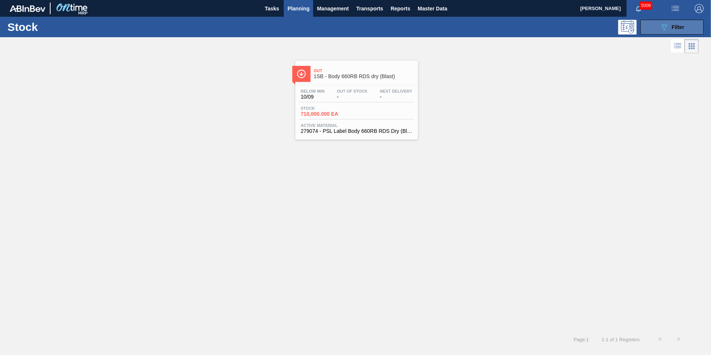
click at [672, 24] on span "Filter" at bounding box center [677, 27] width 13 height 6
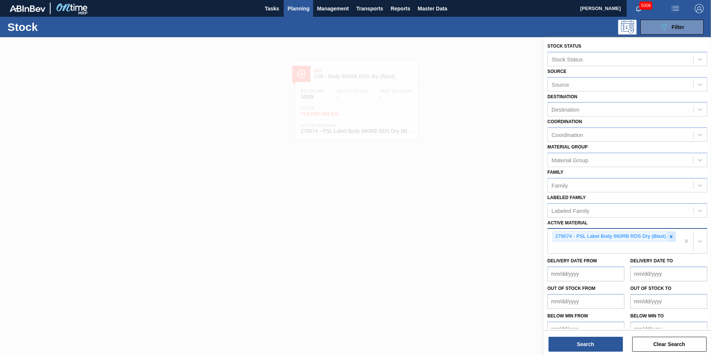
click at [672, 235] on icon at bounding box center [670, 236] width 5 height 5
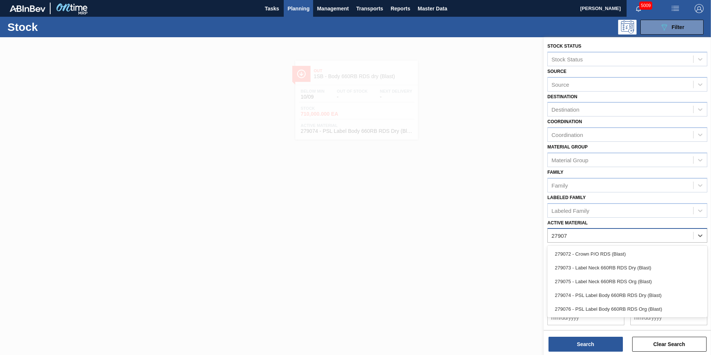
type Material "279073"
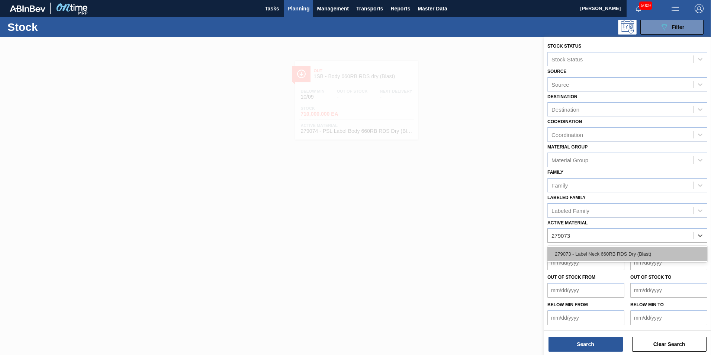
click at [624, 248] on div "279073 - Label Neck 660RB RDS Dry (Blast)" at bounding box center [627, 254] width 160 height 14
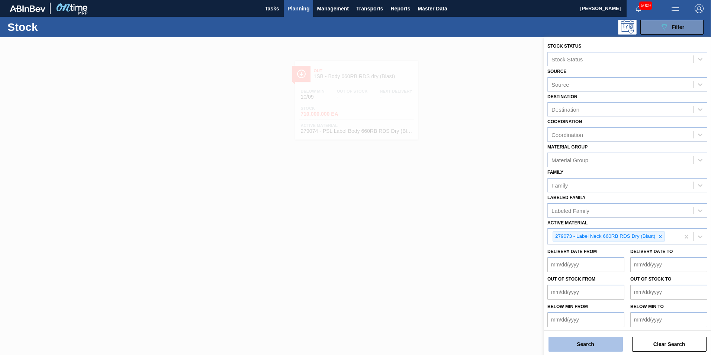
click at [586, 346] on button "Search" at bounding box center [585, 343] width 74 height 15
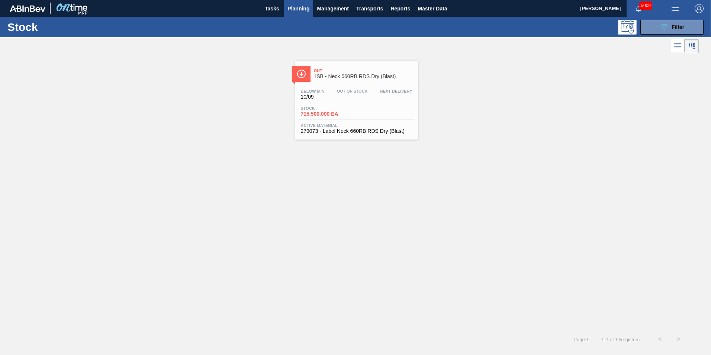
click at [329, 98] on div "Below Min 10/09 Out Of Stock - Next Delivery -" at bounding box center [356, 95] width 115 height 13
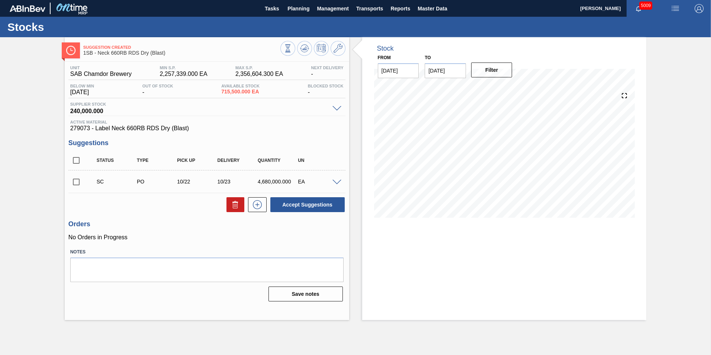
click at [336, 184] on span at bounding box center [336, 183] width 9 height 6
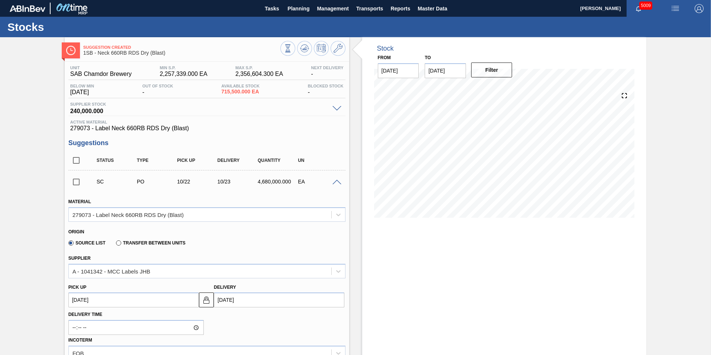
click at [333, 180] on span at bounding box center [336, 183] width 9 height 6
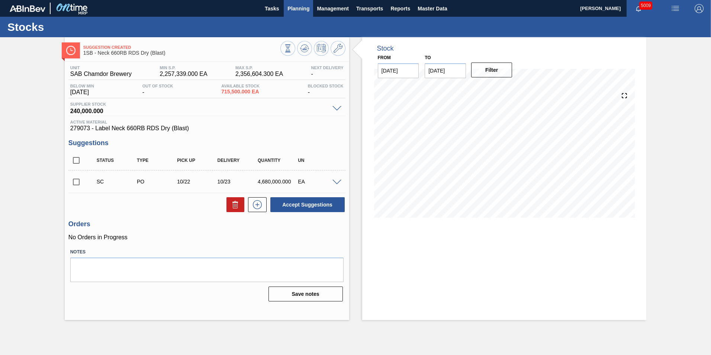
click at [298, 10] on span "Planning" at bounding box center [298, 8] width 22 height 9
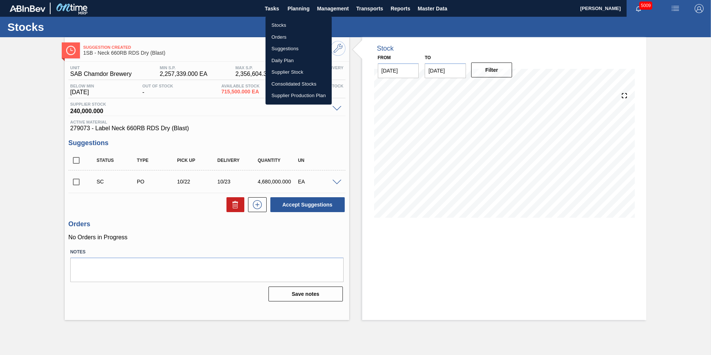
click at [278, 24] on li "Stocks" at bounding box center [298, 25] width 66 height 12
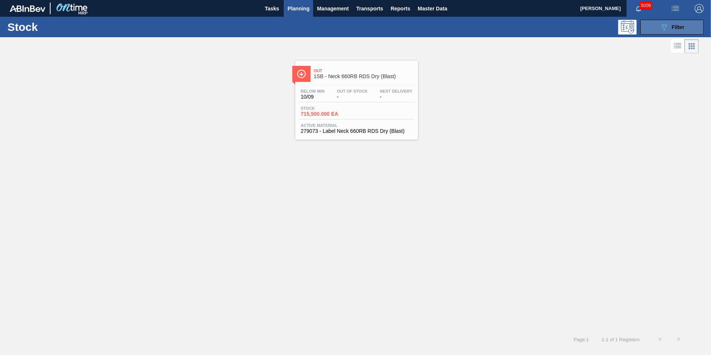
click at [682, 28] on span "Filter" at bounding box center [677, 27] width 13 height 6
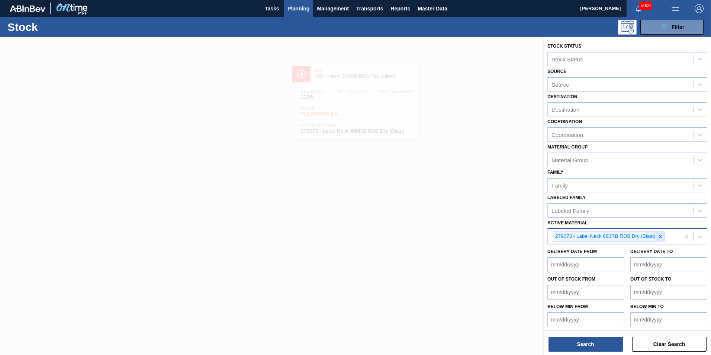
click at [660, 236] on icon at bounding box center [660, 236] width 5 height 5
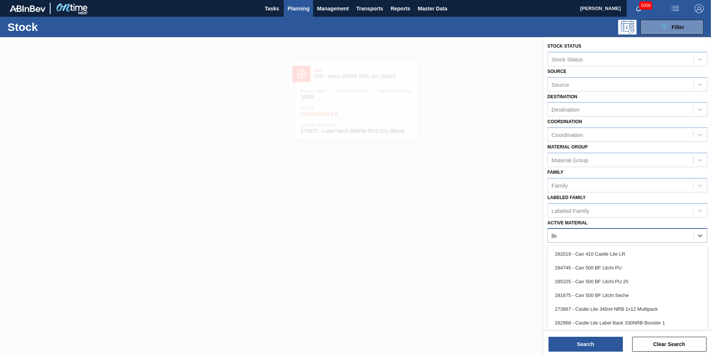
type Material "[PERSON_NAME]"
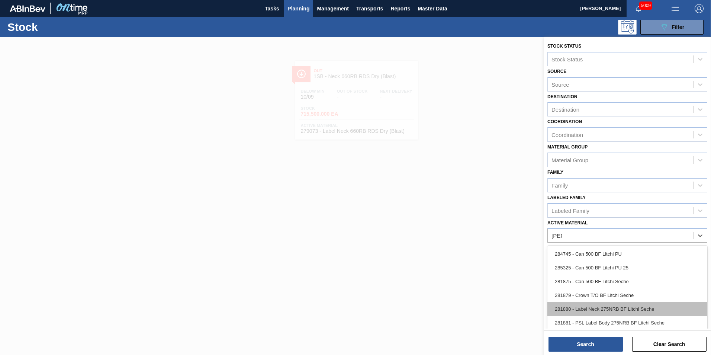
scroll to position [144, 0]
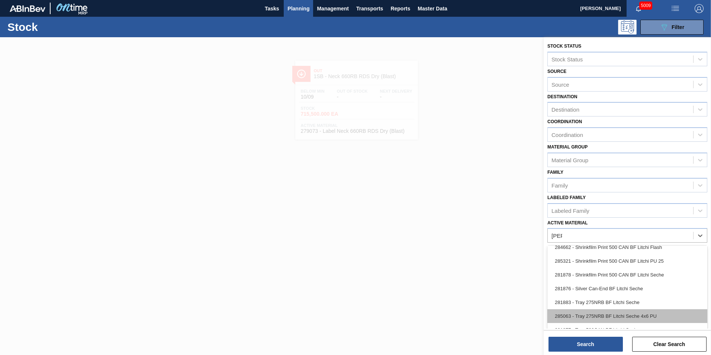
click at [633, 313] on div "285063 - Tray 275NRB BF Litchi Seche 4x6 PU" at bounding box center [627, 316] width 160 height 14
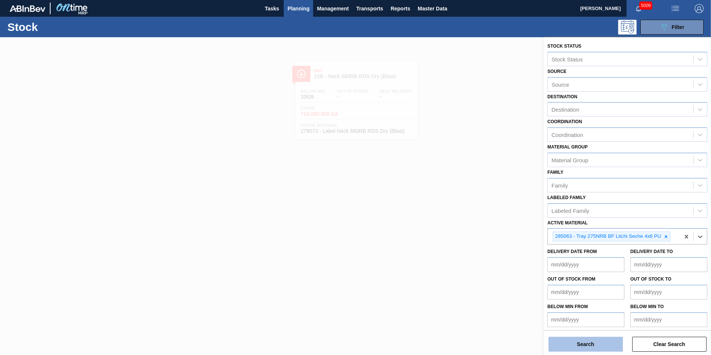
click at [585, 349] on button "Search" at bounding box center [585, 343] width 74 height 15
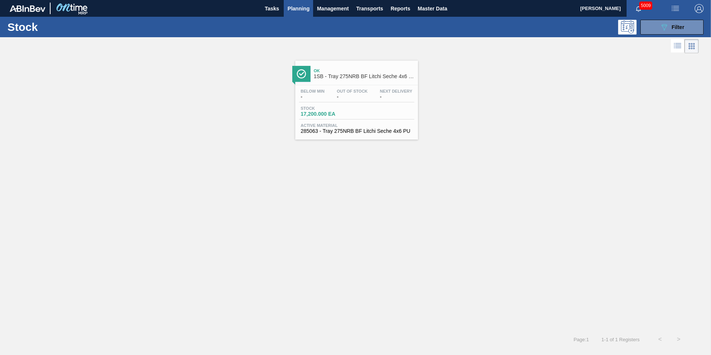
click at [344, 113] on span "17,200.000 EA" at bounding box center [327, 114] width 52 height 6
